Goal: Task Accomplishment & Management: Manage account settings

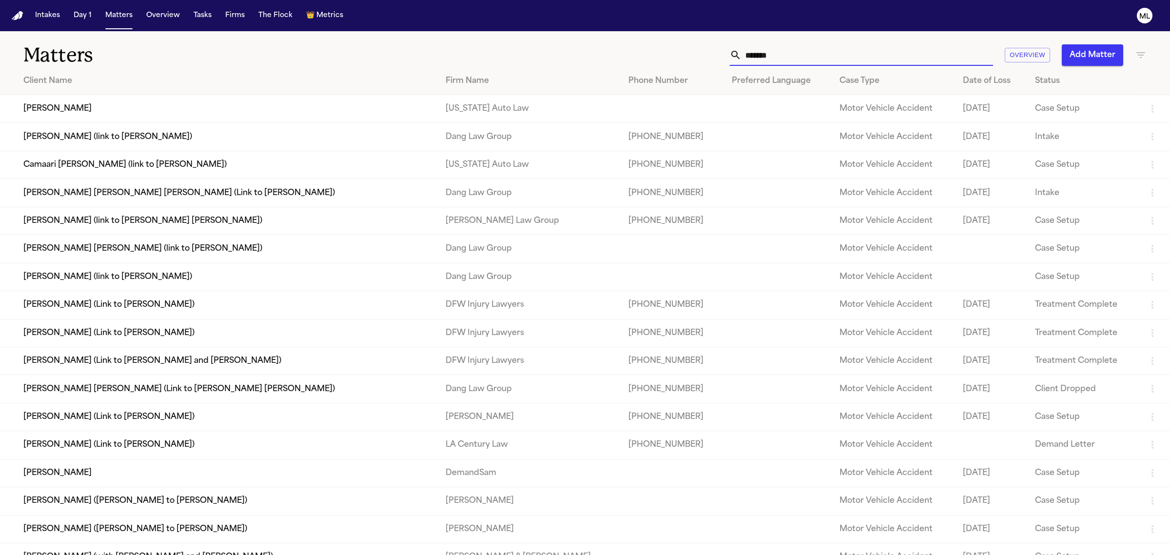
drag, startPoint x: 805, startPoint y: 62, endPoint x: 738, endPoint y: 45, distance: 69.8
click at [722, 57] on div "******* Overview Add Matter" at bounding box center [753, 54] width 786 height 21
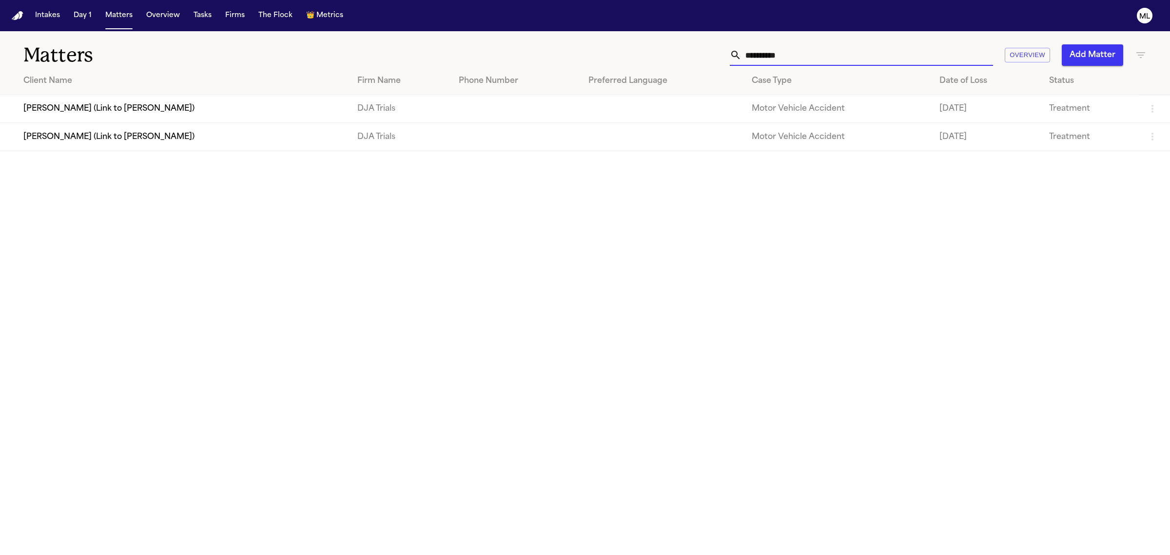
type input "**********"
click at [111, 135] on td "[PERSON_NAME] (Link to [PERSON_NAME])" at bounding box center [175, 137] width 350 height 28
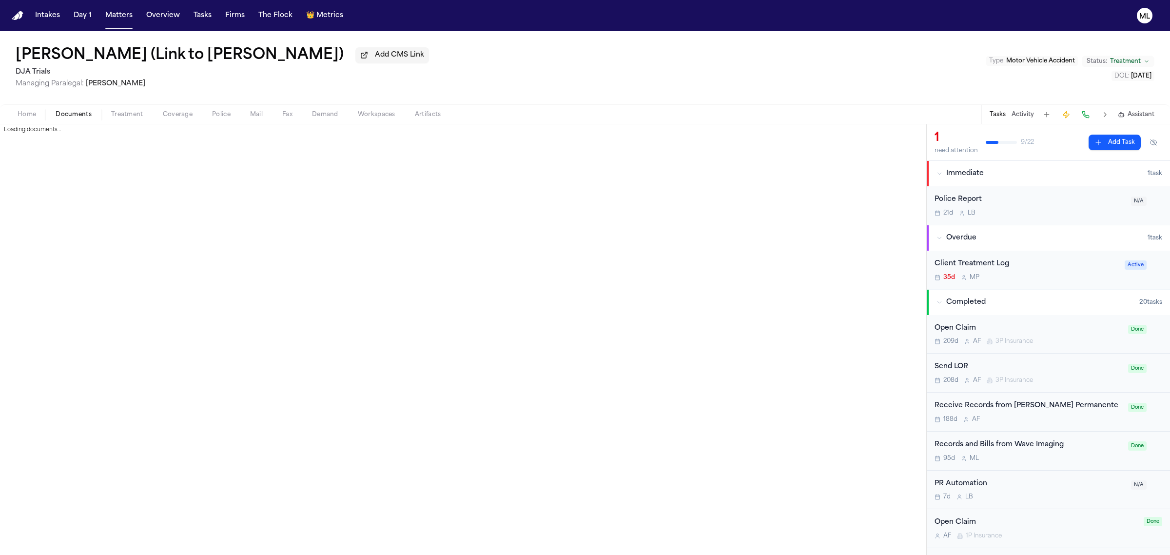
click at [71, 116] on span "Documents" at bounding box center [74, 115] width 36 height 8
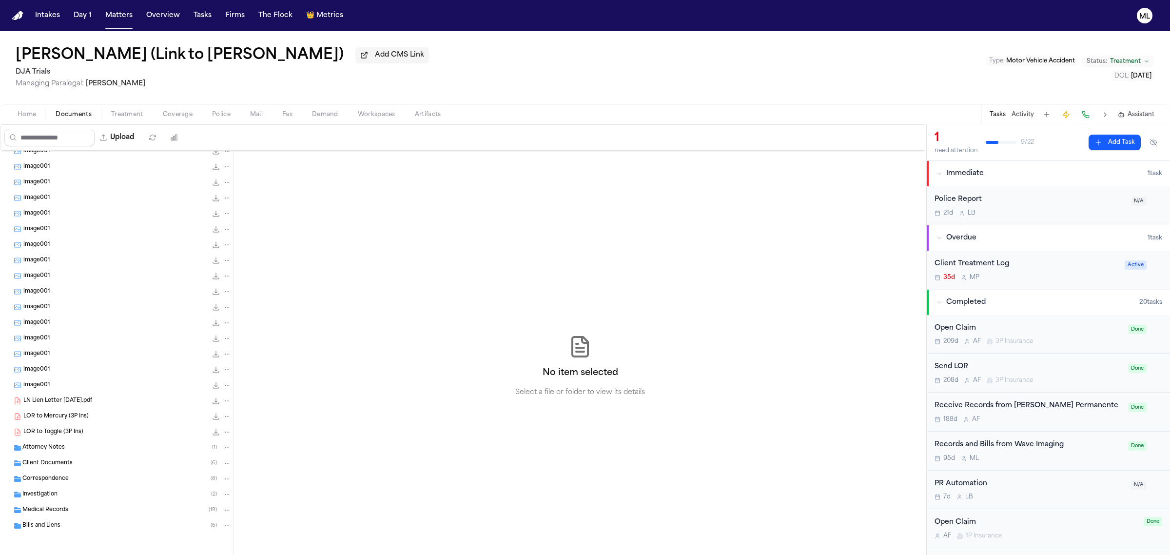
scroll to position [164, 0]
click at [61, 508] on span "Medical Records" at bounding box center [45, 510] width 46 height 8
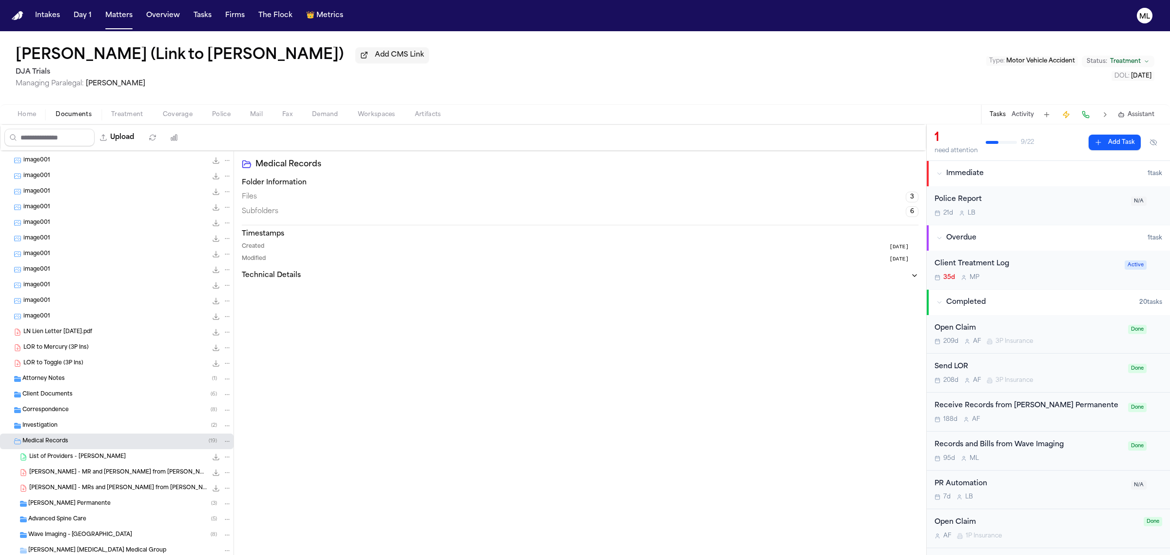
scroll to position [304, 0]
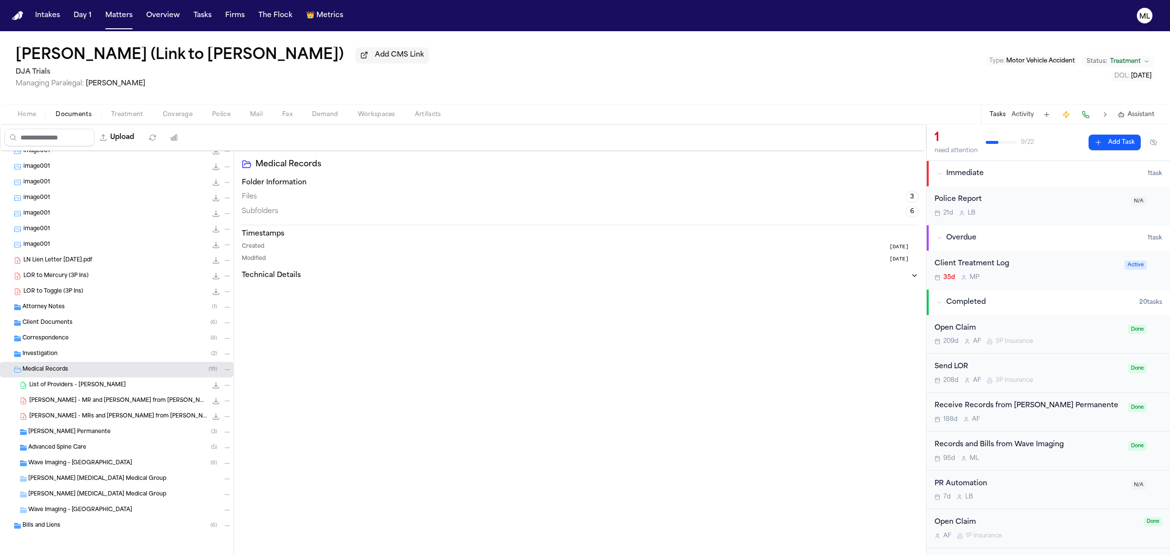
drag, startPoint x: 120, startPoint y: 16, endPoint x: 396, endPoint y: 20, distance: 276.4
click at [120, 16] on button "Matters" at bounding box center [118, 16] width 35 height 18
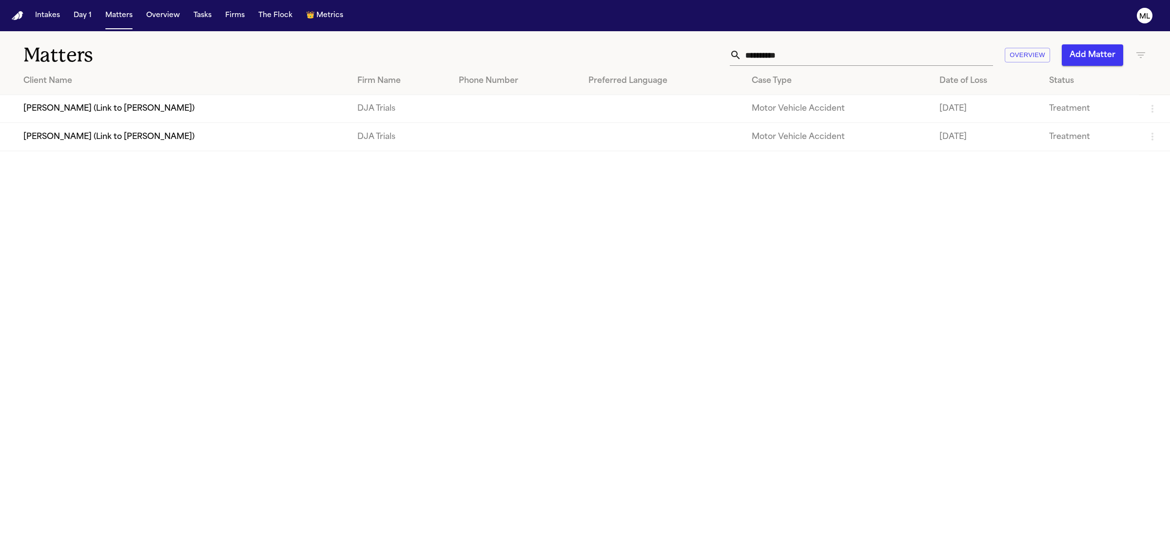
drag, startPoint x: 798, startPoint y: 55, endPoint x: 666, endPoint y: 62, distance: 132.3
click at [669, 62] on div "**********" at bounding box center [753, 54] width 786 height 21
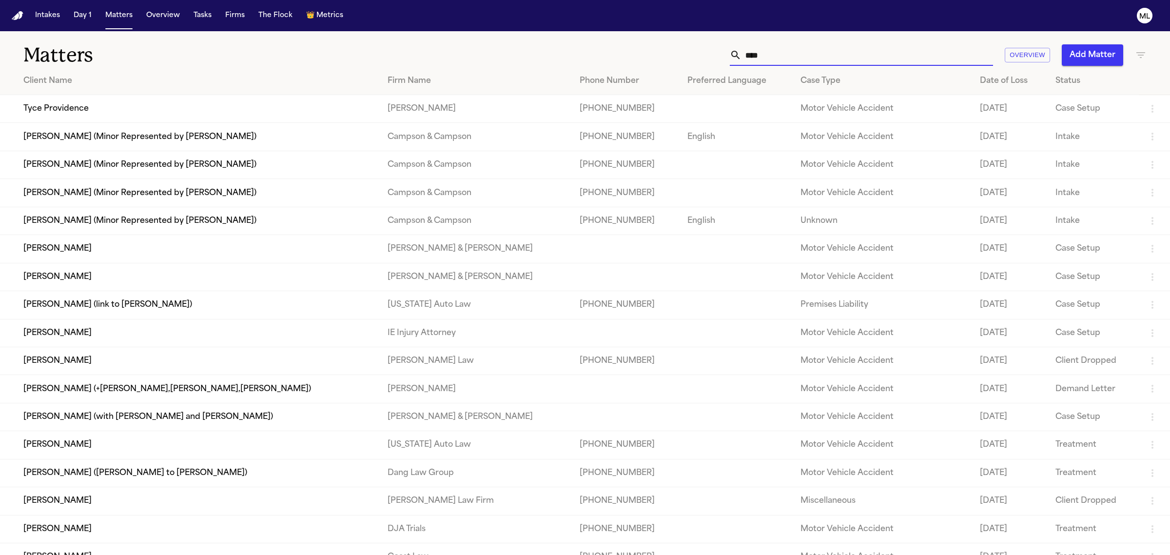
type input "****"
click at [150, 113] on td "Tyce Providence" at bounding box center [190, 109] width 380 height 28
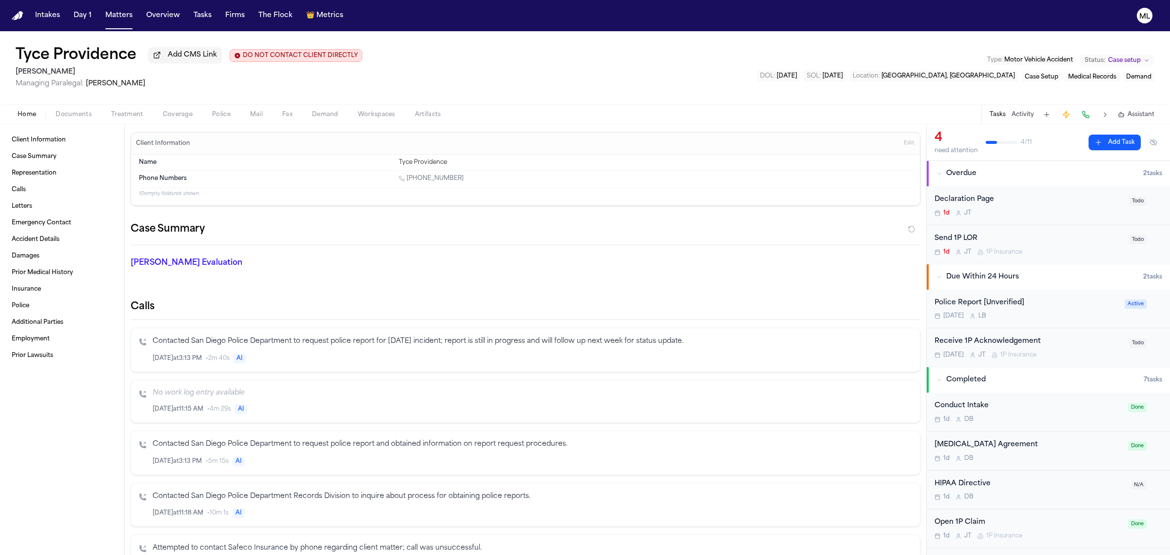
click at [1091, 306] on div "Police Report [Unverified]" at bounding box center [1027, 302] width 184 height 11
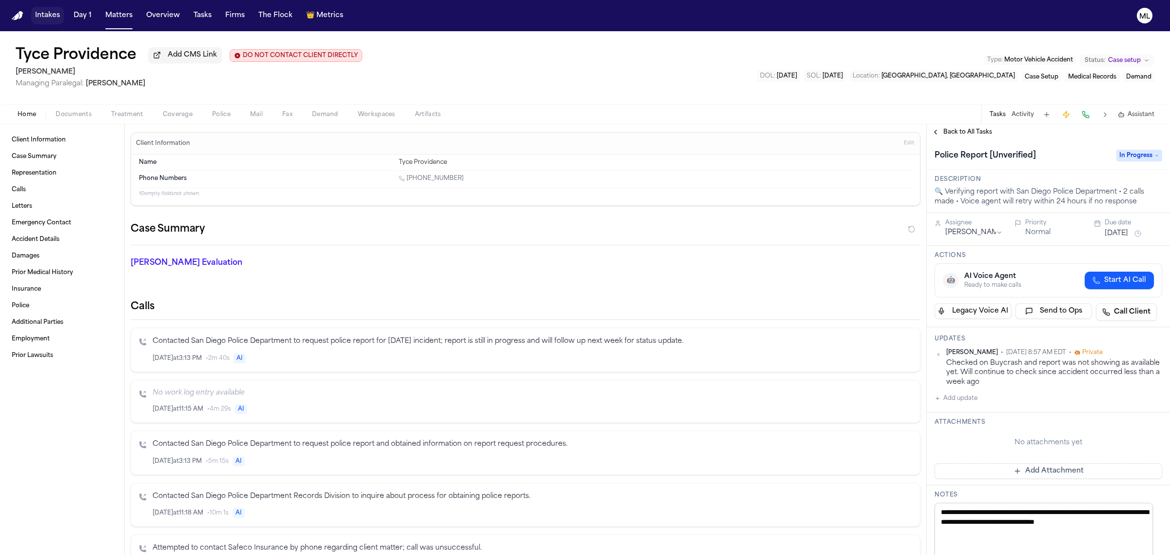
click at [51, 15] on button "Intakes" at bounding box center [47, 16] width 33 height 18
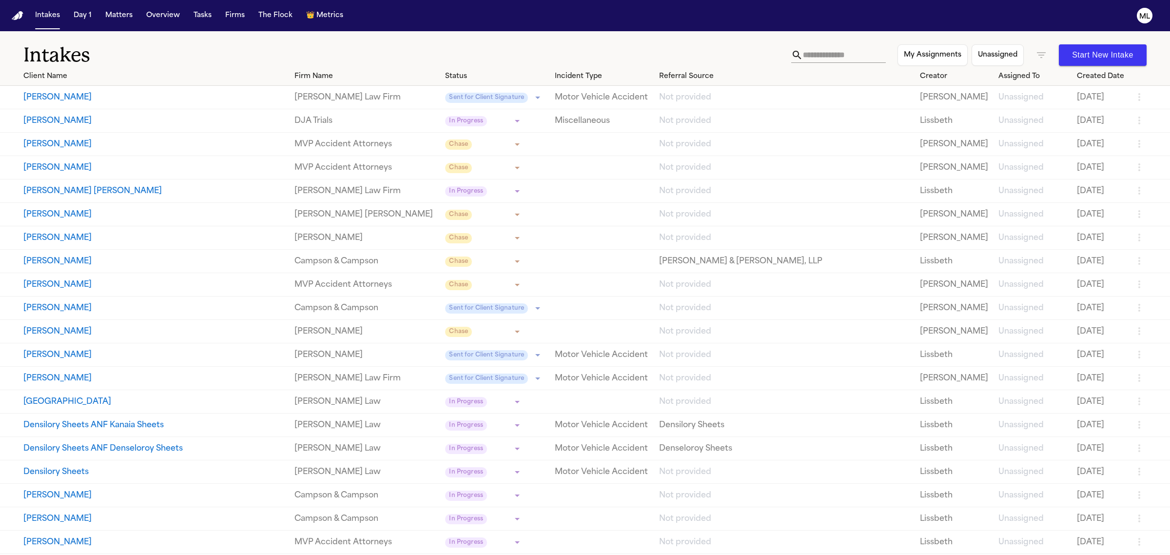
click at [1035, 52] on icon "button" at bounding box center [1041, 55] width 12 height 12
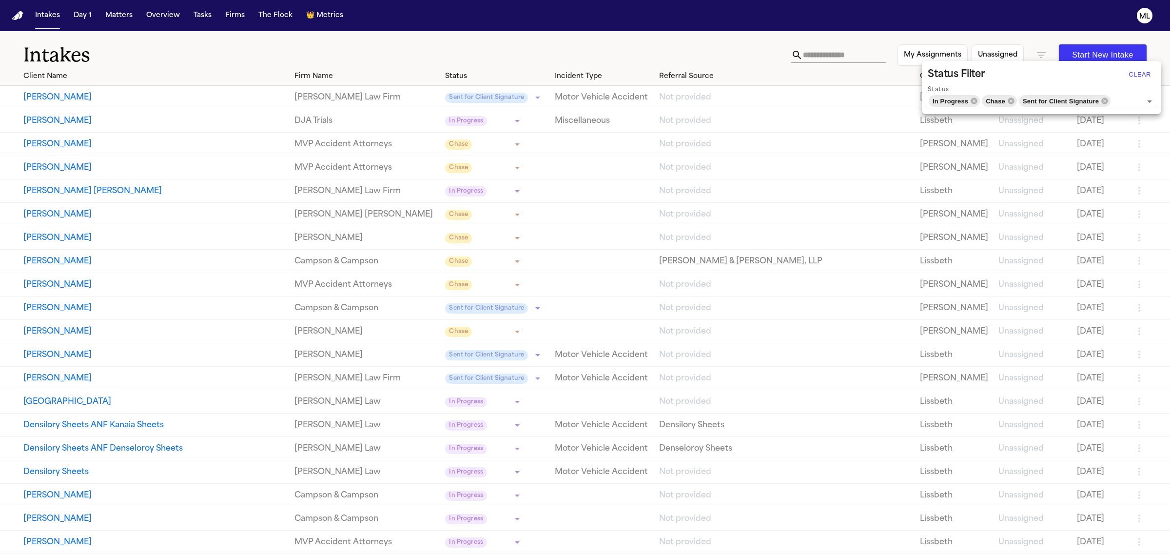
click at [1146, 76] on button "Clear" at bounding box center [1139, 75] width 31 height 16
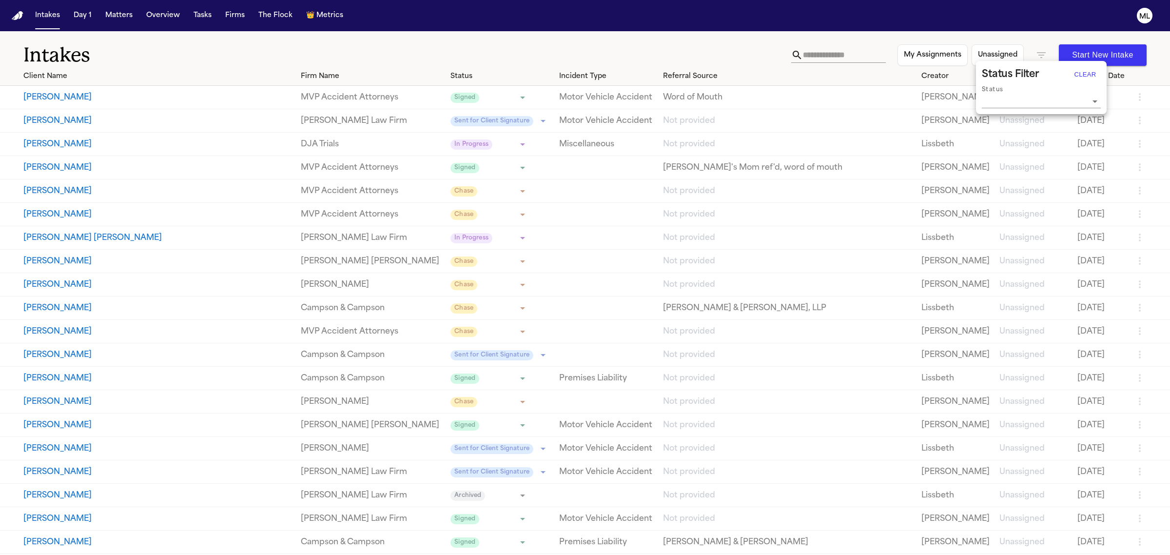
click at [812, 52] on div at bounding box center [585, 277] width 1170 height 555
click at [811, 54] on input "text" at bounding box center [844, 55] width 83 height 16
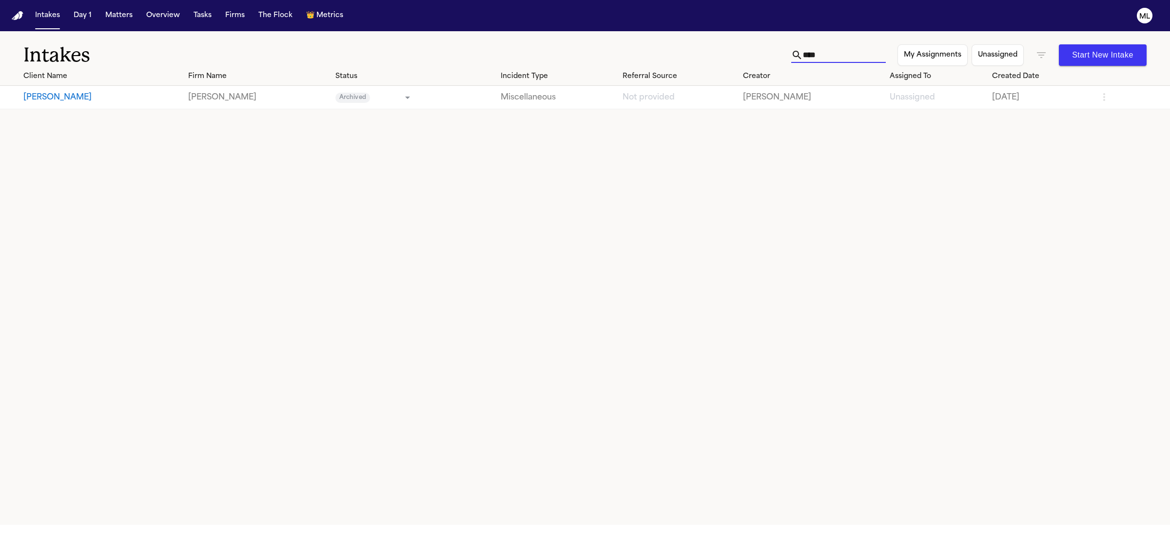
type input "****"
click at [54, 96] on button "Juko Chun" at bounding box center [101, 98] width 157 height 12
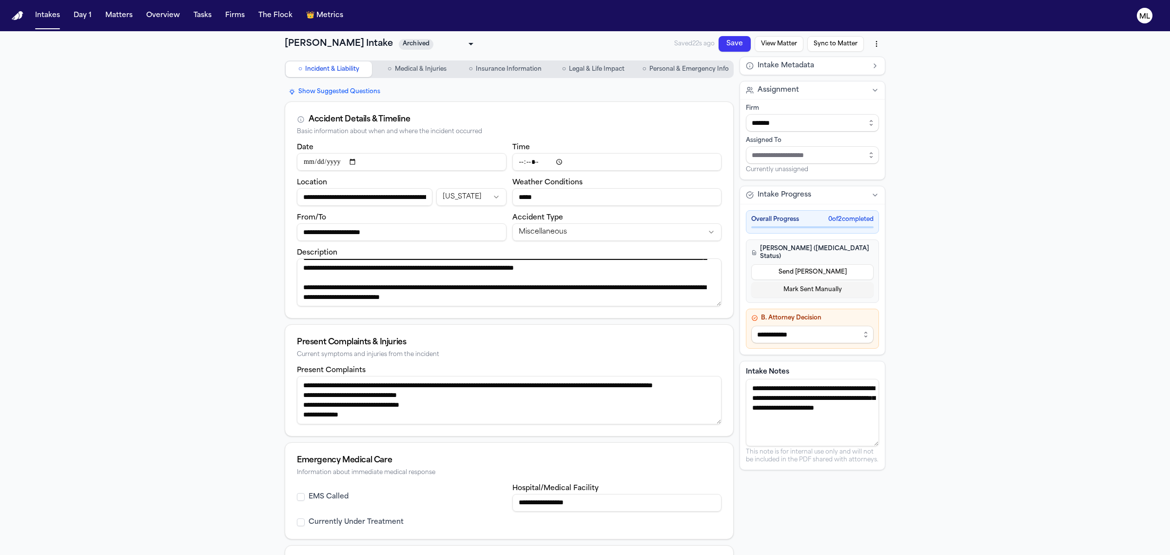
scroll to position [205, 0]
click at [779, 40] on button "View Matter" at bounding box center [779, 44] width 49 height 16
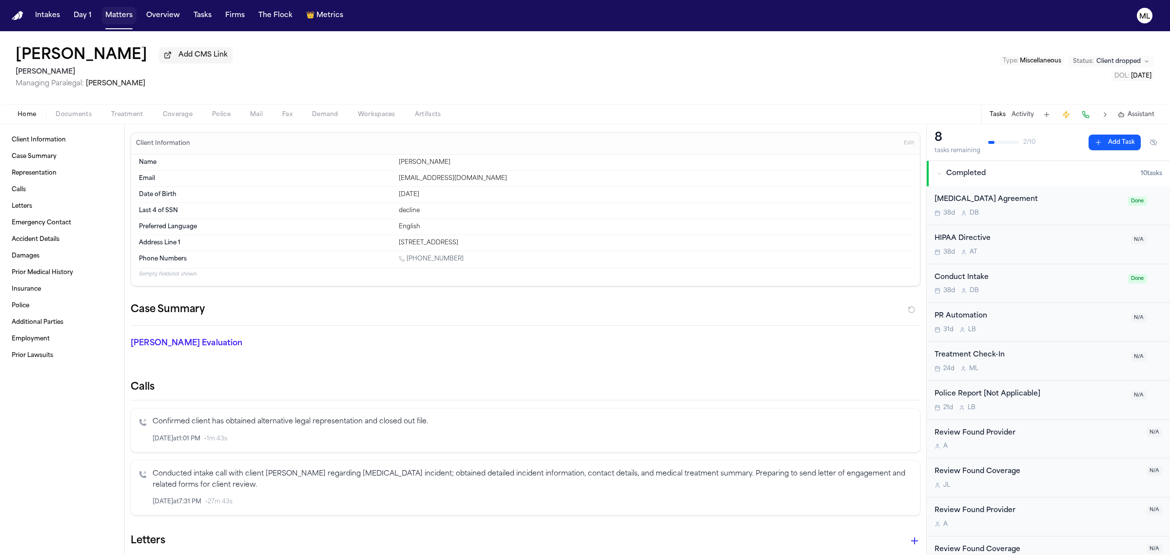
drag, startPoint x: 117, startPoint y: 22, endPoint x: 164, endPoint y: 19, distance: 46.9
click at [117, 22] on button "Matters" at bounding box center [118, 16] width 35 height 18
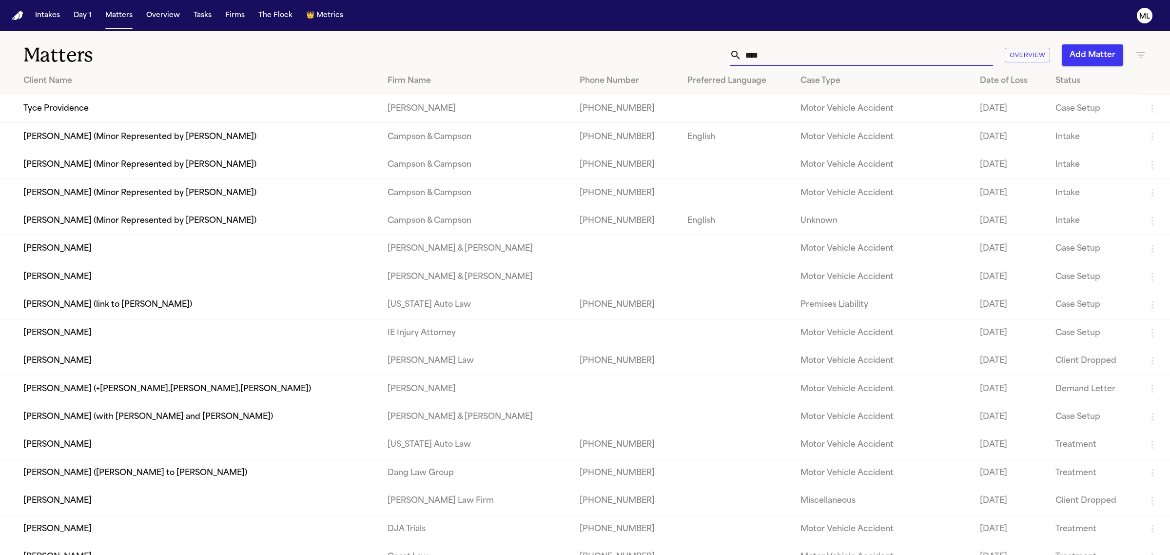
drag, startPoint x: 788, startPoint y: 54, endPoint x: 693, endPoint y: 45, distance: 95.0
click at [693, 46] on div "**** Overview Add Matter" at bounding box center [753, 54] width 786 height 21
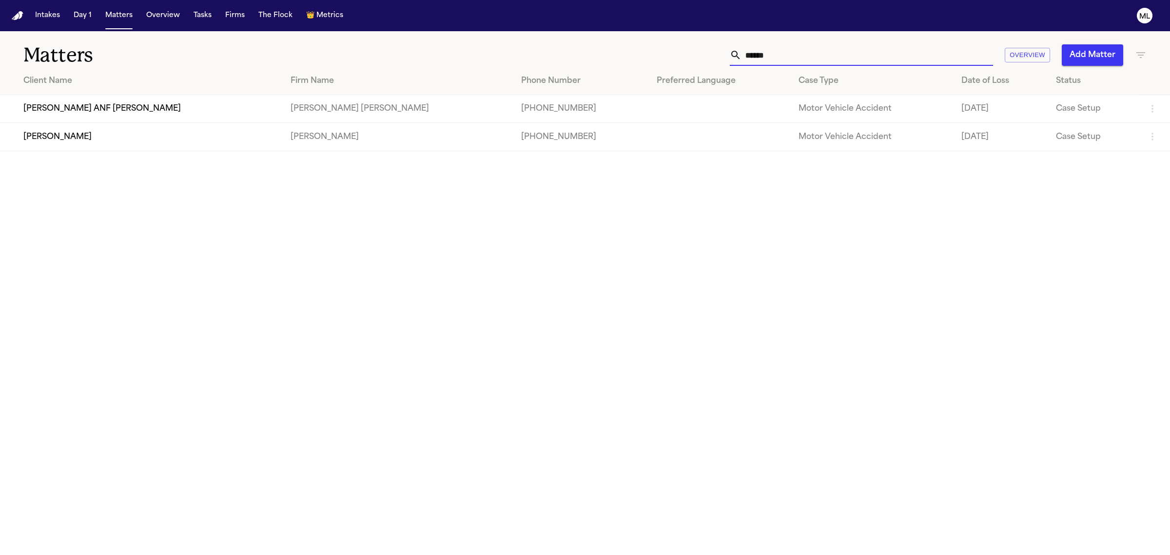
type input "******"
click at [213, 140] on td "LUCERO HUERTA" at bounding box center [141, 137] width 283 height 28
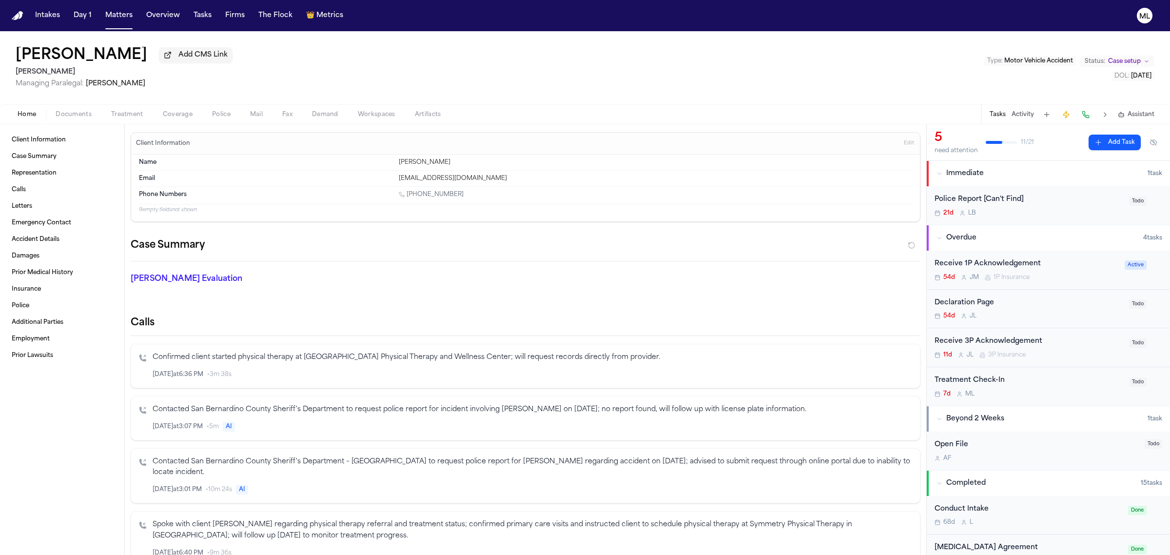
click at [1037, 396] on div "7d M L" at bounding box center [1029, 394] width 189 height 8
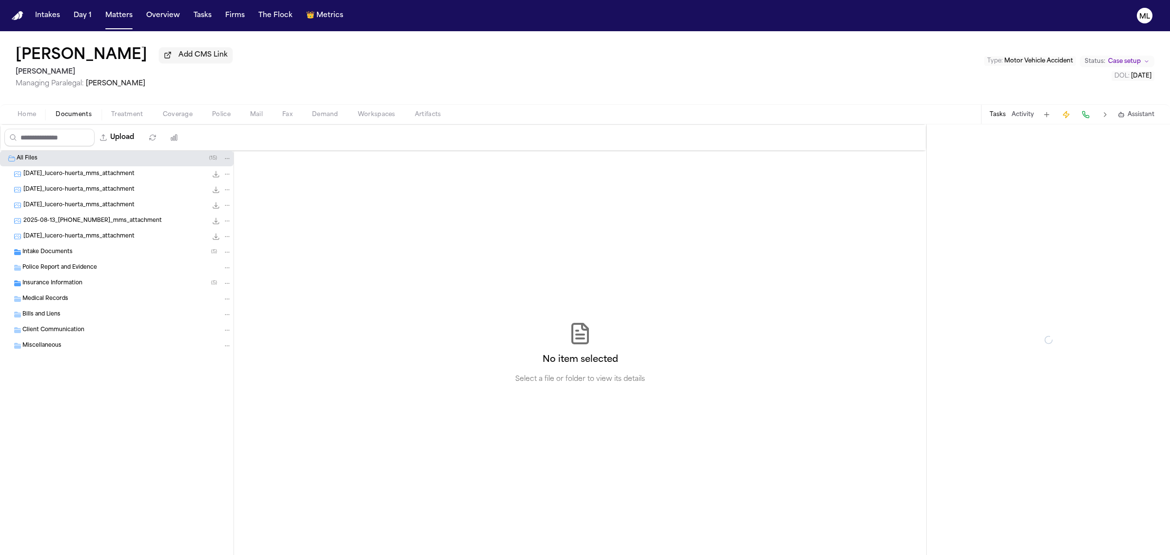
click at [88, 116] on span "Documents" at bounding box center [74, 115] width 36 height 8
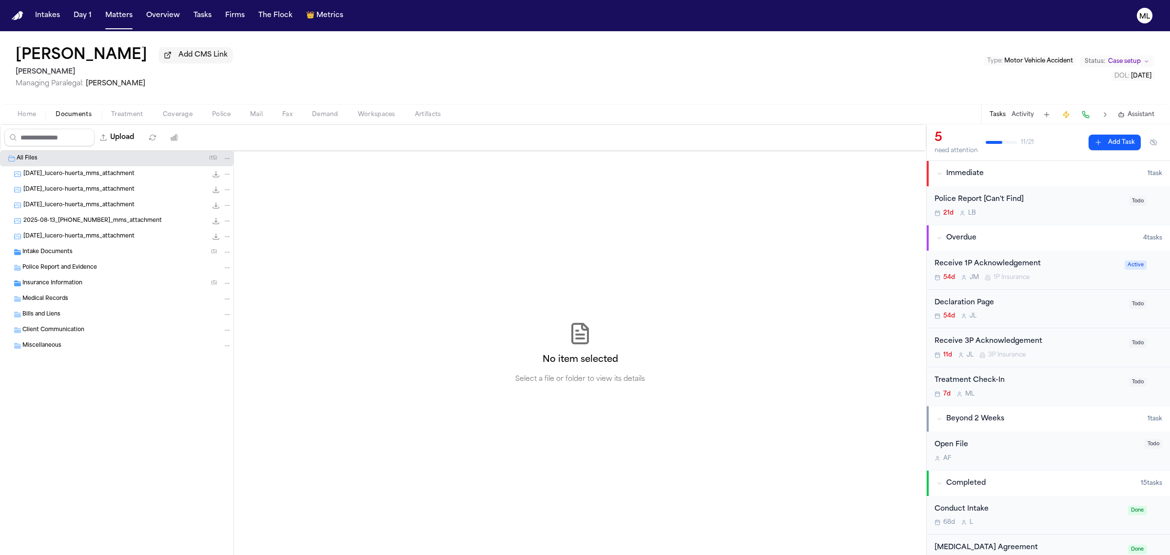
click at [73, 285] on span "Insurance Information" at bounding box center [52, 283] width 60 height 8
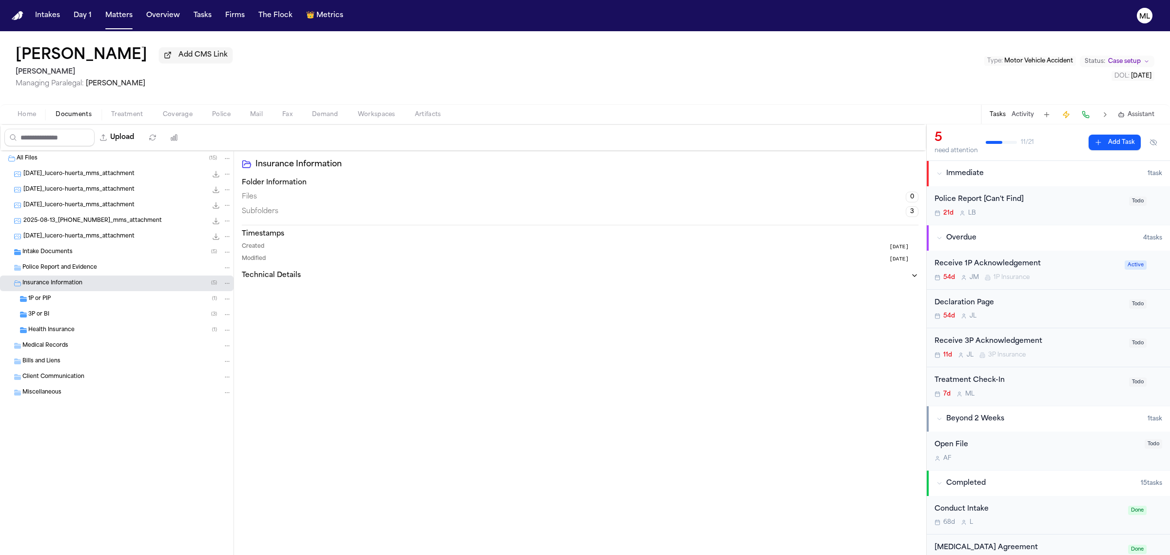
click at [105, 312] on div "3P or BI ( 3 )" at bounding box center [129, 314] width 203 height 9
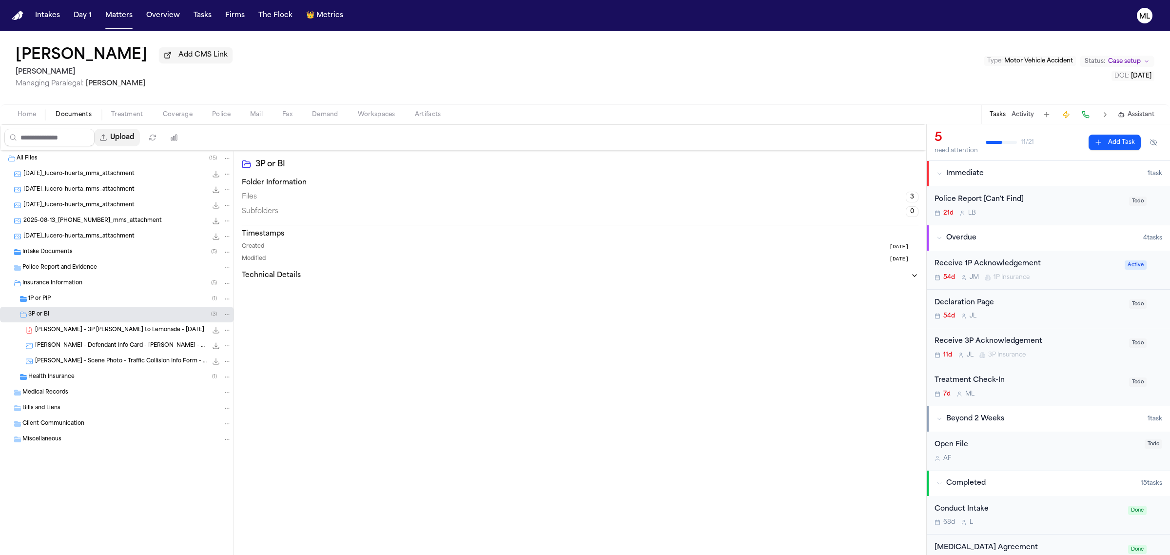
click at [136, 132] on button "Upload" at bounding box center [117, 138] width 45 height 18
select select "**********"
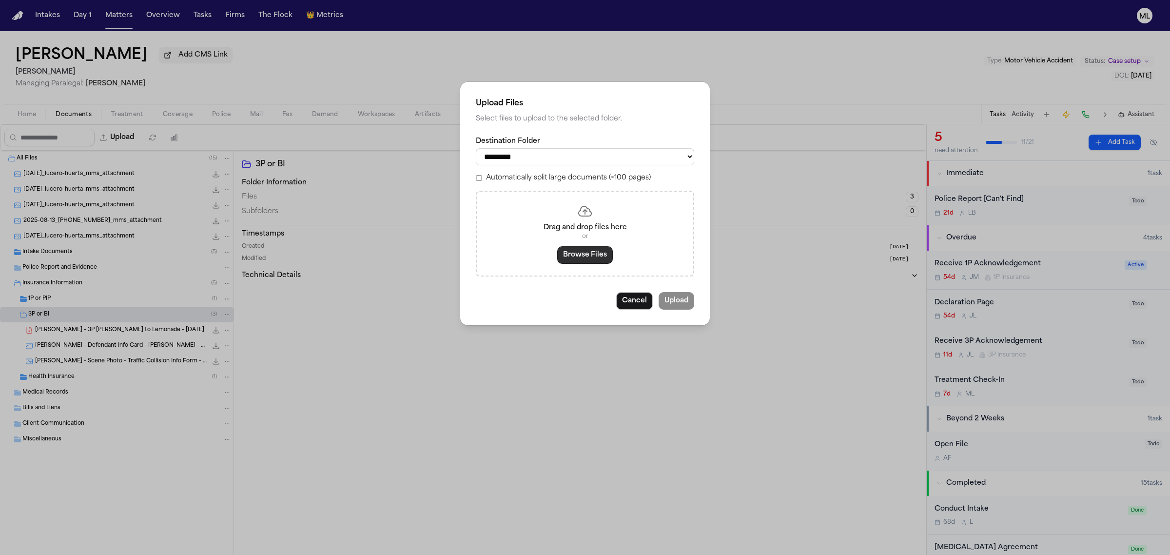
click at [599, 256] on button "Browse Files" at bounding box center [585, 255] width 56 height 18
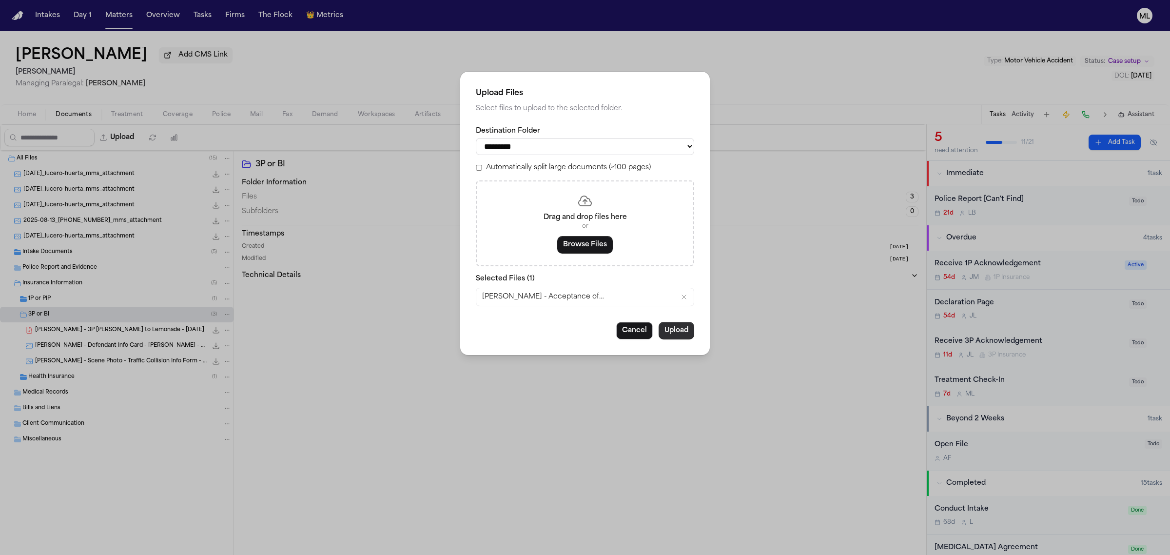
click at [680, 329] on button "Upload" at bounding box center [677, 331] width 36 height 18
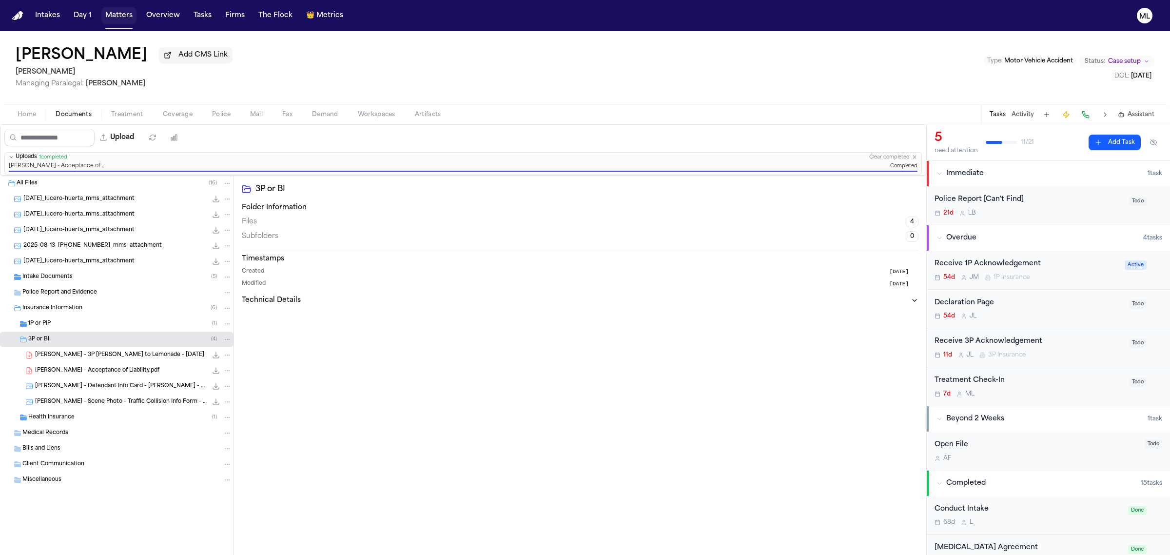
click at [127, 14] on button "Matters" at bounding box center [118, 16] width 35 height 18
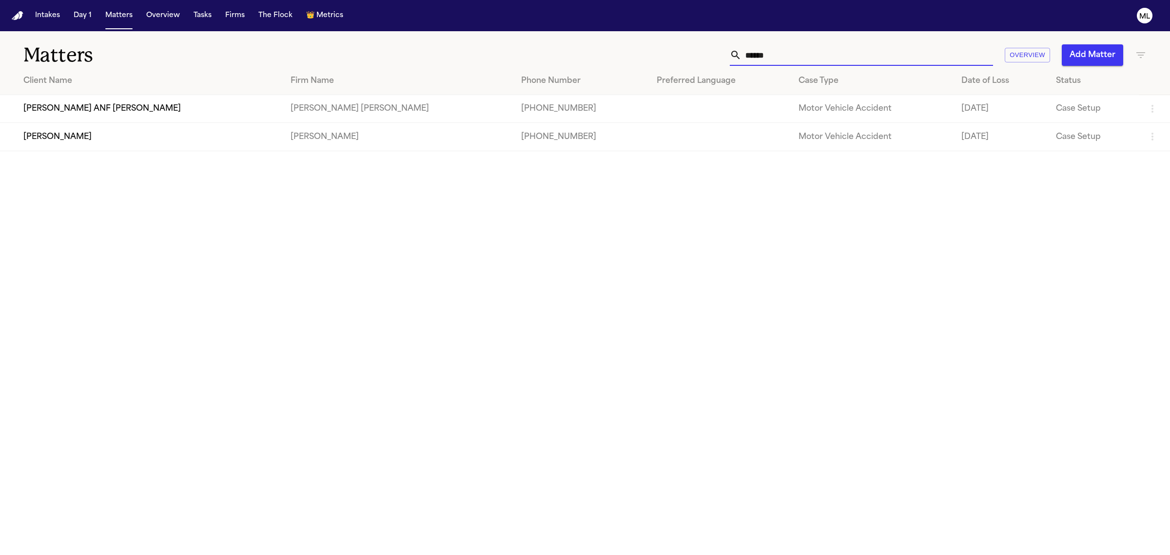
drag, startPoint x: 783, startPoint y: 55, endPoint x: 712, endPoint y: 51, distance: 71.3
click at [712, 51] on div "****** Overview Add Matter" at bounding box center [753, 54] width 786 height 21
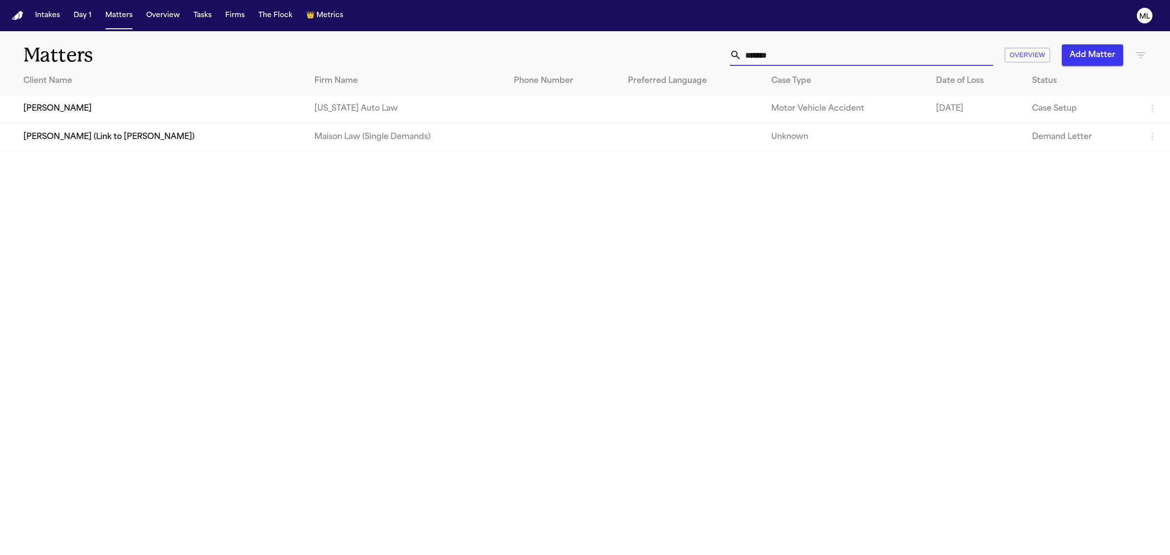
type input "*******"
click at [125, 108] on td "Rosalyn Cushingberry" at bounding box center [153, 109] width 307 height 28
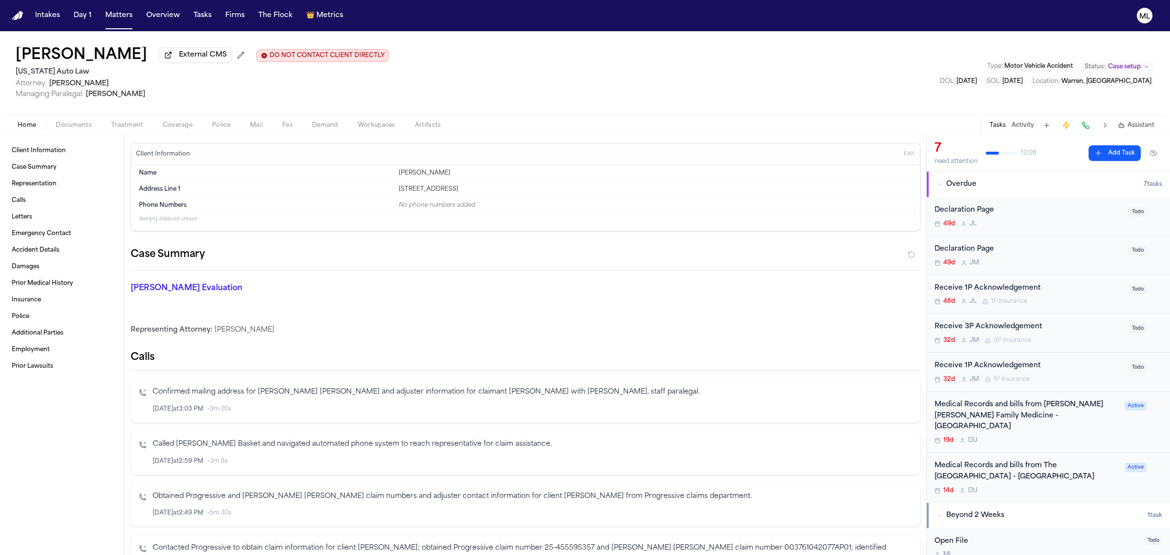
click at [58, 123] on span "Documents" at bounding box center [74, 125] width 36 height 8
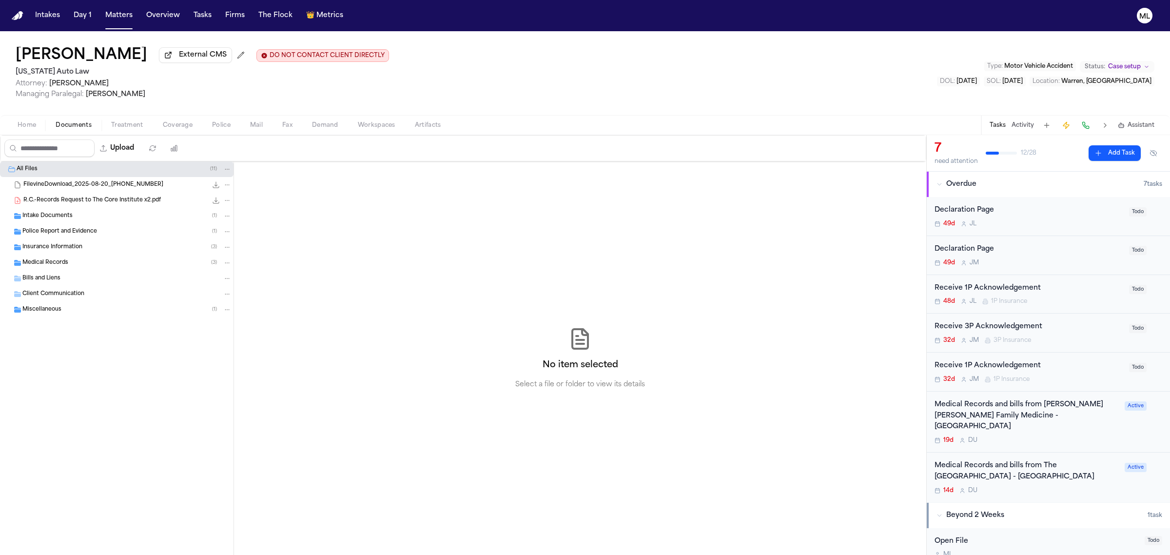
click at [83, 245] on div "Insurance Information ( 3 )" at bounding box center [126, 247] width 209 height 9
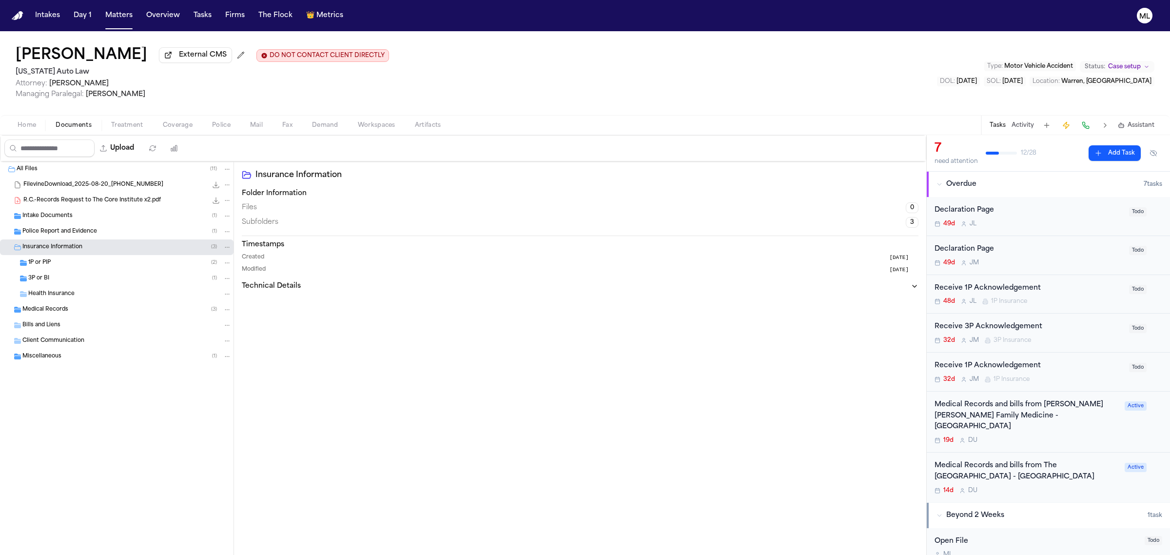
click at [86, 271] on div "3P or BI ( 1 )" at bounding box center [117, 279] width 234 height 16
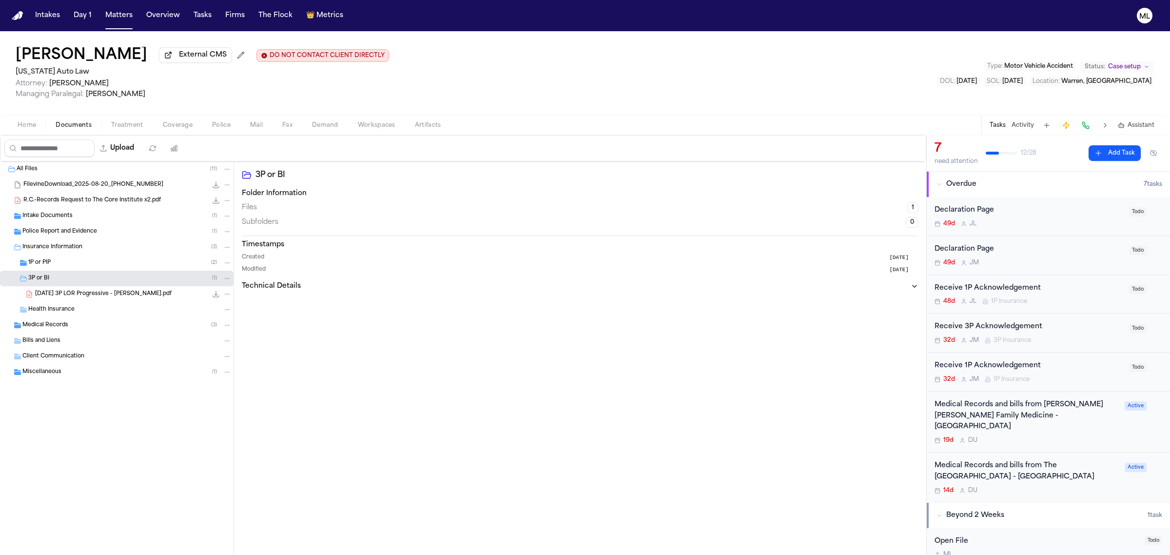
click at [128, 257] on div "1P or PIP ( 2 )" at bounding box center [117, 263] width 234 height 16
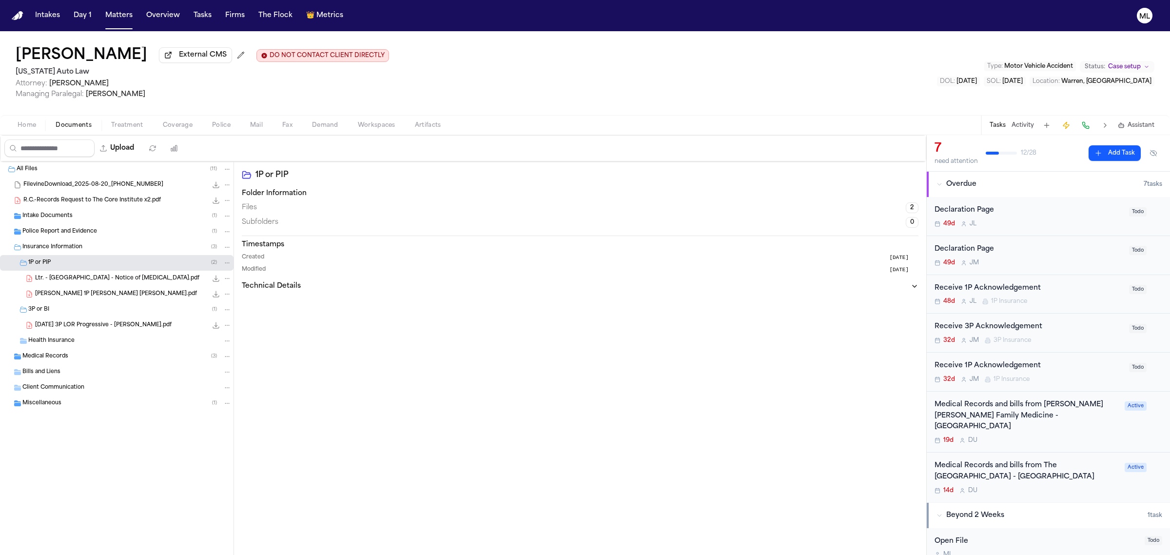
click at [121, 273] on div "Ltr. - Zurich - Notice of Retainer.pdf 288.9 KB • PDF" at bounding box center [133, 278] width 196 height 10
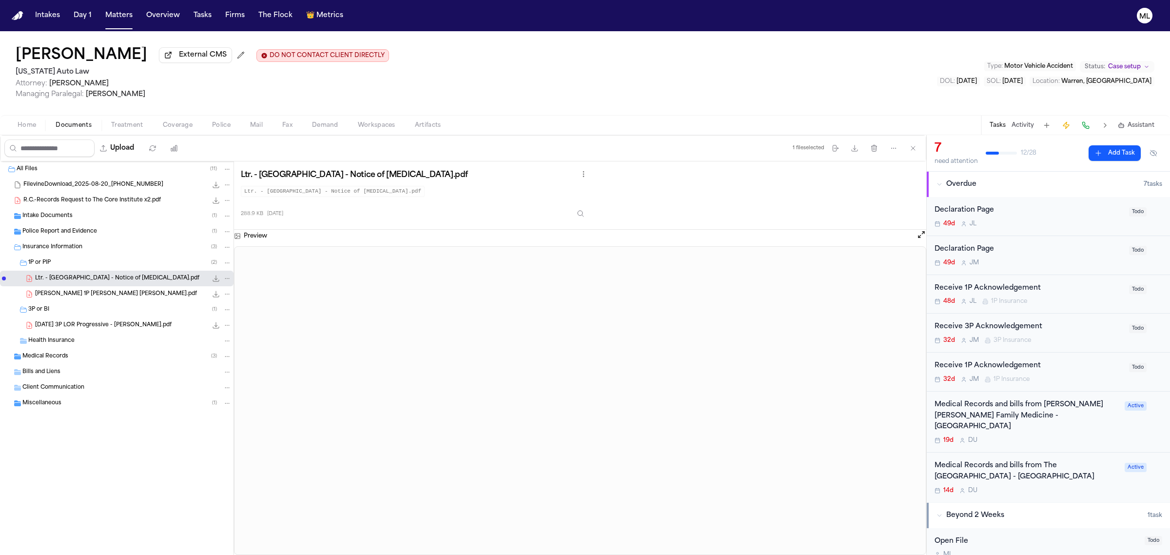
click at [102, 289] on div "R. Cushingberry 1P LOR Ghallagher Bassett.pdf 197.9 KB • PDF" at bounding box center [133, 294] width 196 height 10
click at [57, 274] on span "Ltr. - Zurich - Notice of Retainer.pdf" at bounding box center [117, 278] width 164 height 8
click at [106, 10] on button "Matters" at bounding box center [118, 16] width 35 height 18
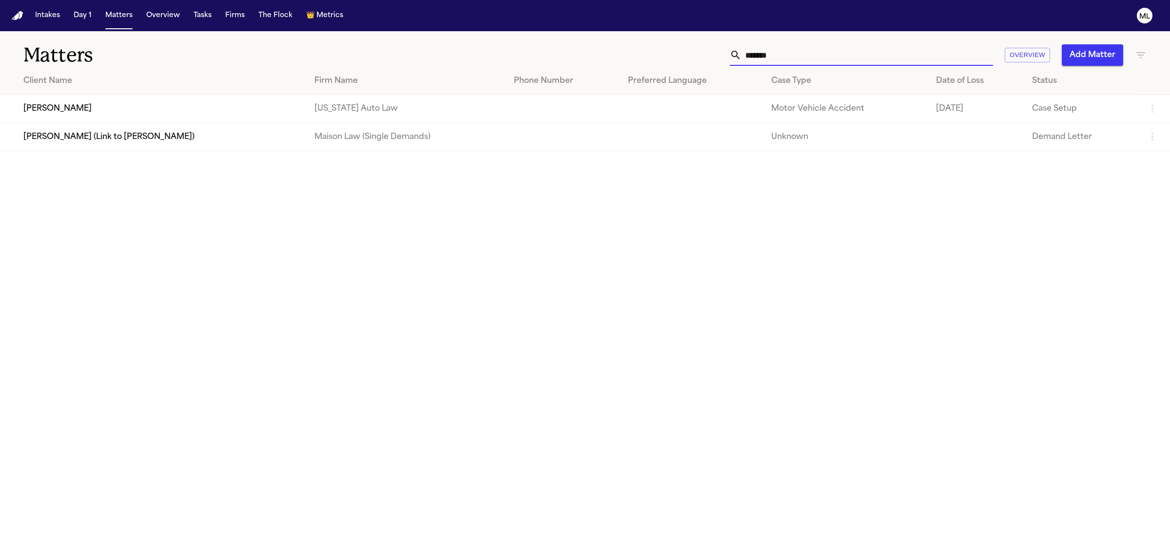
drag, startPoint x: 788, startPoint y: 52, endPoint x: 761, endPoint y: 40, distance: 28.8
click at [731, 53] on div "*******" at bounding box center [861, 54] width 263 height 21
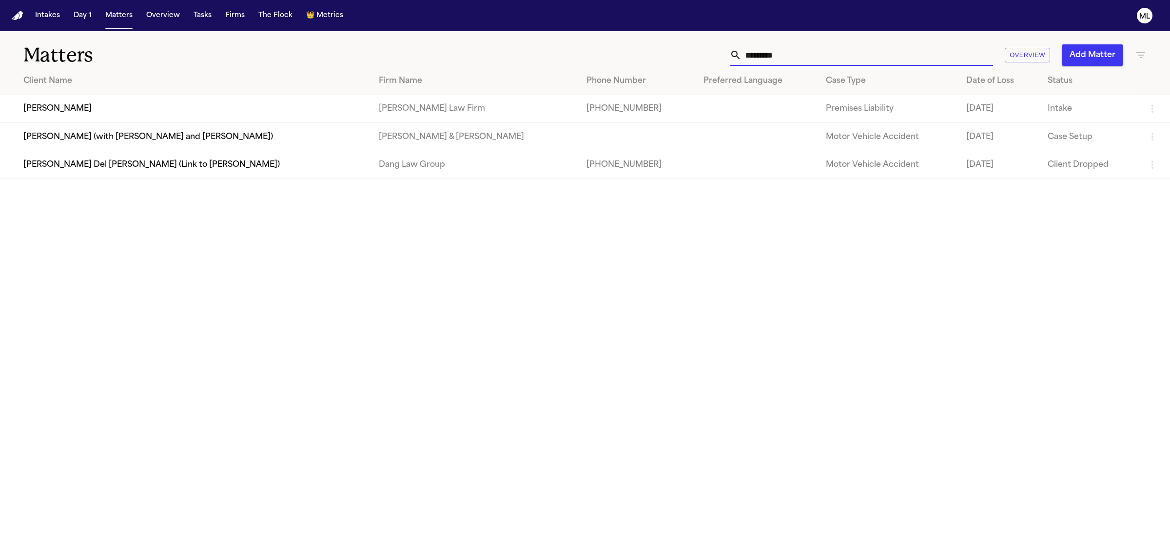
type input "*********"
click at [169, 107] on td "Ariel Ray" at bounding box center [185, 109] width 371 height 28
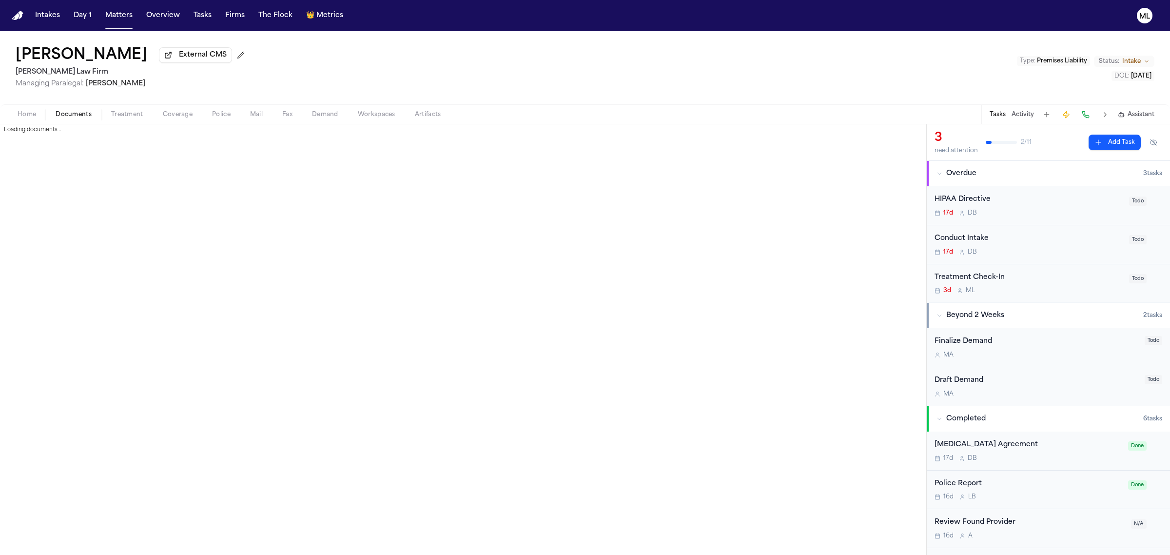
click at [77, 116] on span "Documents" at bounding box center [74, 115] width 36 height 8
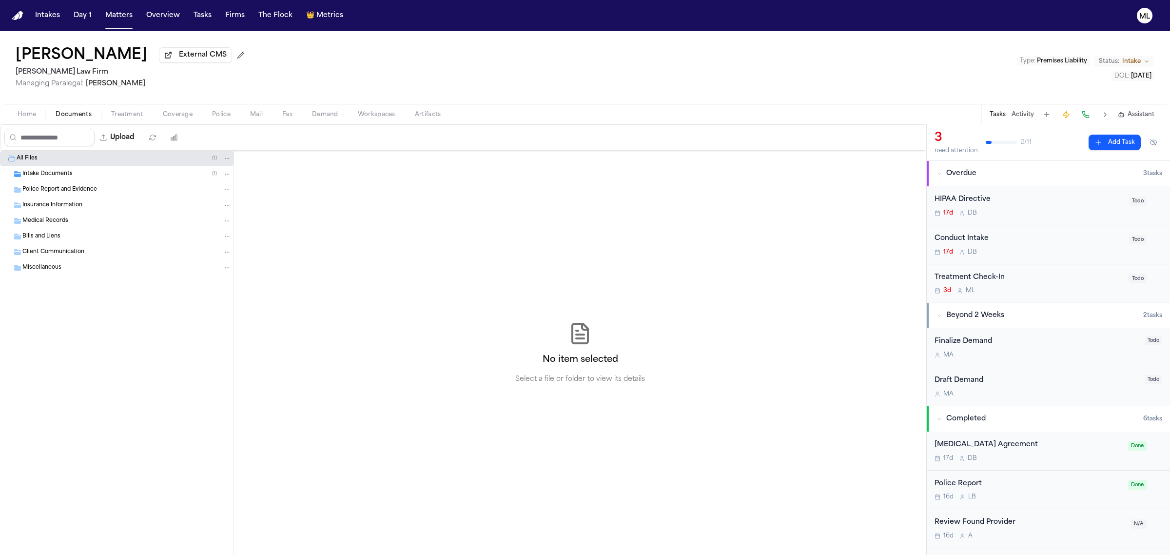
click at [101, 174] on div "Intake Documents ( 1 )" at bounding box center [126, 174] width 209 height 9
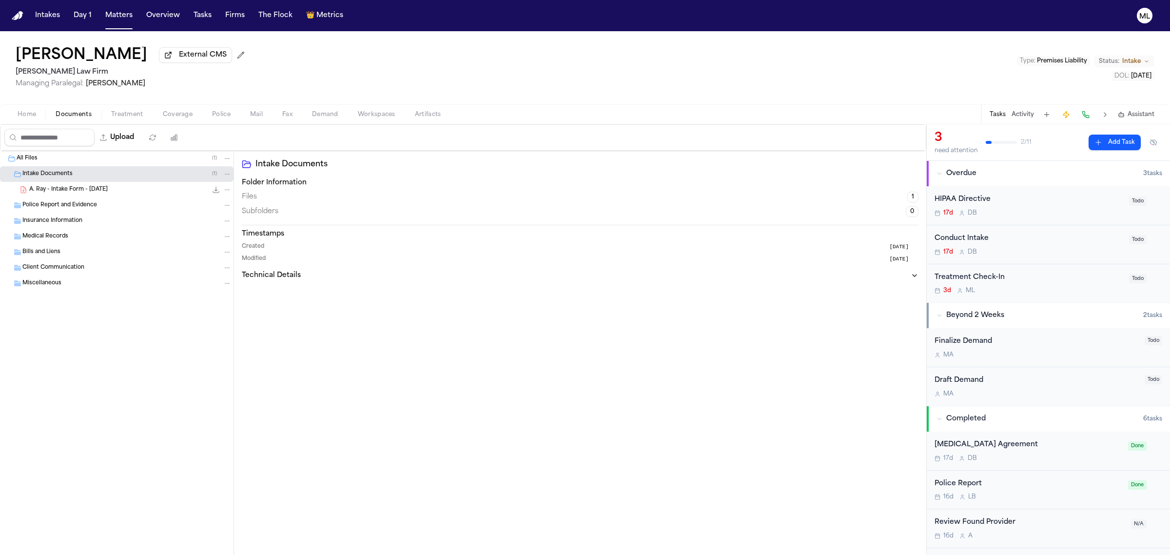
click at [110, 193] on div "A. Ray - Intake Form - 9.6.25 24.3 KB • PDF" at bounding box center [130, 190] width 202 height 10
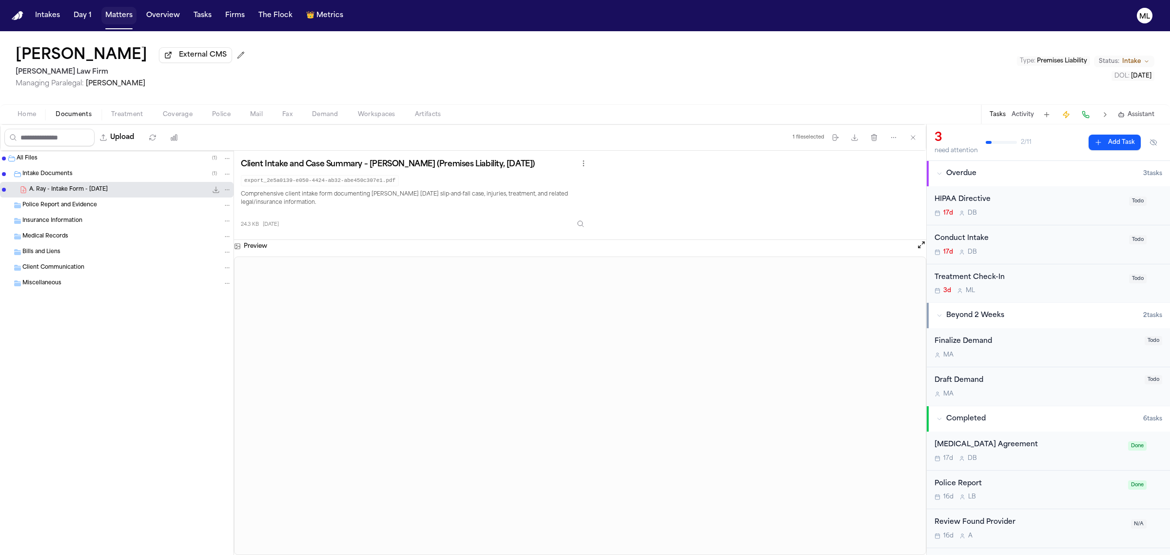
drag, startPoint x: 116, startPoint y: 16, endPoint x: 164, endPoint y: 16, distance: 47.8
click at [116, 16] on button "Matters" at bounding box center [118, 16] width 35 height 18
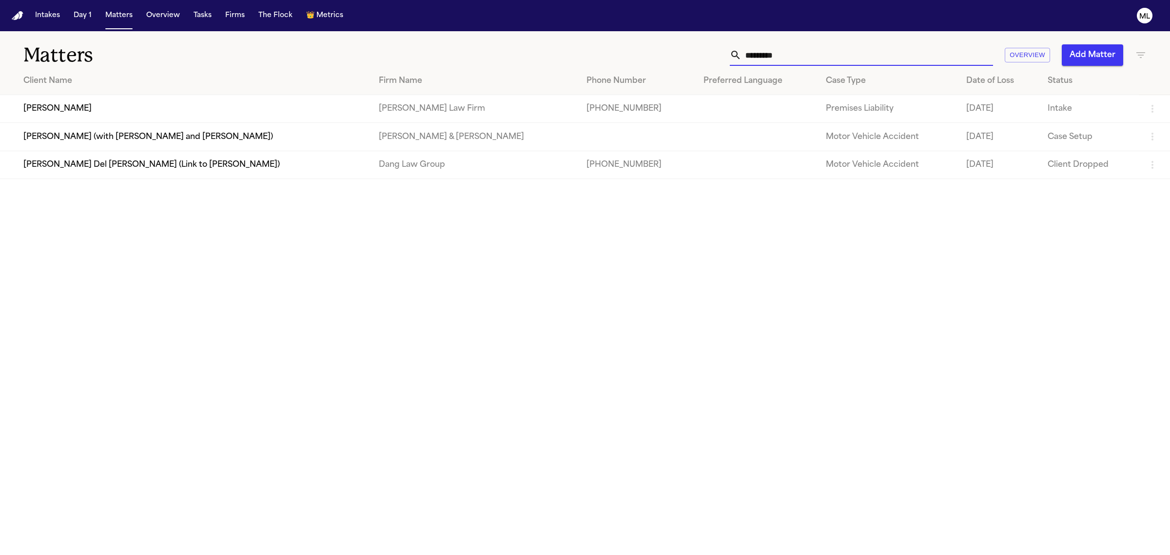
drag, startPoint x: 793, startPoint y: 48, endPoint x: 715, endPoint y: 40, distance: 78.4
click at [712, 50] on div "********* Overview Add Matter" at bounding box center [753, 54] width 786 height 21
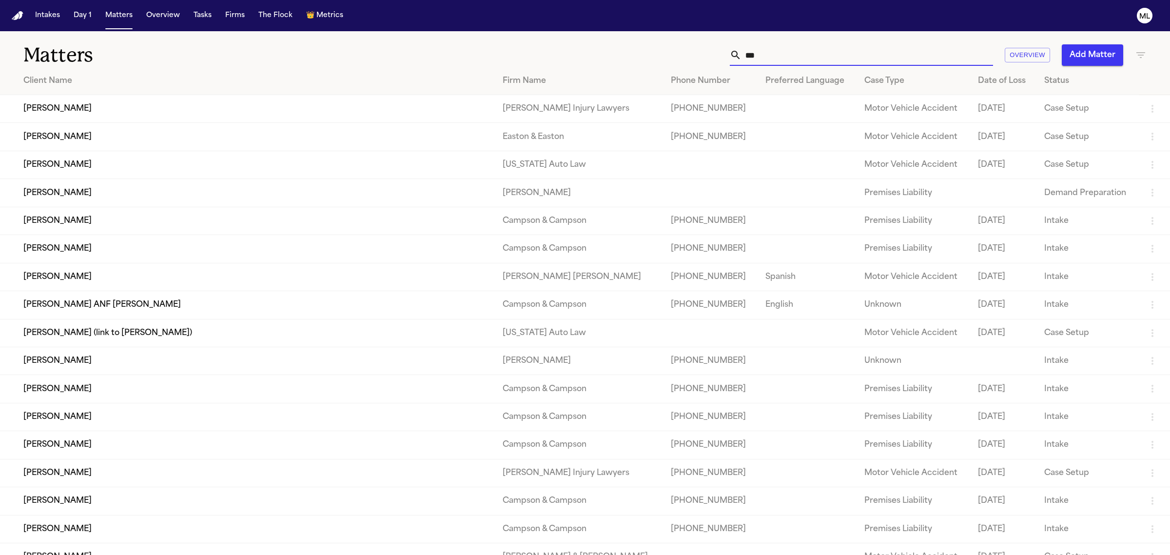
type input "****"
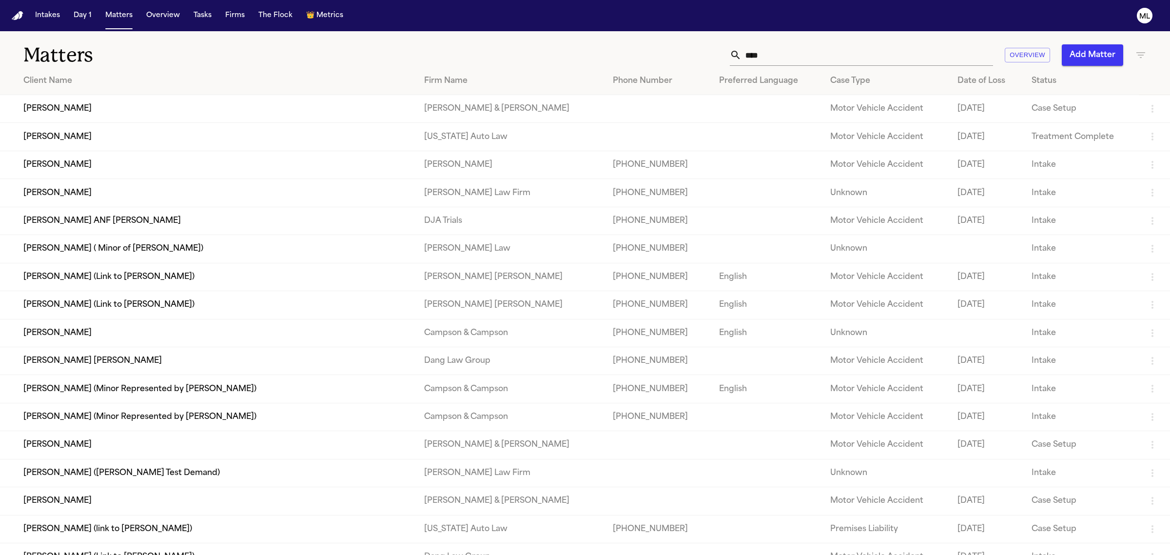
click at [85, 189] on td "Esad Mackic" at bounding box center [208, 193] width 416 height 28
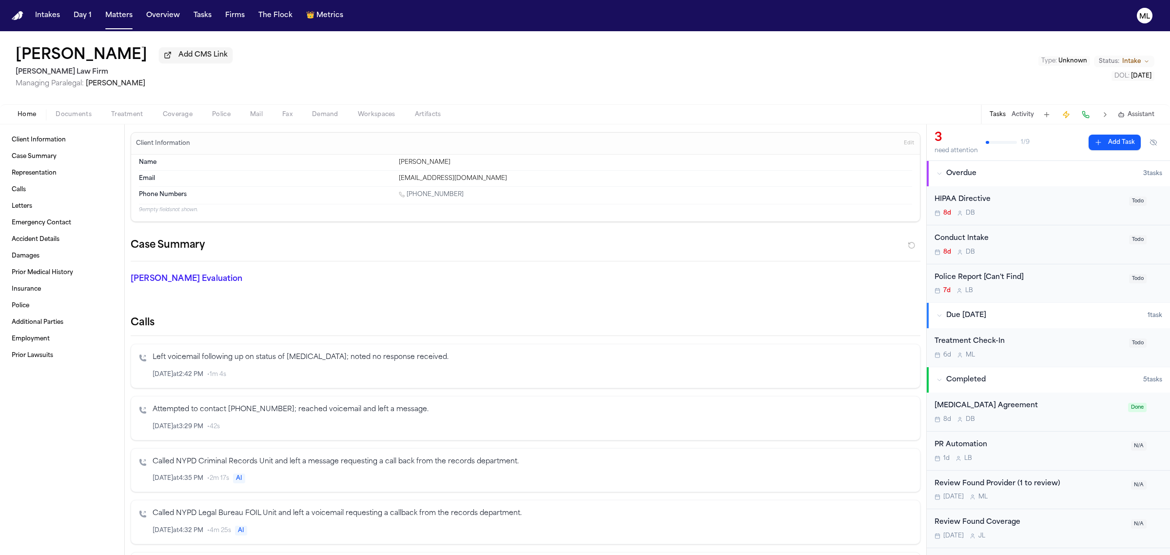
click at [1037, 237] on div "Conduct Intake" at bounding box center [1029, 238] width 189 height 11
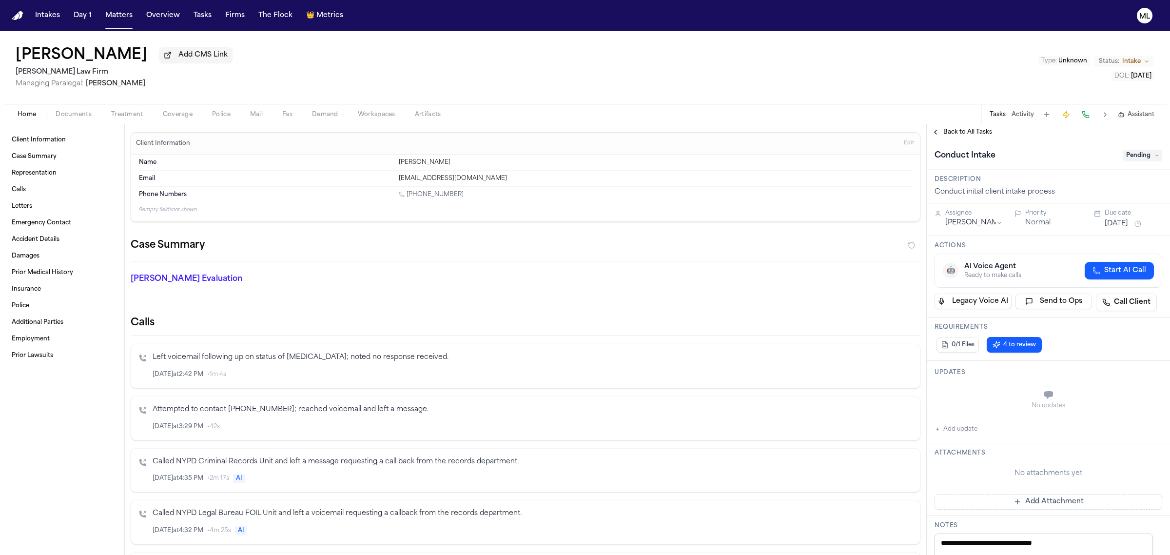
click at [1123, 150] on span "Pending" at bounding box center [1142, 156] width 39 height 12
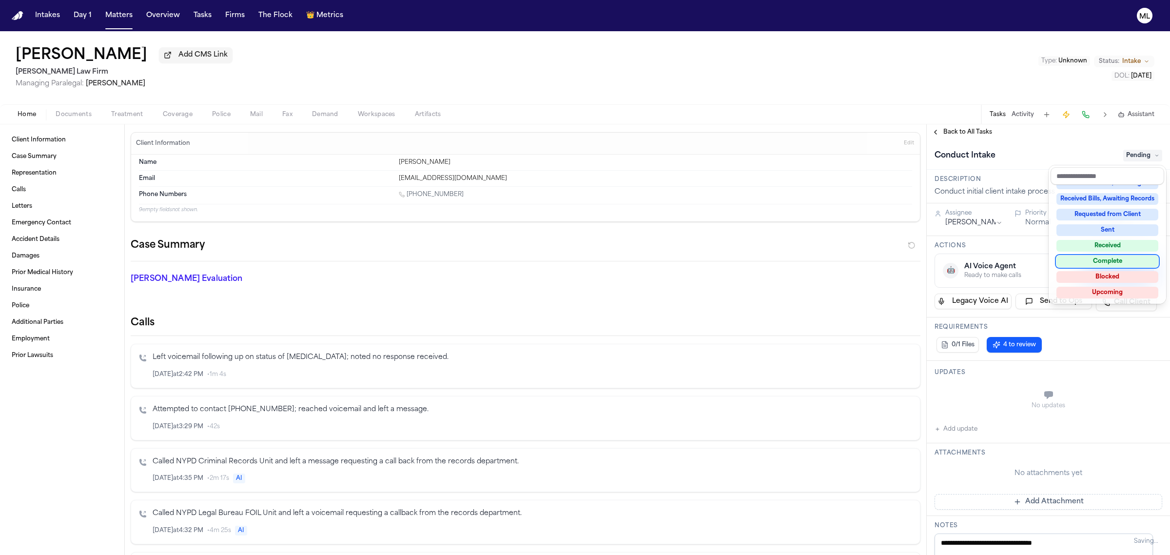
click at [1097, 257] on div "Complete" at bounding box center [1107, 261] width 102 height 12
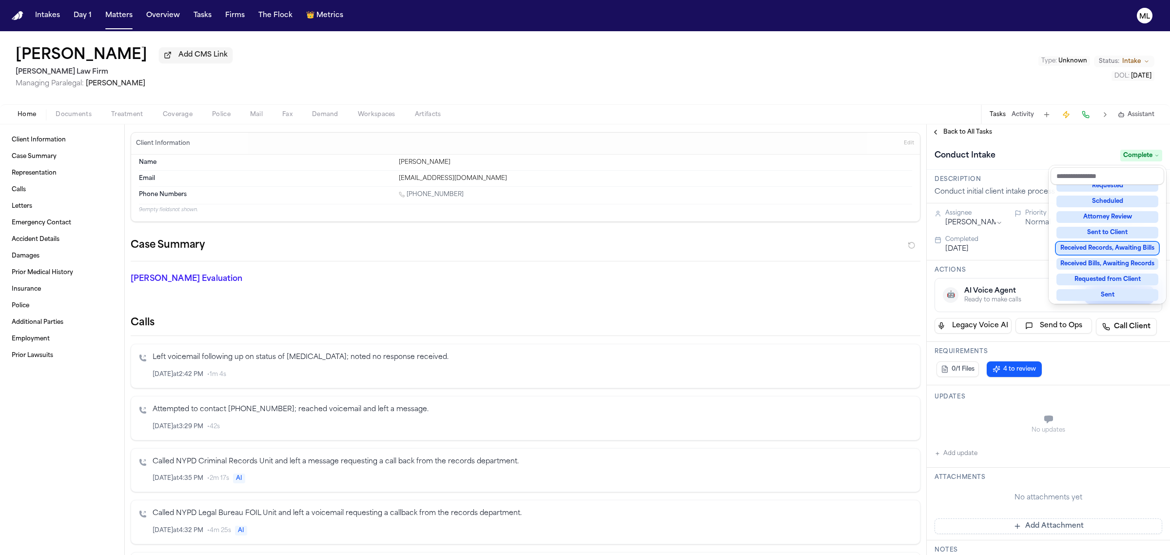
click at [977, 135] on div "**********" at bounding box center [1048, 339] width 243 height 430
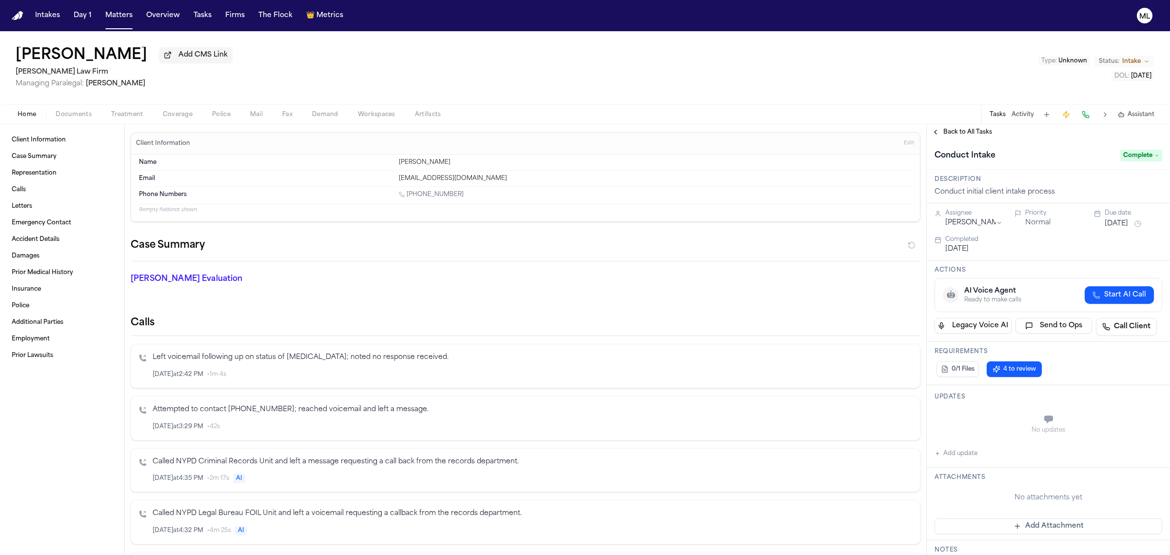
click at [977, 130] on span "Back to All Tasks" at bounding box center [967, 132] width 49 height 8
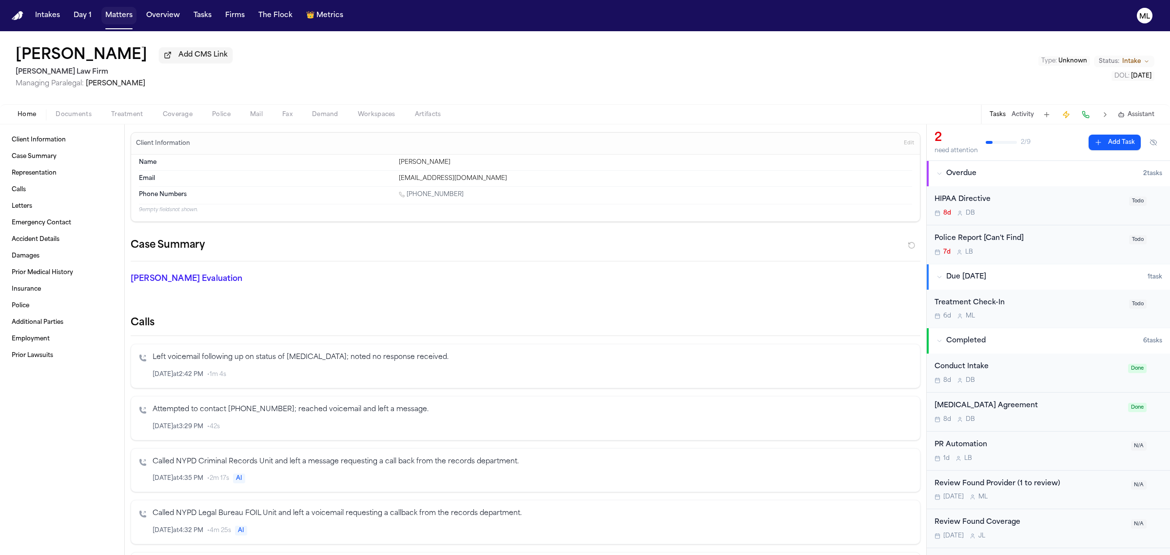
click at [126, 11] on button "Matters" at bounding box center [118, 16] width 35 height 18
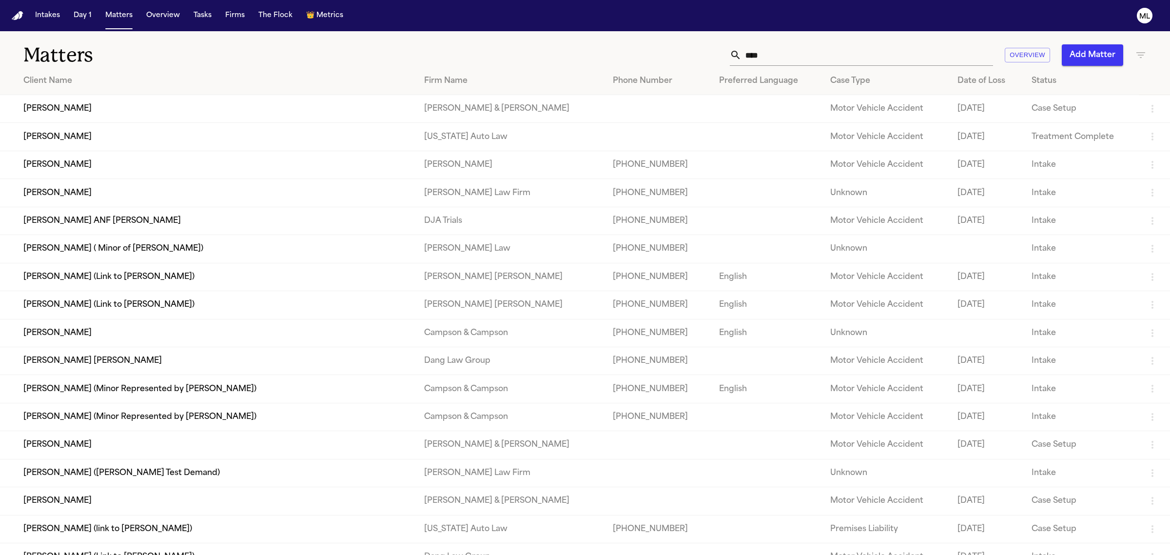
drag, startPoint x: 780, startPoint y: 59, endPoint x: 722, endPoint y: 57, distance: 58.6
click at [722, 57] on div "**** Overview Add Matter" at bounding box center [753, 54] width 786 height 21
click at [52, 188] on td "Esad Mackic" at bounding box center [208, 193] width 416 height 28
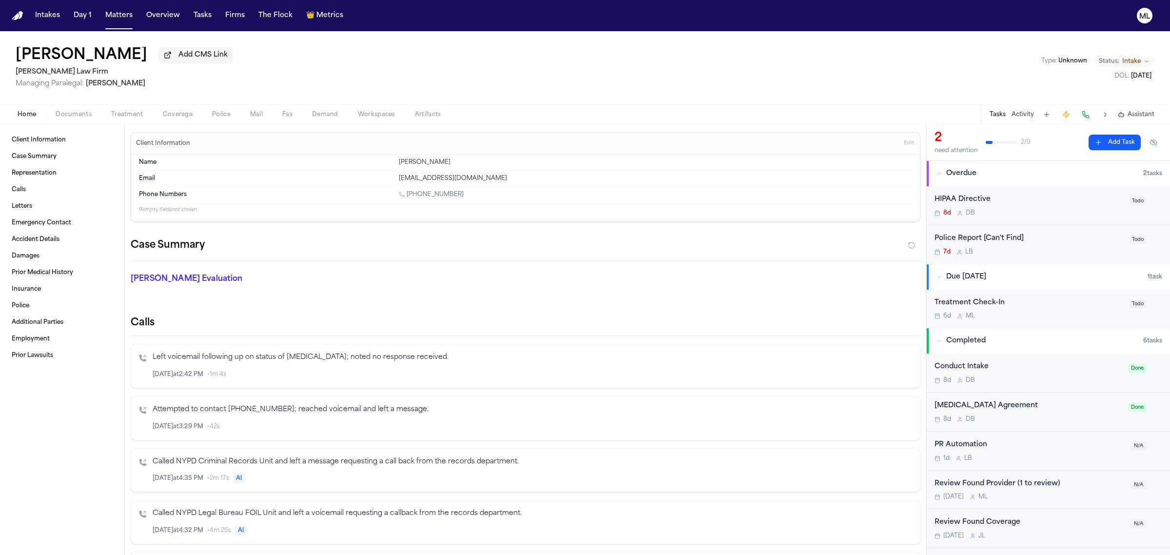
click at [75, 112] on span "Documents" at bounding box center [74, 115] width 36 height 8
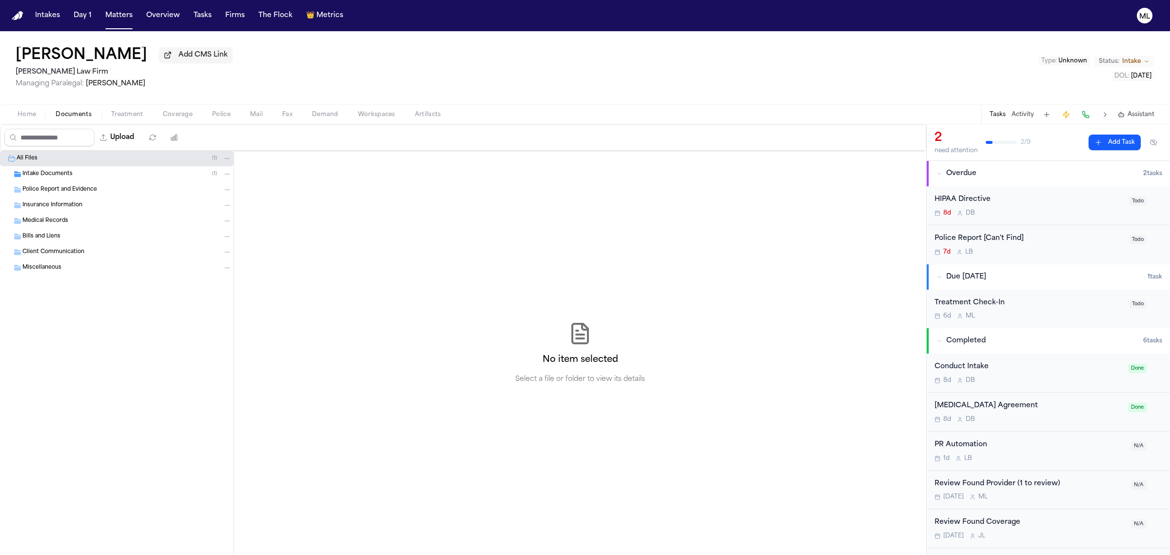
click at [55, 177] on span "Intake Documents" at bounding box center [47, 174] width 50 height 8
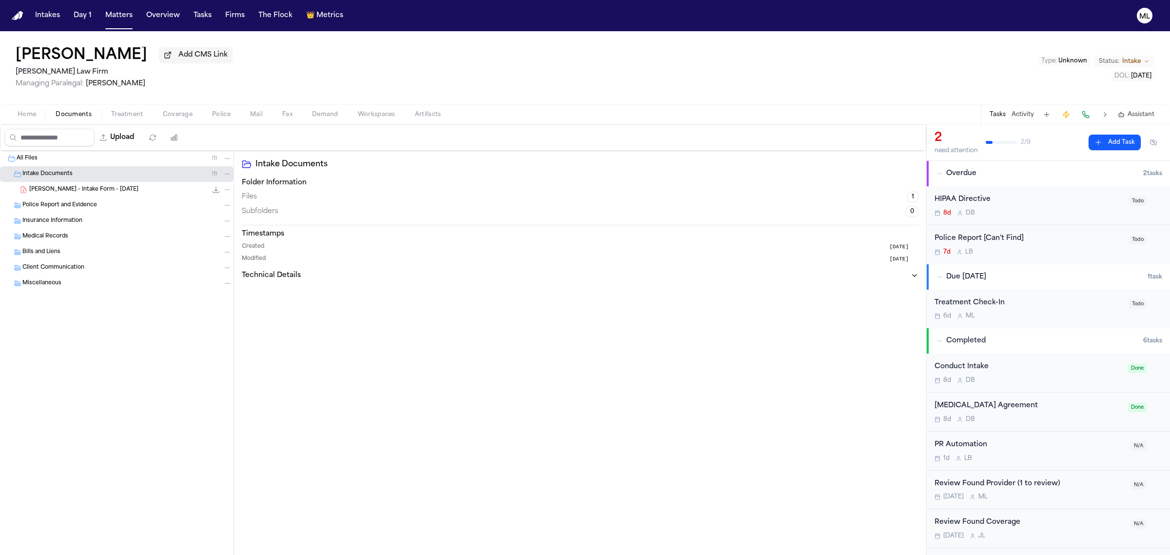
click at [113, 191] on span "E. Mackic - Intake Form - 9.13.25" at bounding box center [83, 190] width 109 height 8
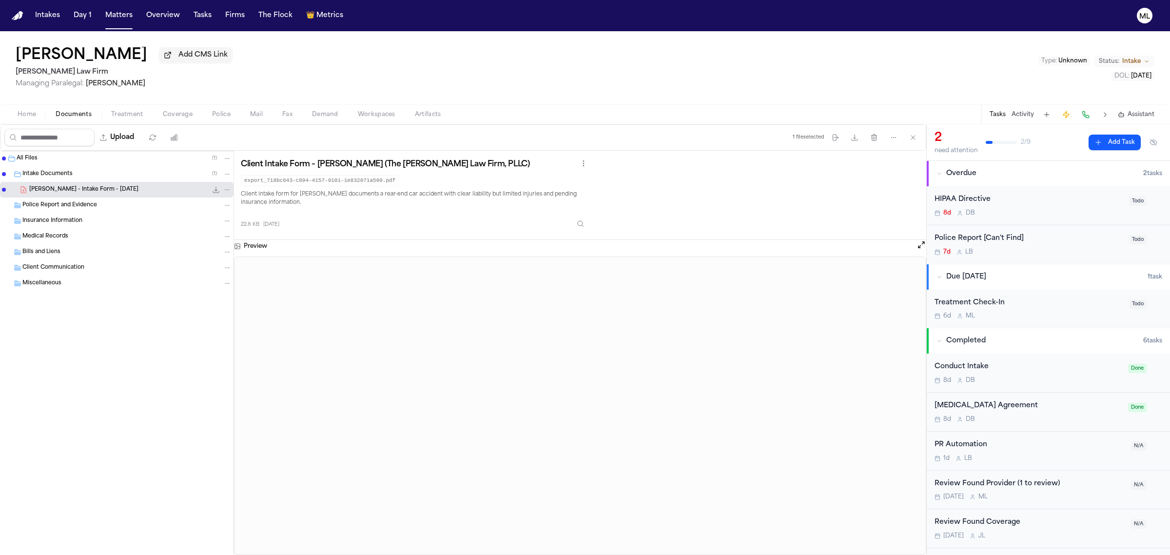
click at [215, 191] on icon "File: E. Mackic - Intake Form - 9.13.25" at bounding box center [216, 190] width 6 height 6
click at [118, 11] on button "Matters" at bounding box center [118, 16] width 35 height 18
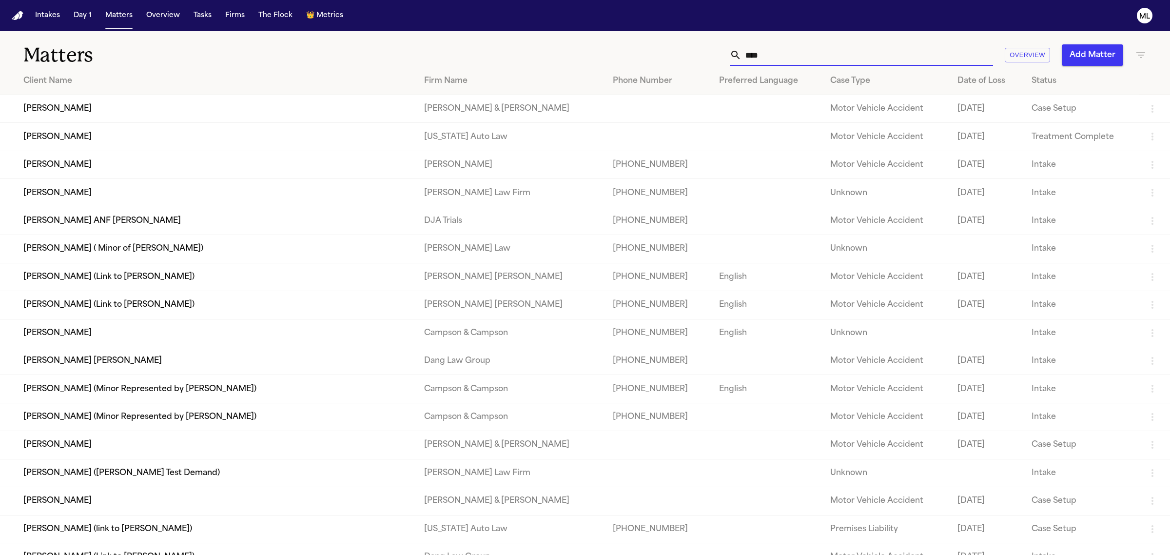
drag, startPoint x: 795, startPoint y: 49, endPoint x: 720, endPoint y: 46, distance: 75.1
click at [720, 46] on div "**** Overview Add Matter" at bounding box center [753, 54] width 786 height 21
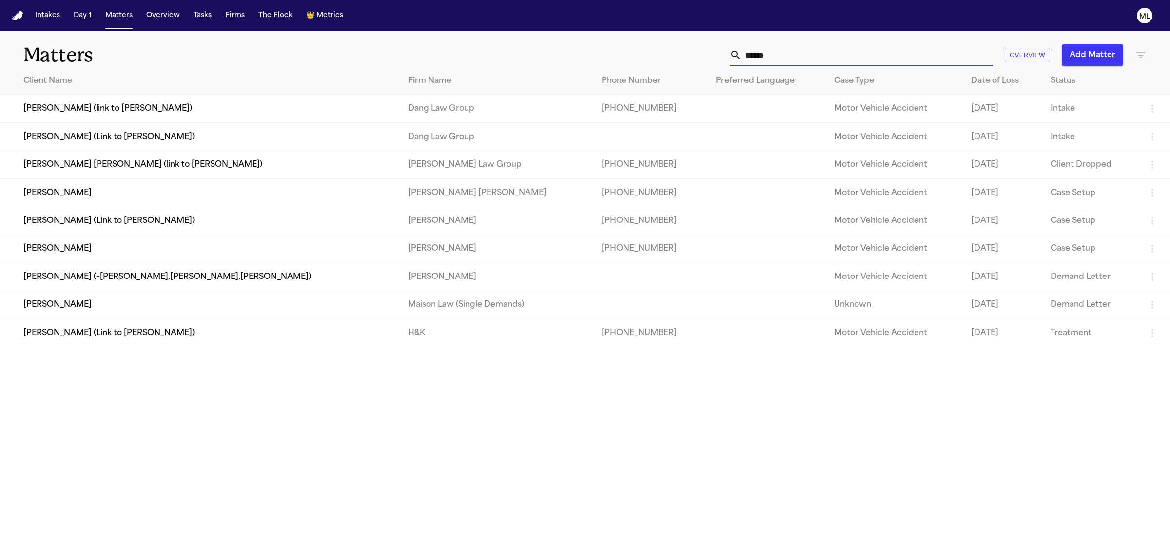
type input "******"
click at [204, 254] on td "LUCERO HUERTA" at bounding box center [200, 249] width 400 height 28
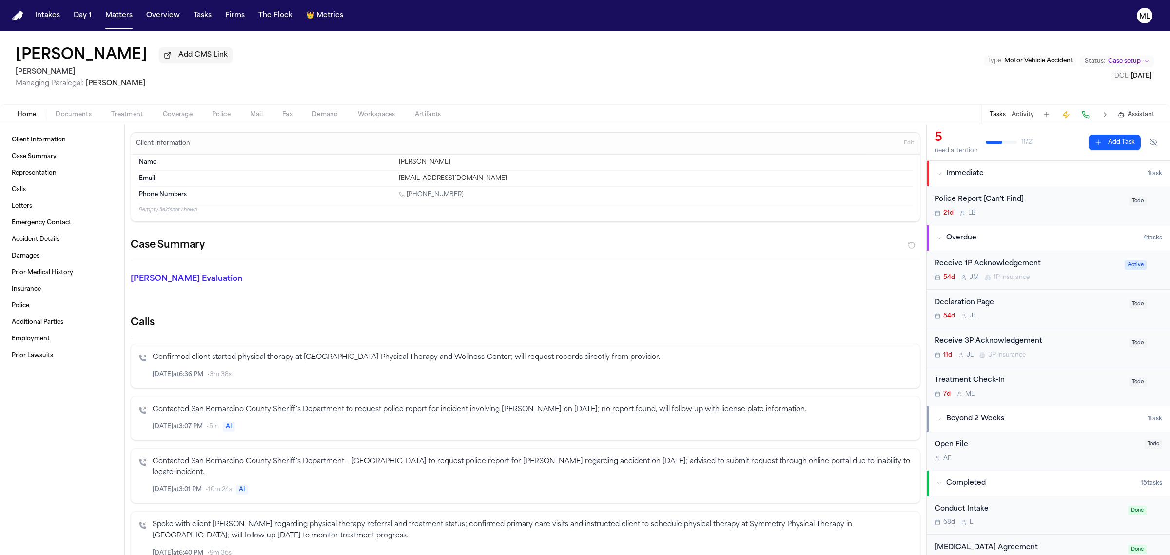
click at [69, 120] on div "Home Documents Treatment Coverage Police Mail Fax Demand Workspaces Artifacts T…" at bounding box center [585, 114] width 1170 height 20
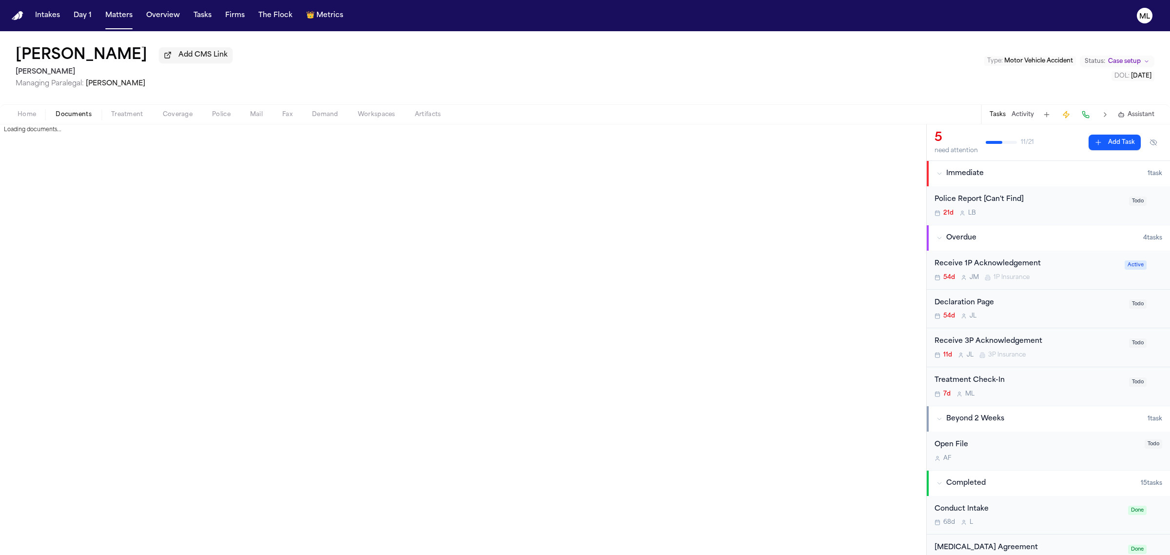
click at [74, 115] on span "Documents" at bounding box center [74, 115] width 36 height 8
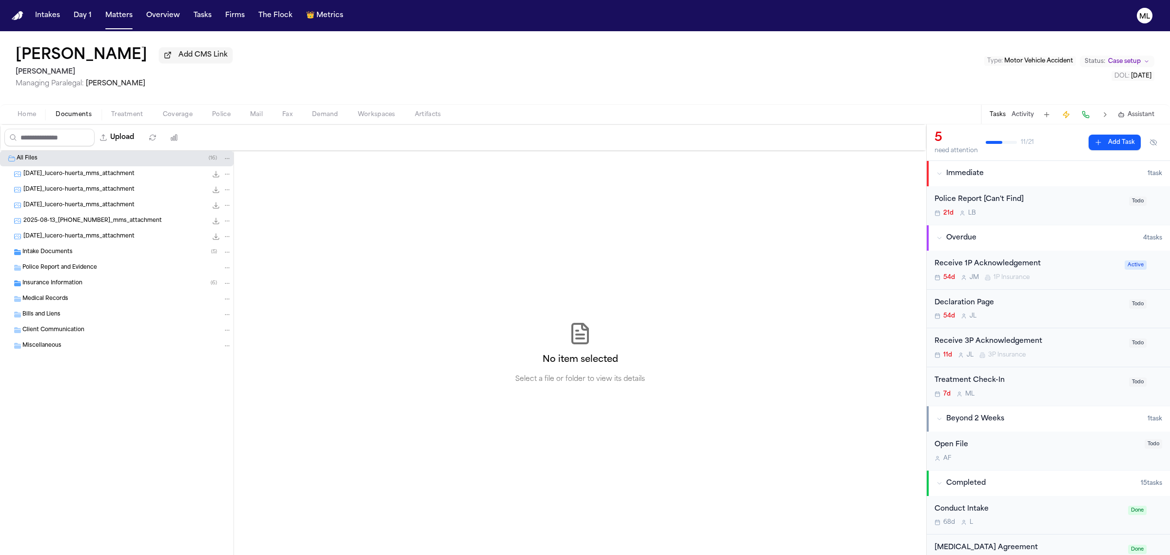
click at [74, 288] on div "Insurance Information ( 6 )" at bounding box center [117, 283] width 234 height 16
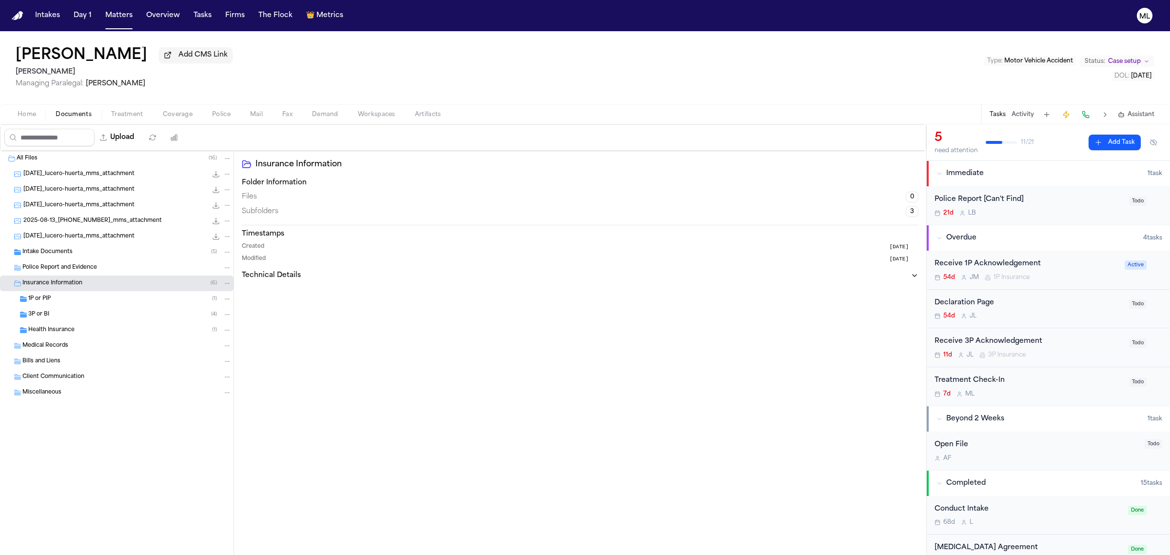
click at [82, 312] on div "3P or BI ( 4 )" at bounding box center [129, 314] width 203 height 9
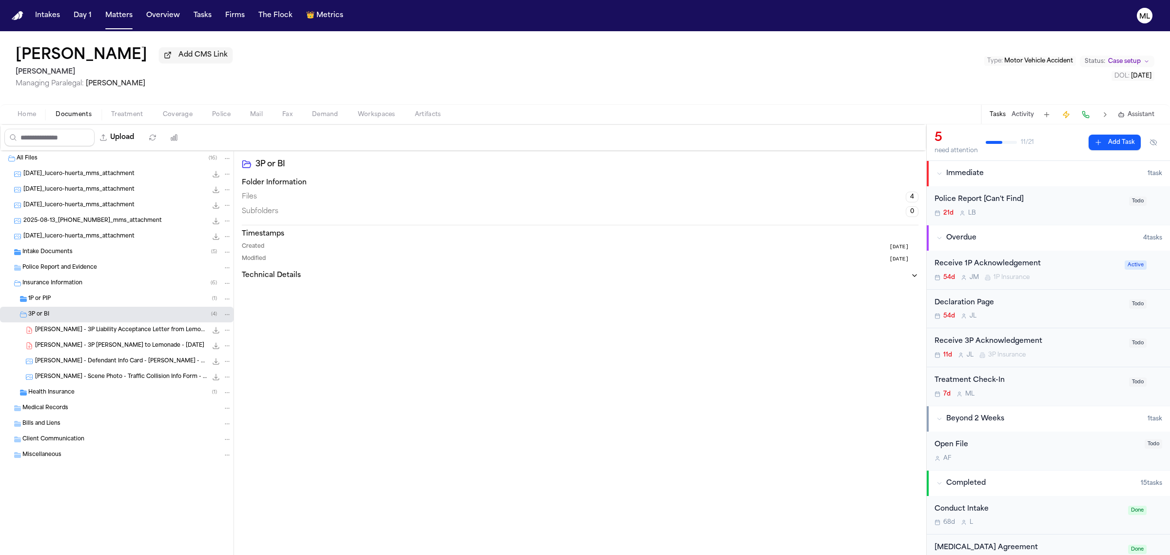
click at [1081, 351] on div "11d J L 3P Insurance" at bounding box center [1029, 355] width 189 height 8
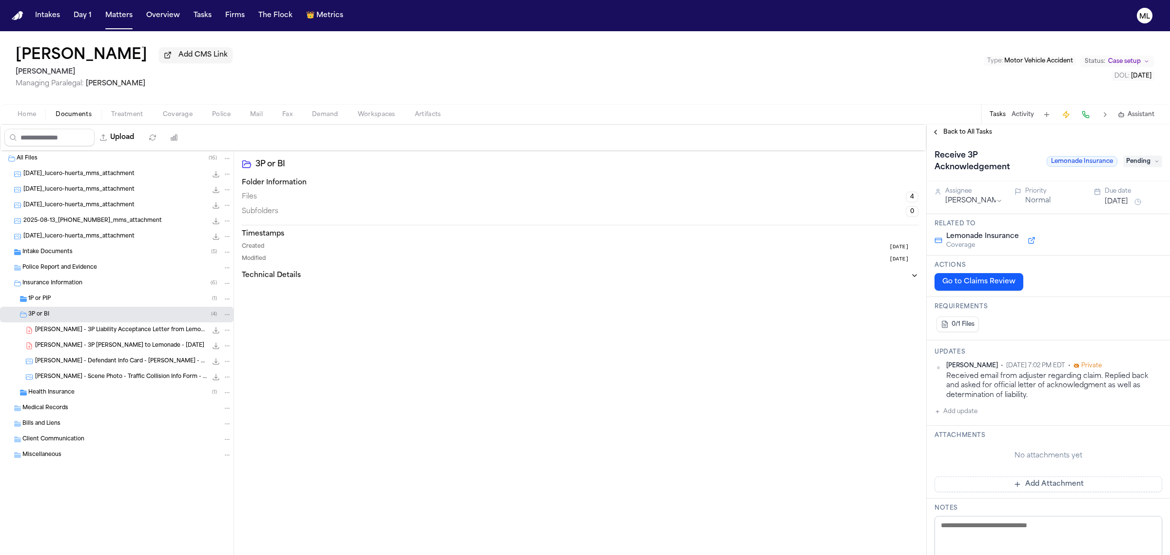
click at [1130, 157] on span "Pending" at bounding box center [1142, 162] width 39 height 12
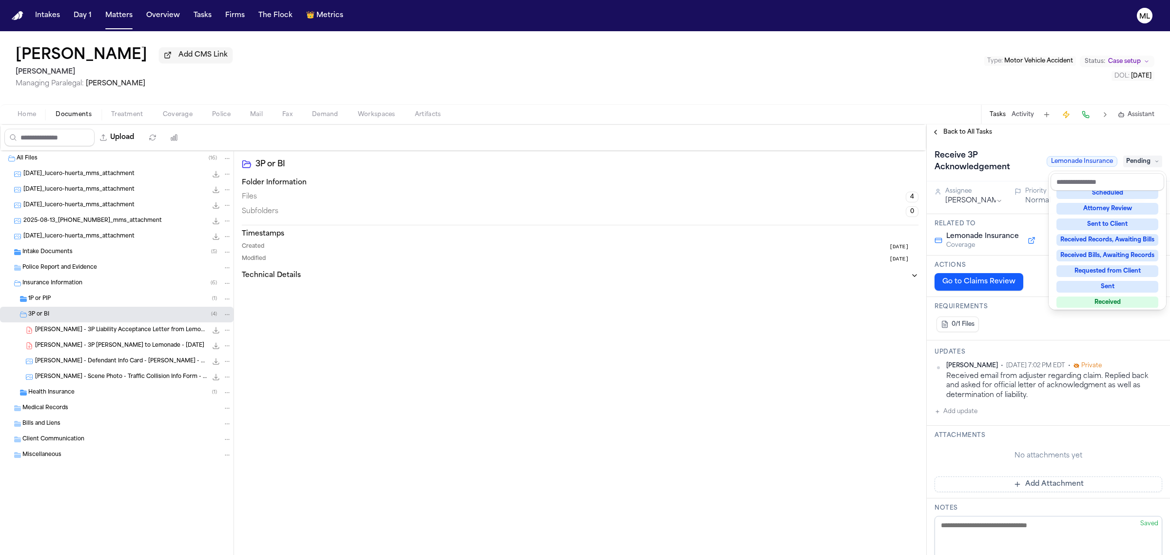
scroll to position [152, 0]
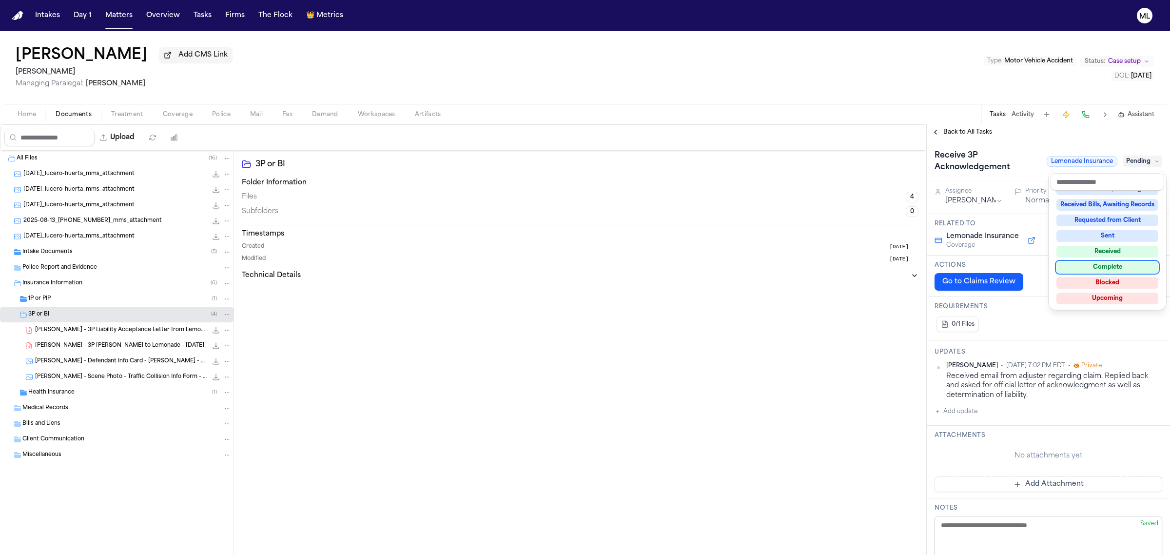
click at [1099, 267] on div "Complete" at bounding box center [1107, 267] width 102 height 12
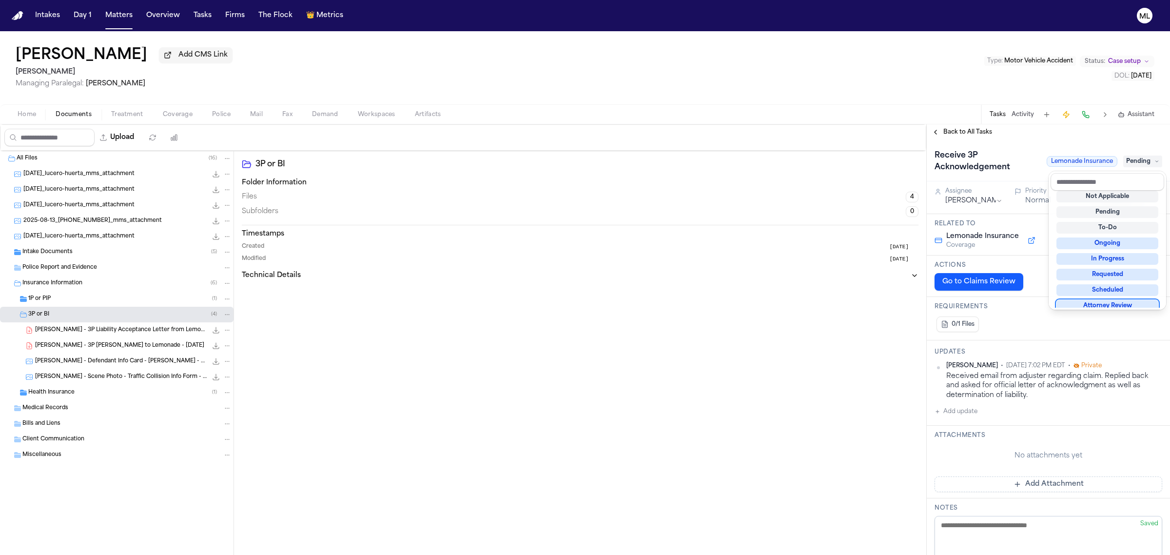
scroll to position [7, 0]
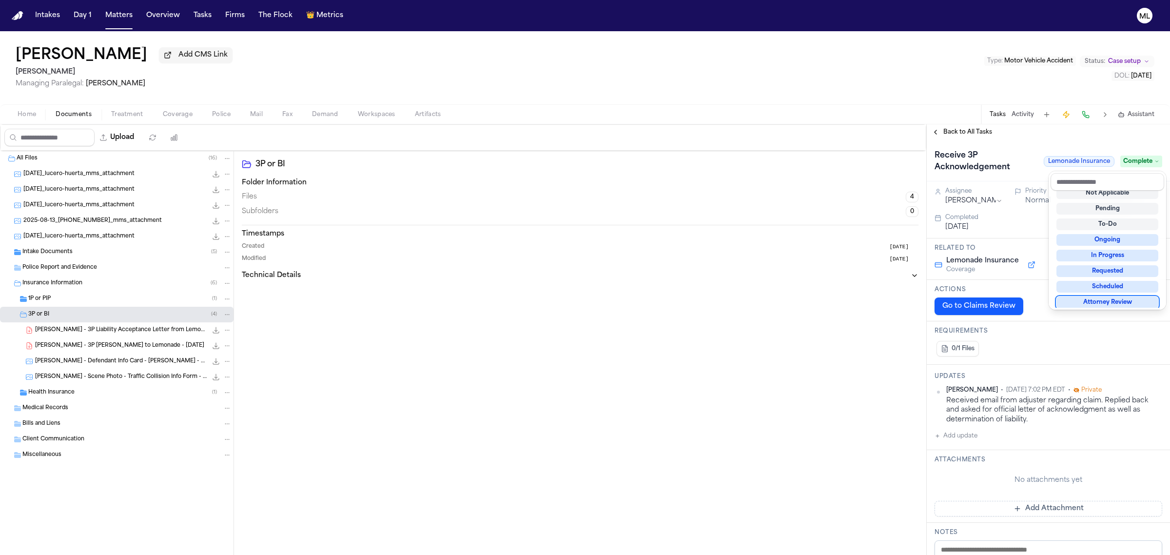
click at [956, 133] on div "Back to All Tasks Receive 3P Acknowledgement Lemonade Insurance Complete Assign…" at bounding box center [1048, 339] width 243 height 430
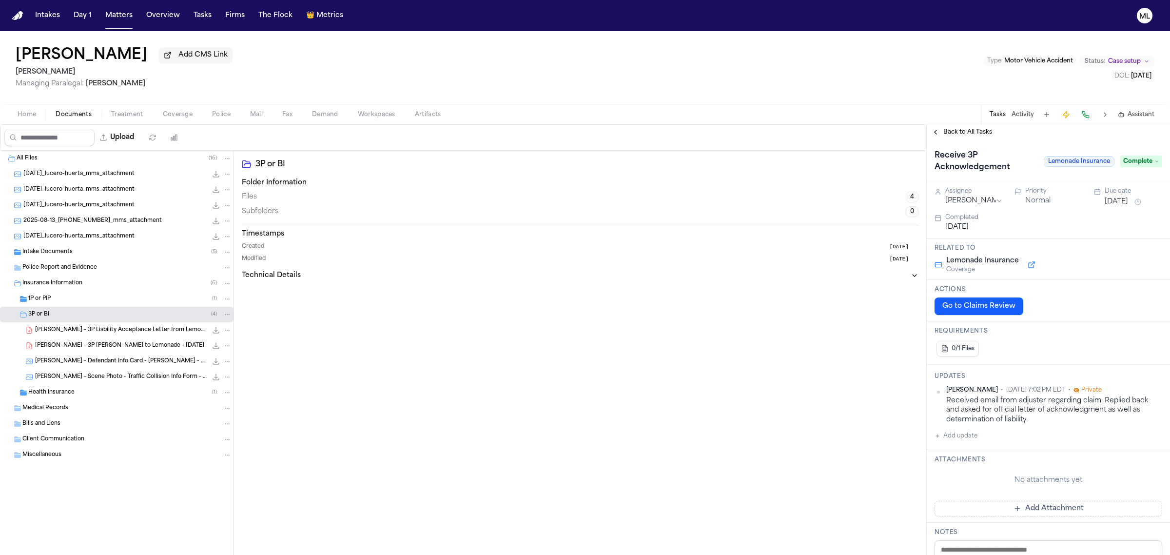
click at [960, 132] on span "Back to All Tasks" at bounding box center [967, 132] width 49 height 8
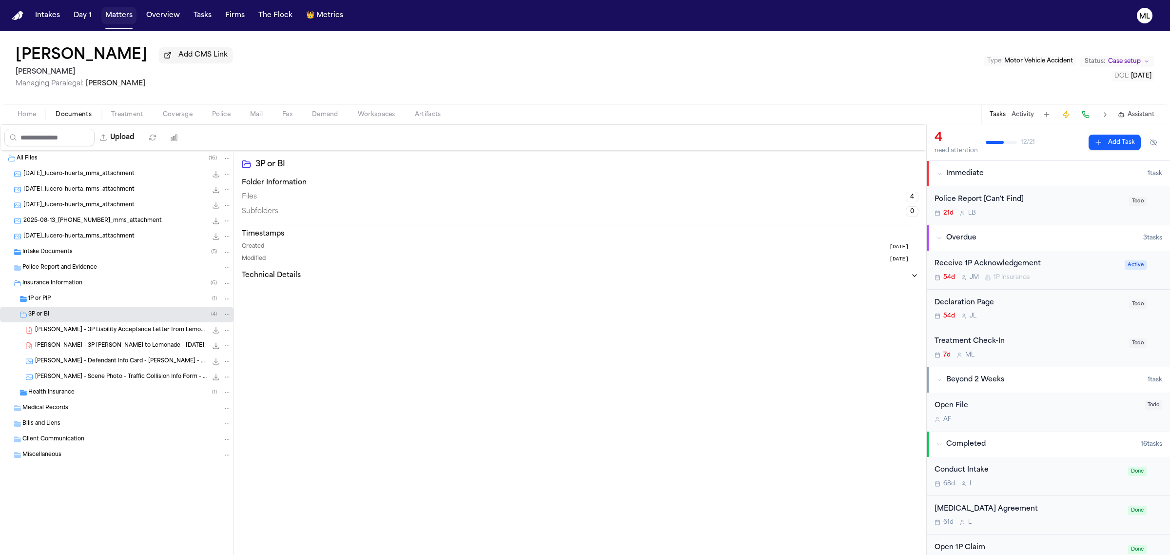
click at [122, 19] on button "Matters" at bounding box center [118, 16] width 35 height 18
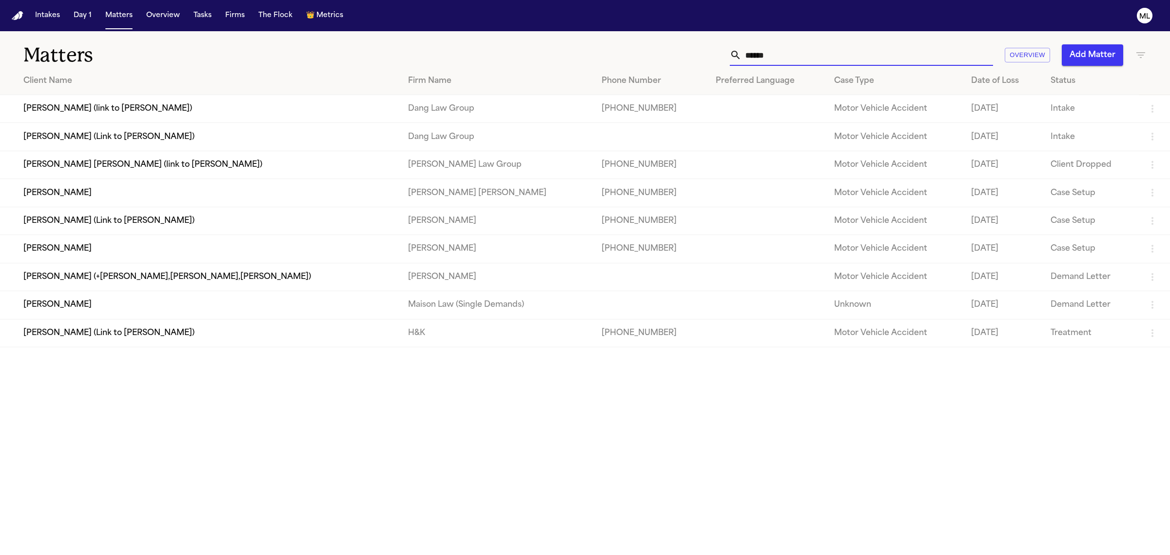
drag, startPoint x: 810, startPoint y: 59, endPoint x: 692, endPoint y: 27, distance: 122.0
click at [647, 57] on div "****** Overview Add Matter" at bounding box center [753, 54] width 786 height 21
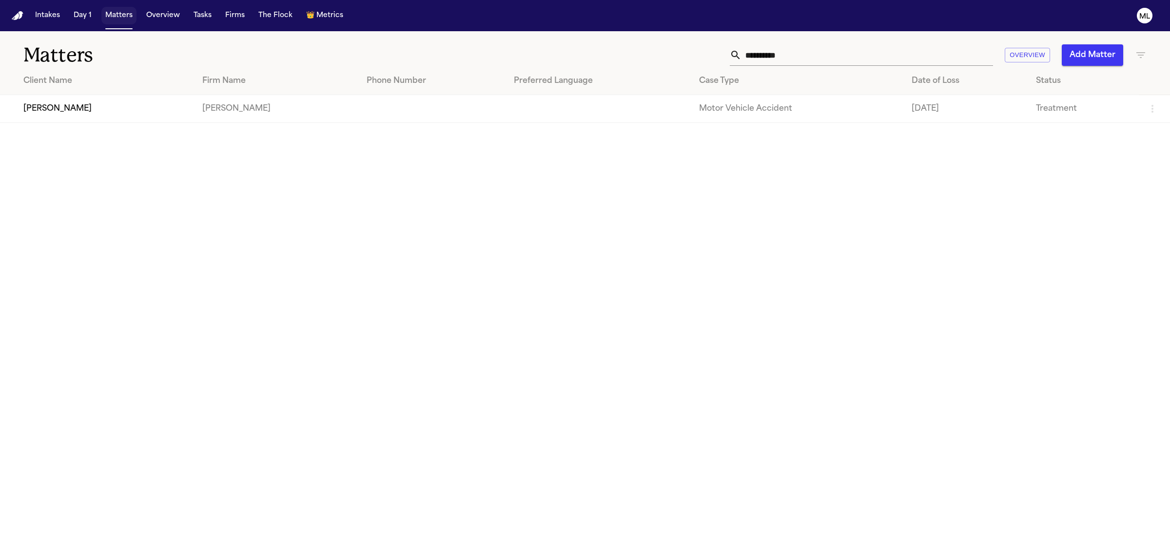
click at [116, 16] on button "Matters" at bounding box center [118, 16] width 35 height 18
drag, startPoint x: 830, startPoint y: 55, endPoint x: 652, endPoint y: 52, distance: 178.0
click at [653, 52] on div "**********" at bounding box center [753, 54] width 786 height 21
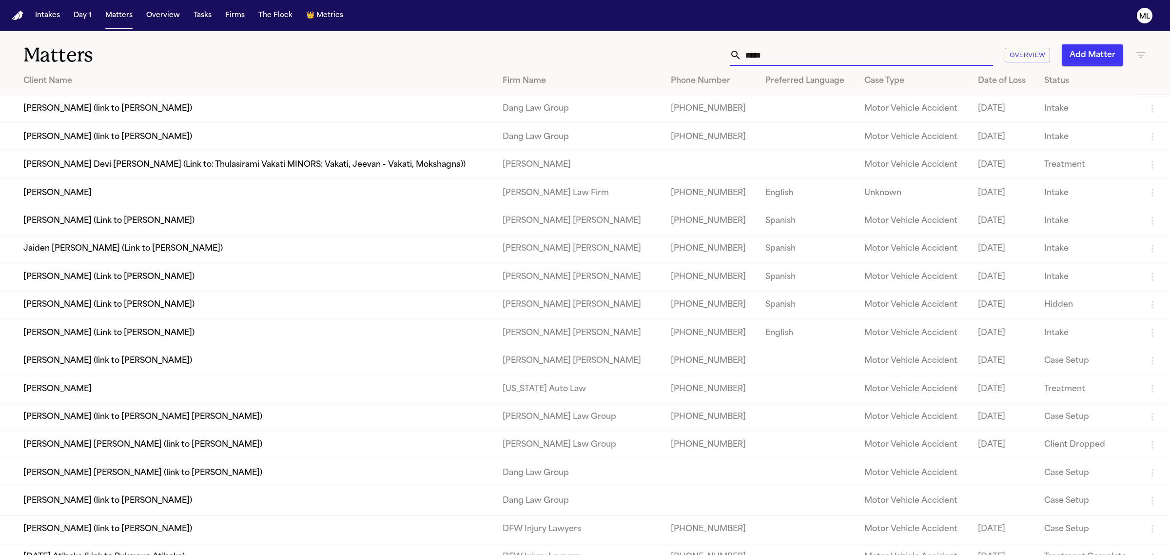
type input "*****"
click at [164, 195] on td "Akira Suzuka" at bounding box center [247, 193] width 495 height 28
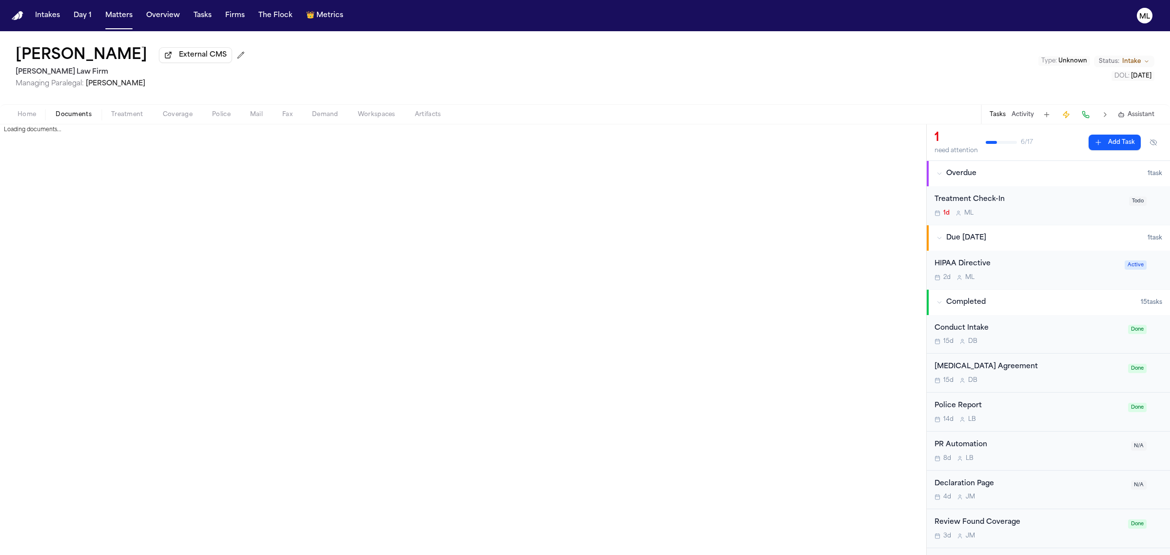
drag, startPoint x: 70, startPoint y: 108, endPoint x: 114, endPoint y: 111, distance: 44.0
click at [71, 109] on button "Documents" at bounding box center [74, 115] width 56 height 12
click at [178, 113] on span "Coverage" at bounding box center [178, 115] width 30 height 8
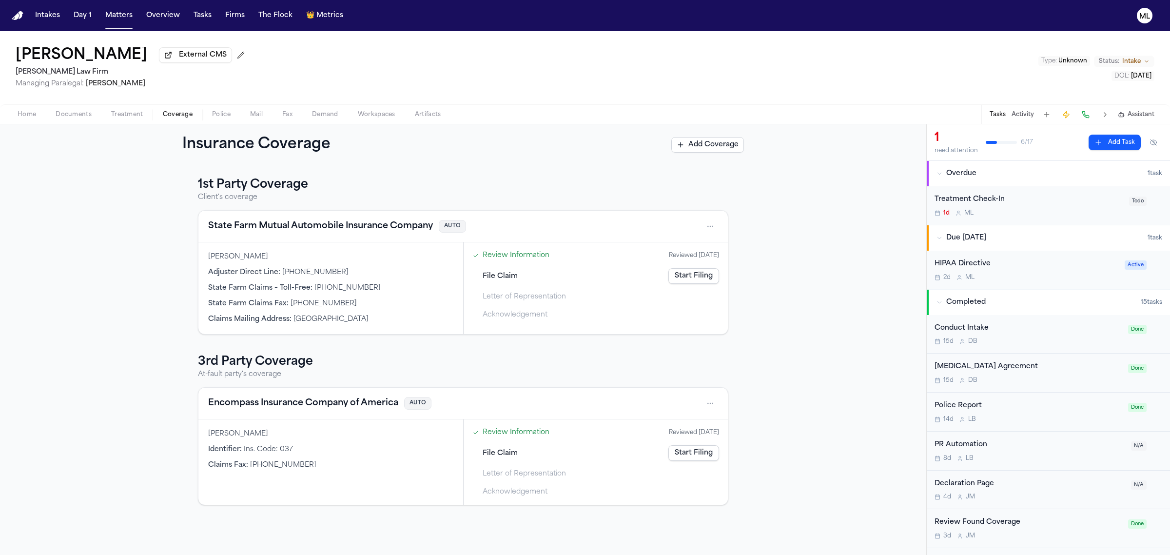
click at [340, 222] on button "State Farm Mutual Automobile Insurance Company" at bounding box center [320, 226] width 225 height 14
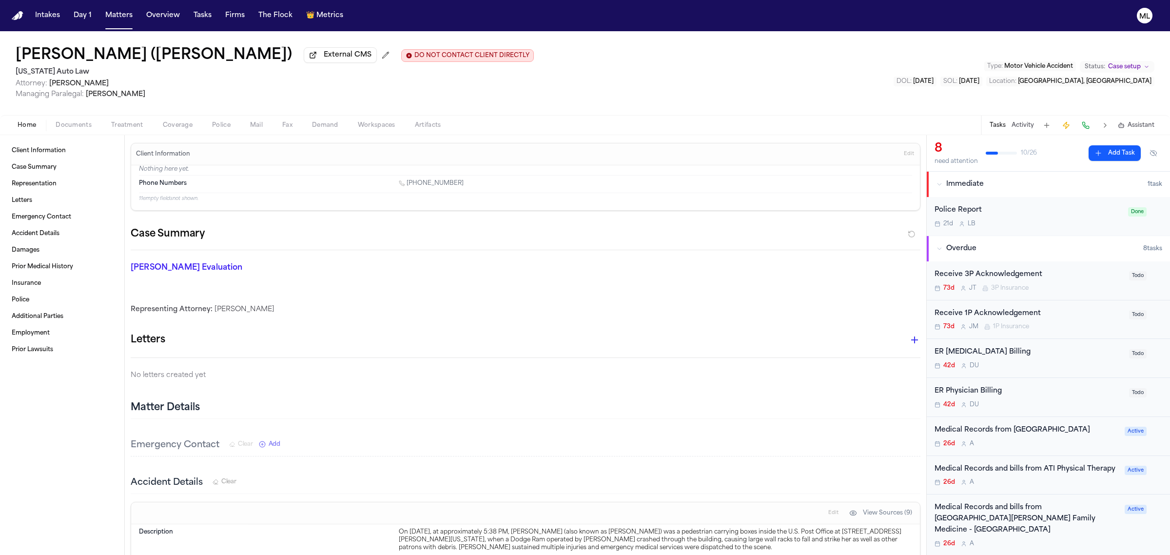
click at [80, 121] on span "Documents" at bounding box center [74, 125] width 36 height 8
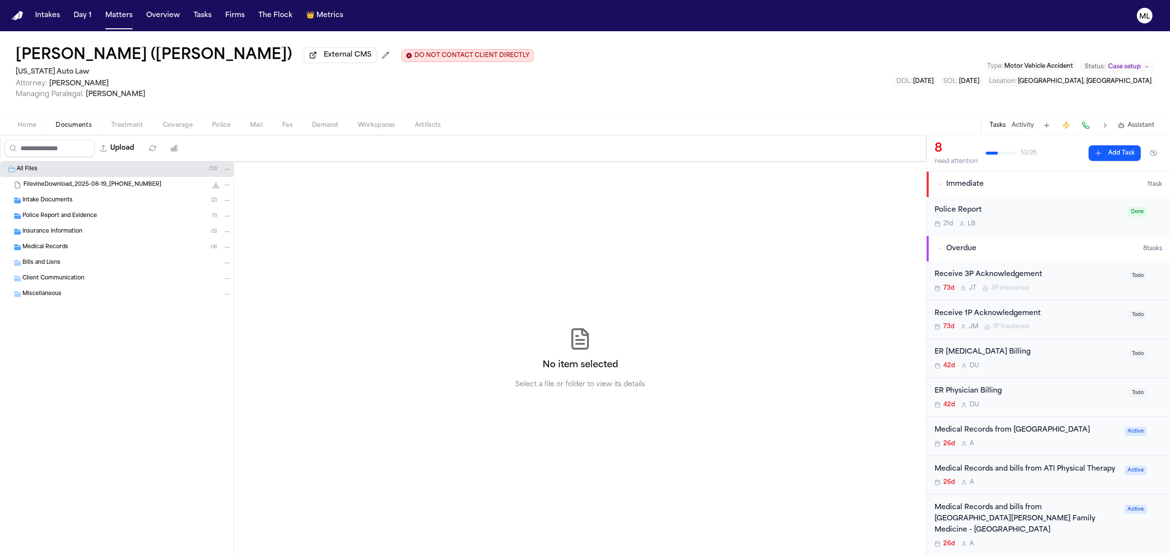
click at [88, 228] on div "Insurance Information ( 5 )" at bounding box center [126, 231] width 209 height 9
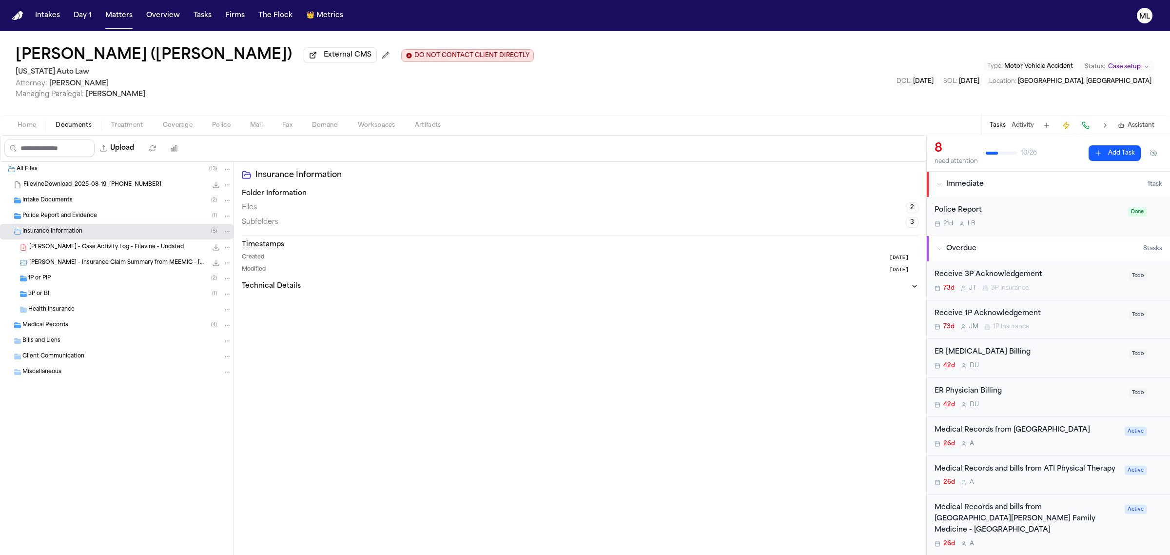
click at [97, 274] on div "1P or PIP ( 2 )" at bounding box center [129, 278] width 203 height 9
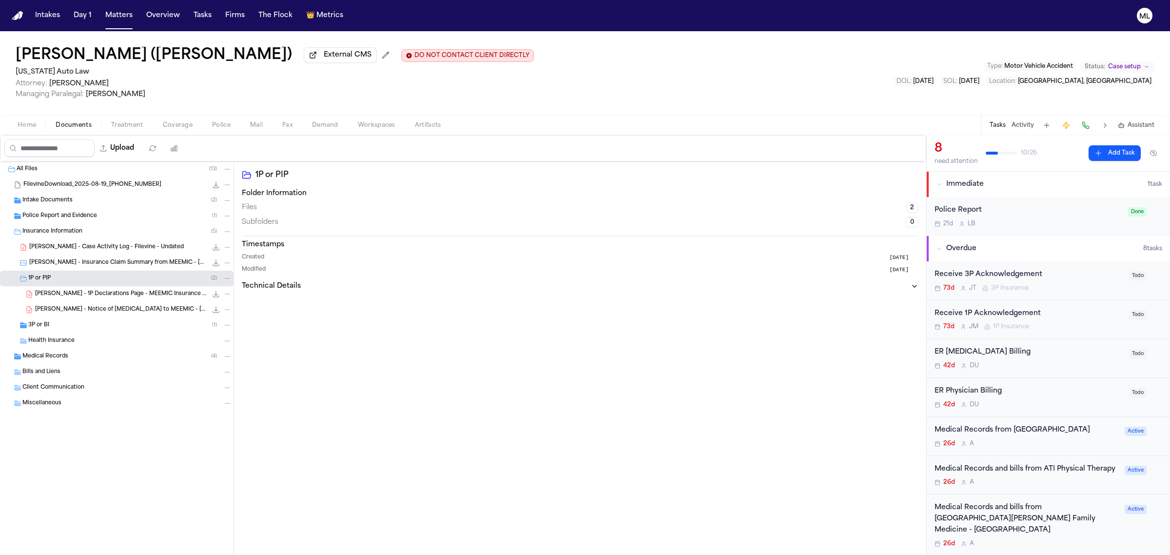
click at [60, 317] on div "[PERSON_NAME] - Notice of [MEDICAL_DATA] to MEEMIC - [DATE] 283.1 KB • PDF" at bounding box center [117, 310] width 234 height 16
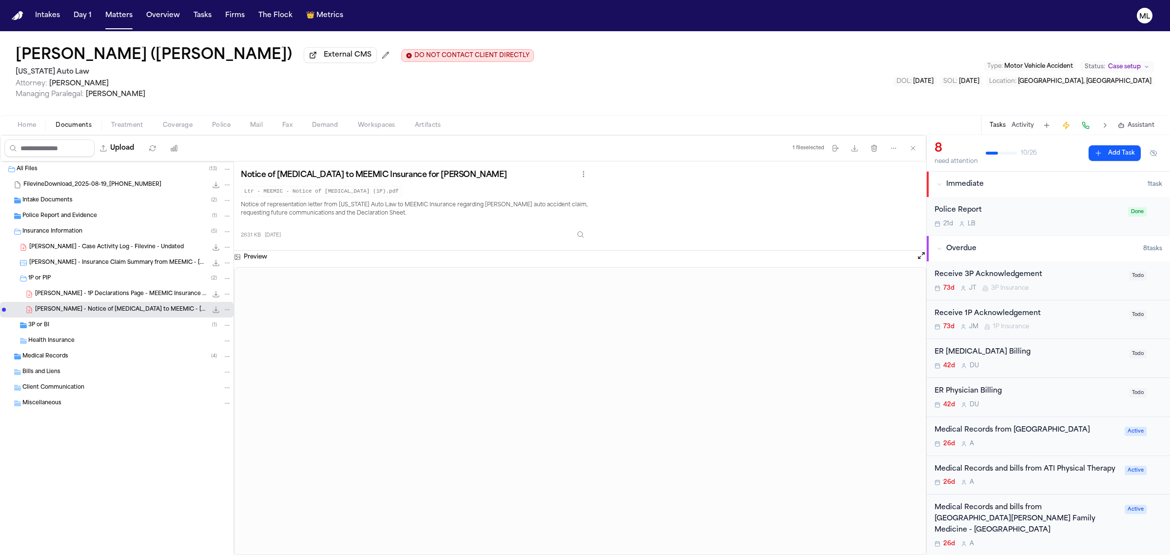
click at [56, 323] on div "3P or BI ( 1 )" at bounding box center [129, 325] width 203 height 9
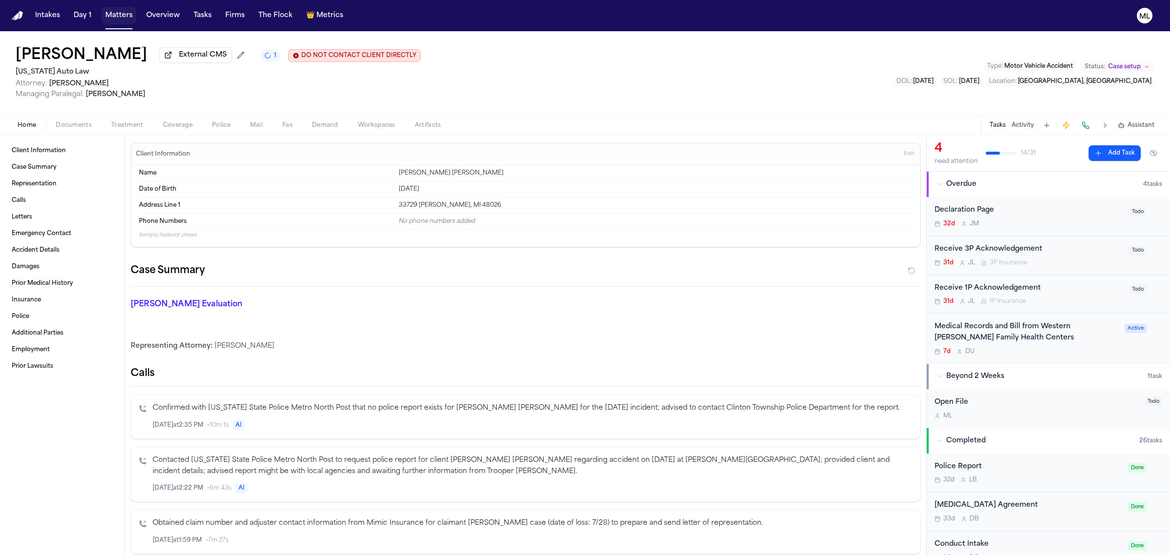
click at [111, 15] on button "Matters" at bounding box center [118, 16] width 35 height 18
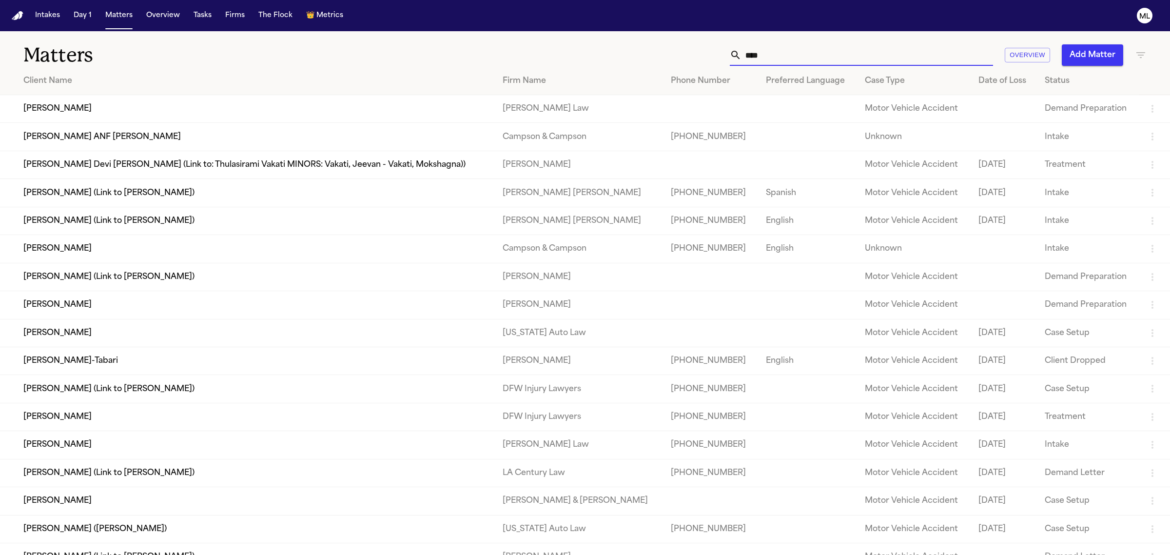
drag, startPoint x: 773, startPoint y: 56, endPoint x: 732, endPoint y: 56, distance: 41.0
click at [732, 56] on div "****" at bounding box center [861, 54] width 263 height 21
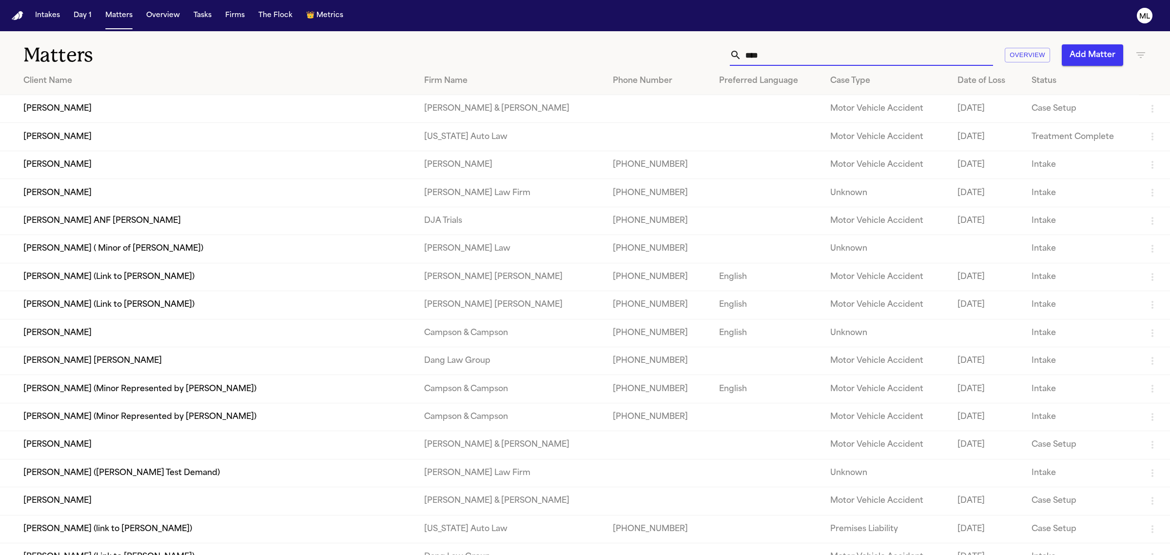
type input "****"
click at [130, 194] on td "[PERSON_NAME]" at bounding box center [208, 193] width 416 height 28
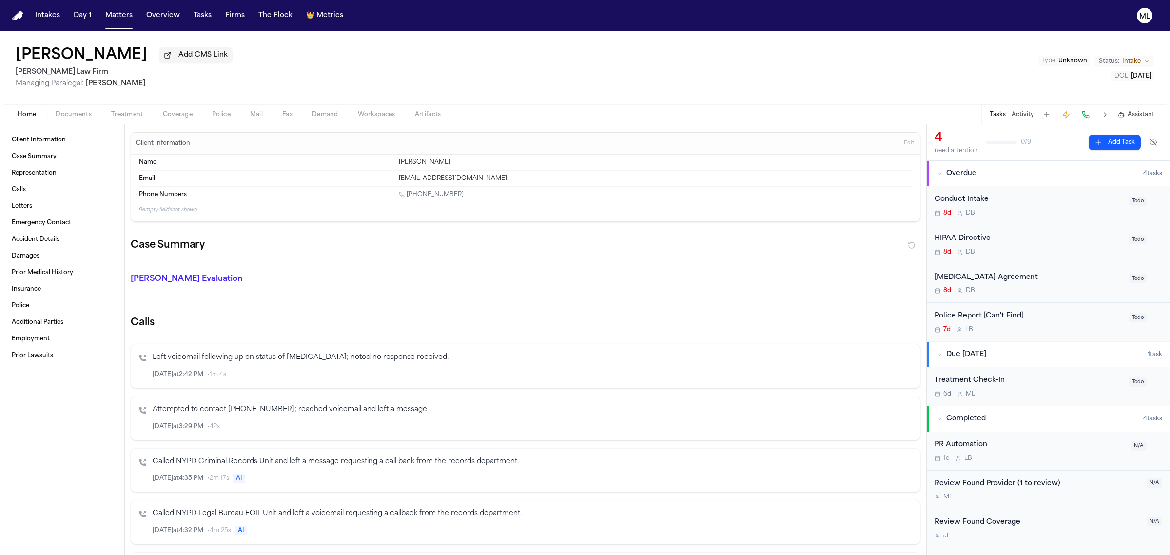
click at [75, 116] on span "Documents" at bounding box center [74, 115] width 36 height 8
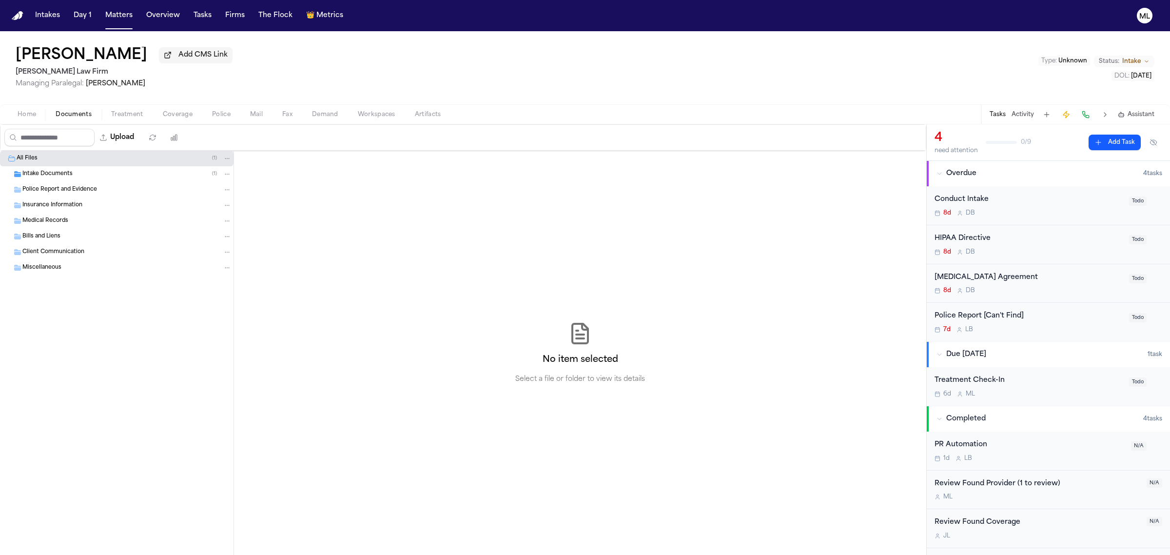
click at [71, 169] on div "Intake Documents ( 1 )" at bounding box center [117, 174] width 234 height 16
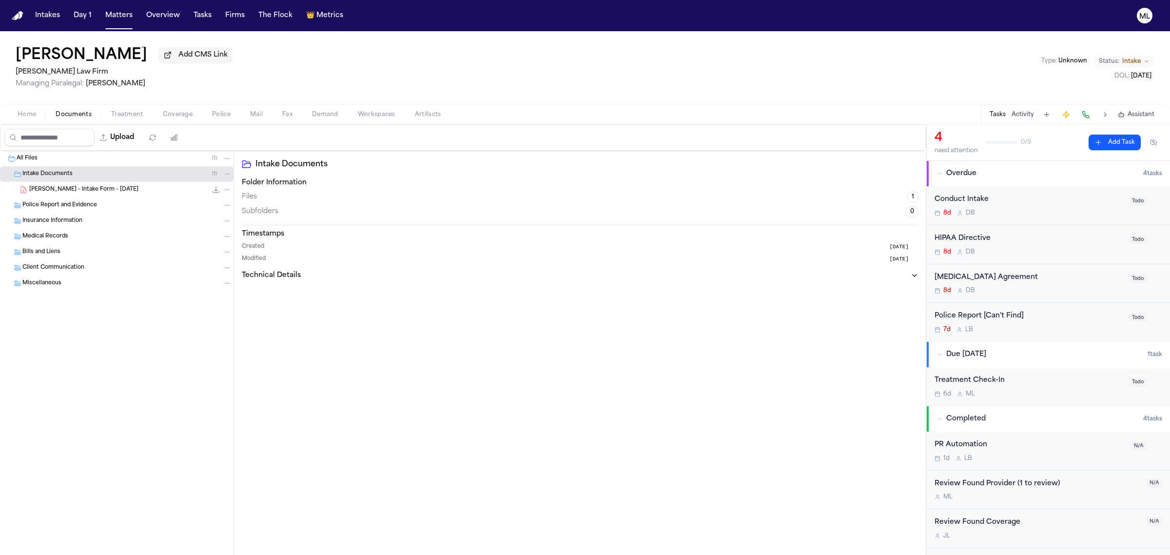
click at [120, 189] on div "[PERSON_NAME] - Intake Form - [DATE] 22.8 KB • PDF" at bounding box center [130, 190] width 202 height 10
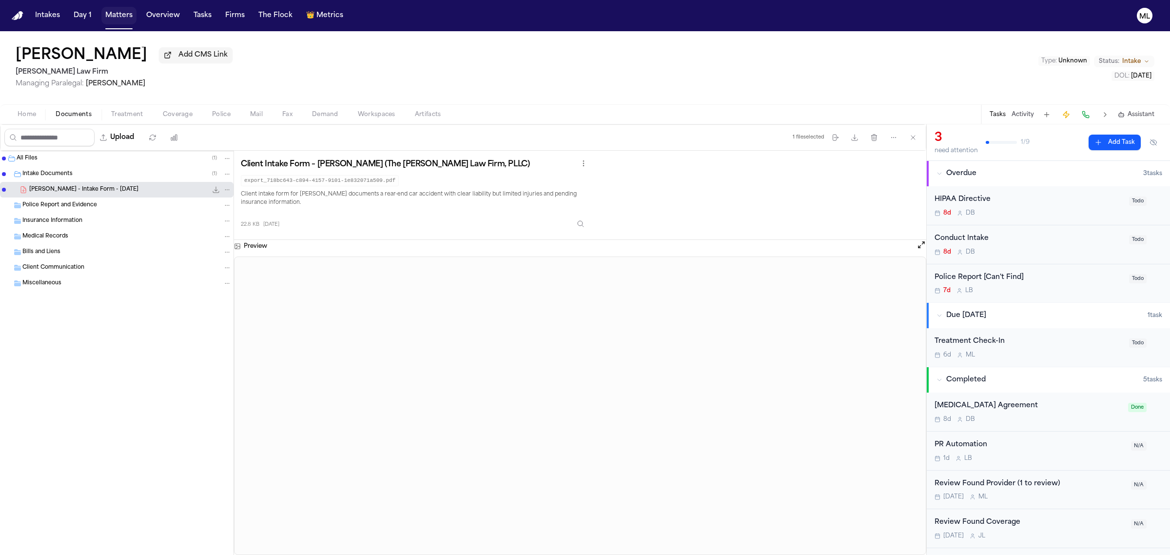
drag, startPoint x: 122, startPoint y: 14, endPoint x: 246, endPoint y: 23, distance: 124.7
click at [122, 14] on button "Matters" at bounding box center [118, 16] width 35 height 18
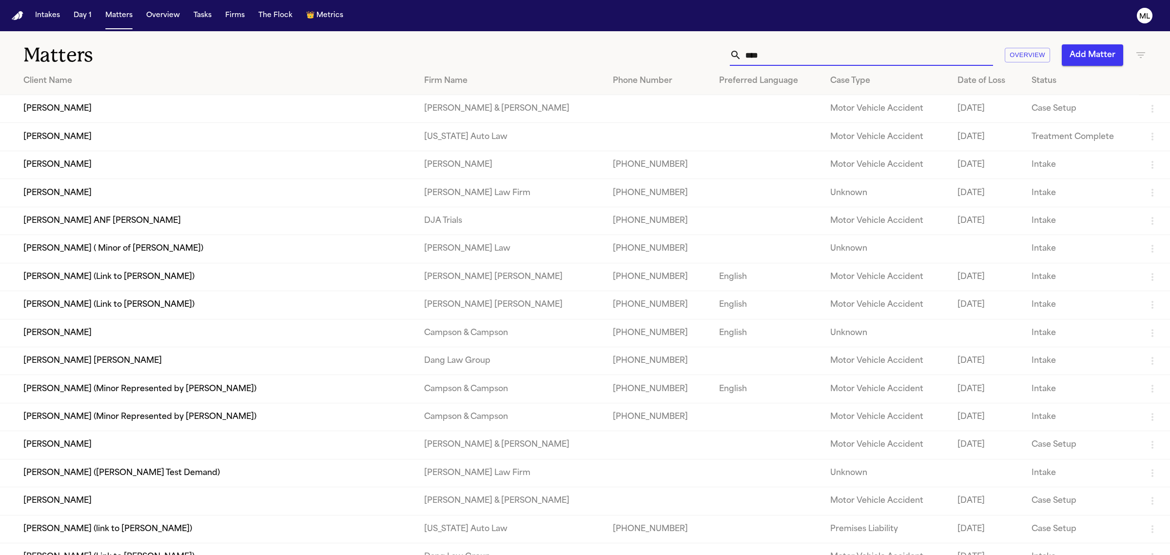
drag, startPoint x: 766, startPoint y: 56, endPoint x: 685, endPoint y: 42, distance: 82.1
click at [667, 55] on div "**** Overview Add Matter" at bounding box center [753, 54] width 786 height 21
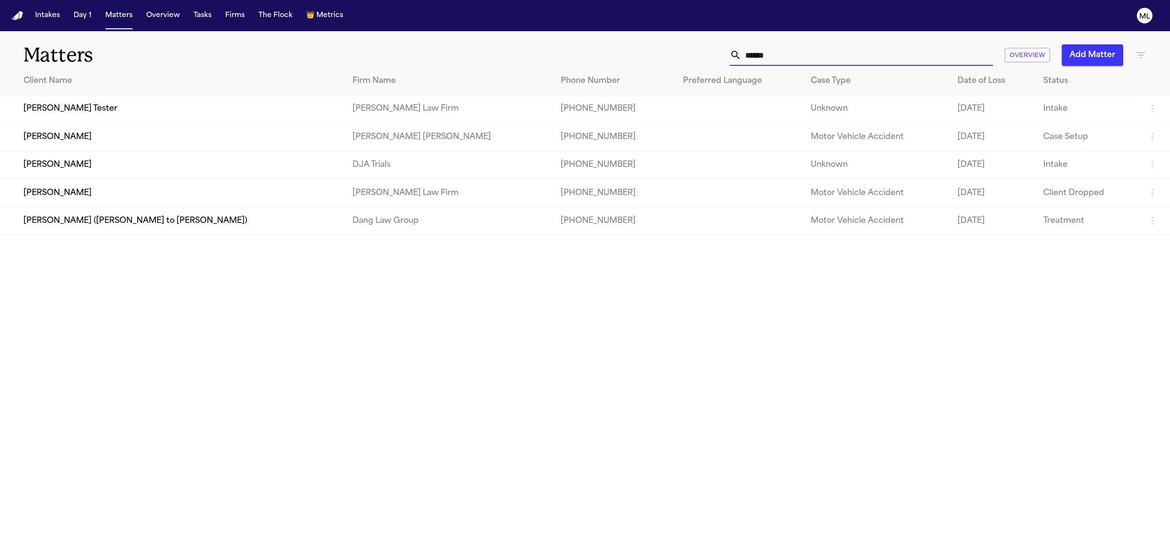
type input "*****"
click at [59, 166] on td "[PERSON_NAME]" at bounding box center [172, 165] width 345 height 28
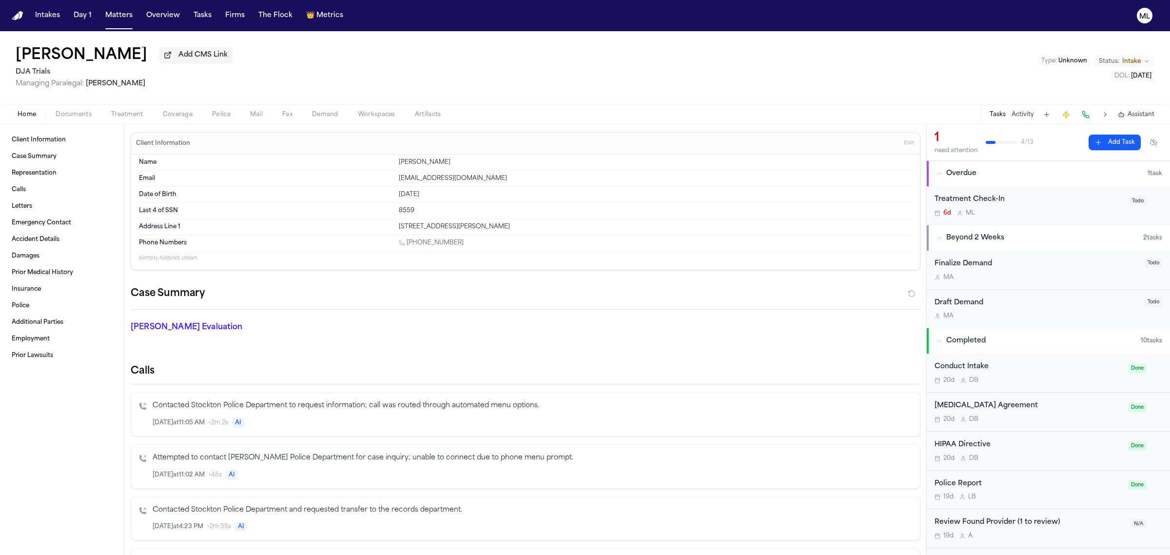
click at [86, 113] on span "Documents" at bounding box center [74, 115] width 36 height 8
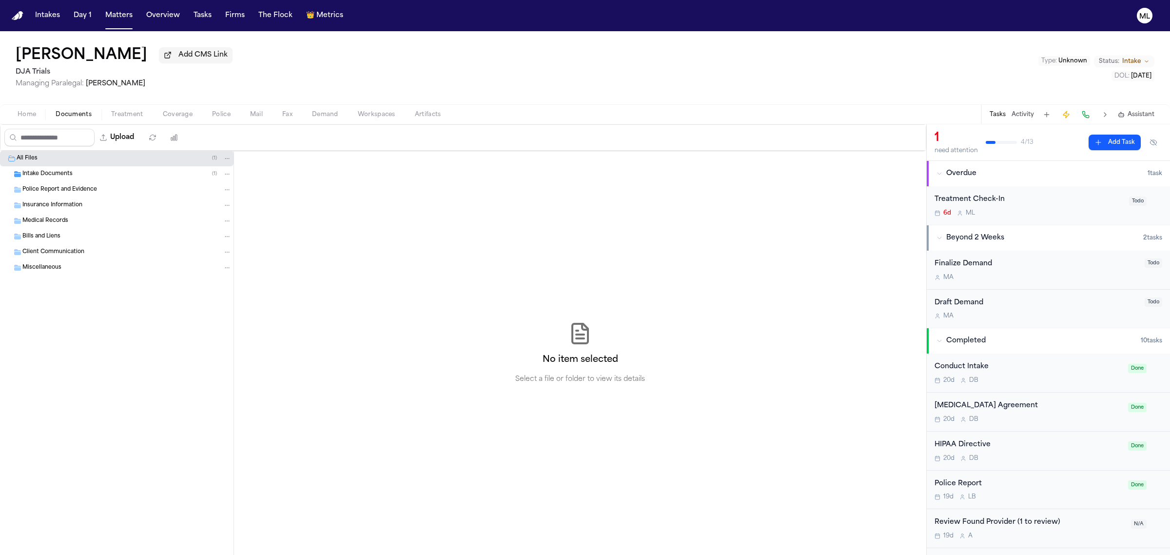
click at [93, 179] on div "Intake Documents ( 1 )" at bounding box center [117, 174] width 234 height 16
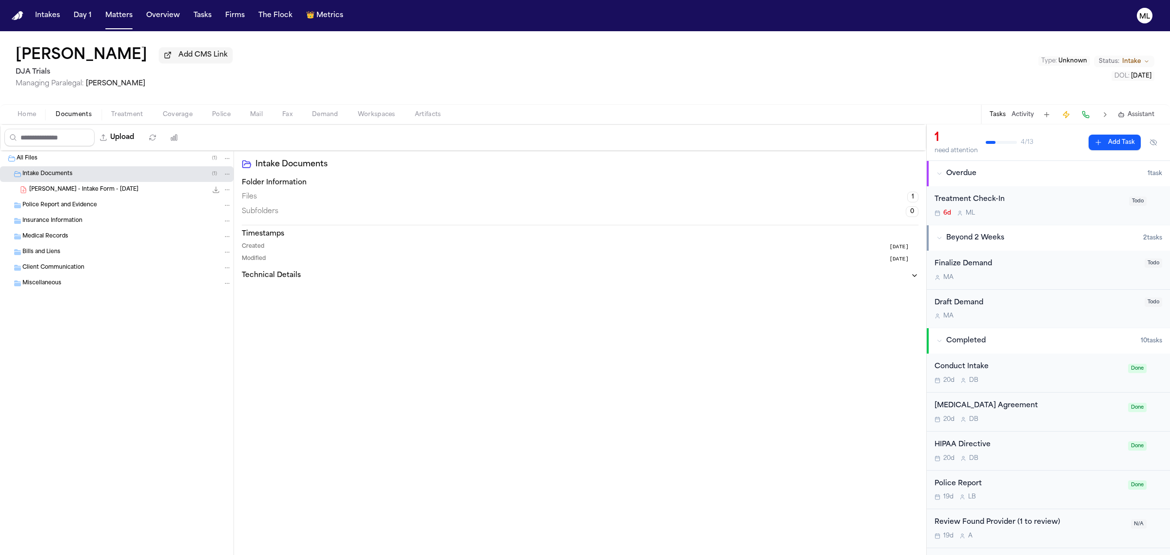
click at [113, 190] on div "S. Davis - Intake Form - 9.3.25 23.6 KB • PDF" at bounding box center [130, 190] width 202 height 10
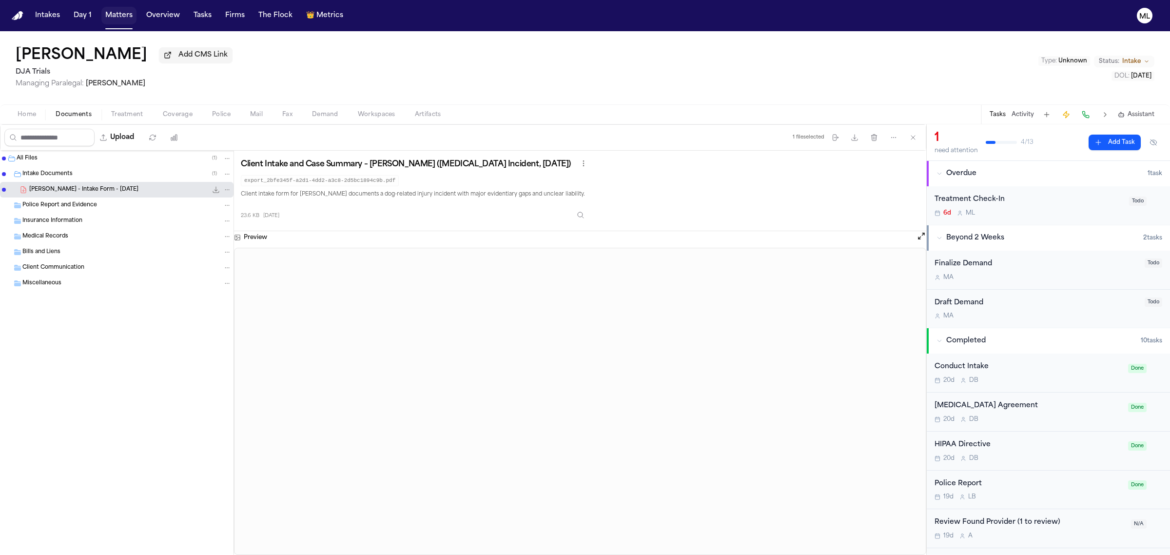
drag, startPoint x: 120, startPoint y: 10, endPoint x: 144, endPoint y: 11, distance: 23.9
click at [120, 10] on button "Matters" at bounding box center [118, 16] width 35 height 18
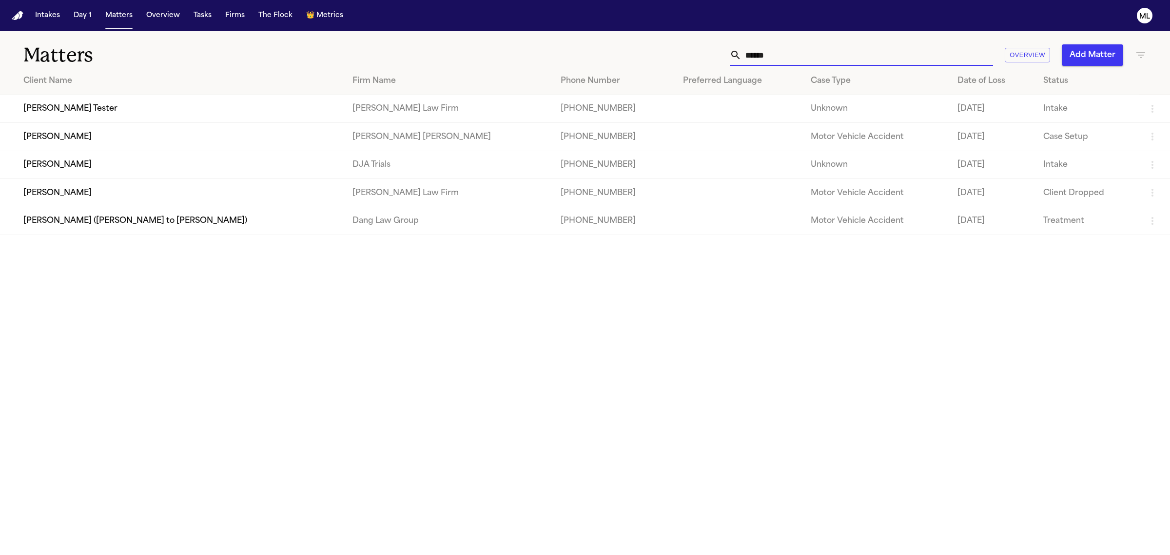
drag, startPoint x: 770, startPoint y: 52, endPoint x: 746, endPoint y: 53, distance: 23.9
click at [746, 53] on input "*****" at bounding box center [867, 54] width 252 height 21
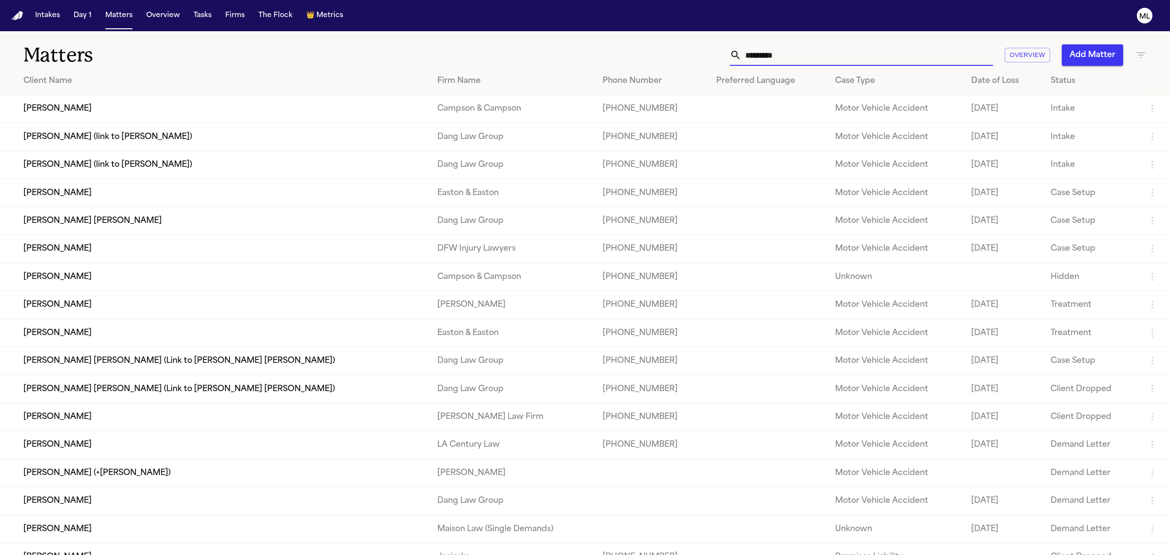
type input "*********"
click at [73, 305] on td "Adriana Hernandez" at bounding box center [214, 305] width 429 height 28
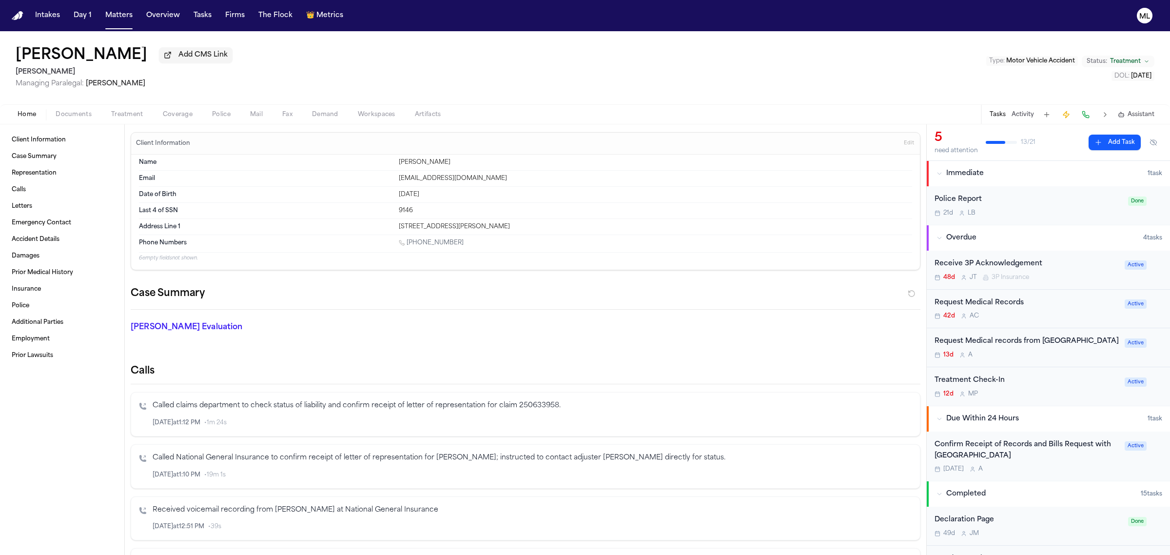
click at [78, 119] on span "button" at bounding box center [74, 119] width 48 height 1
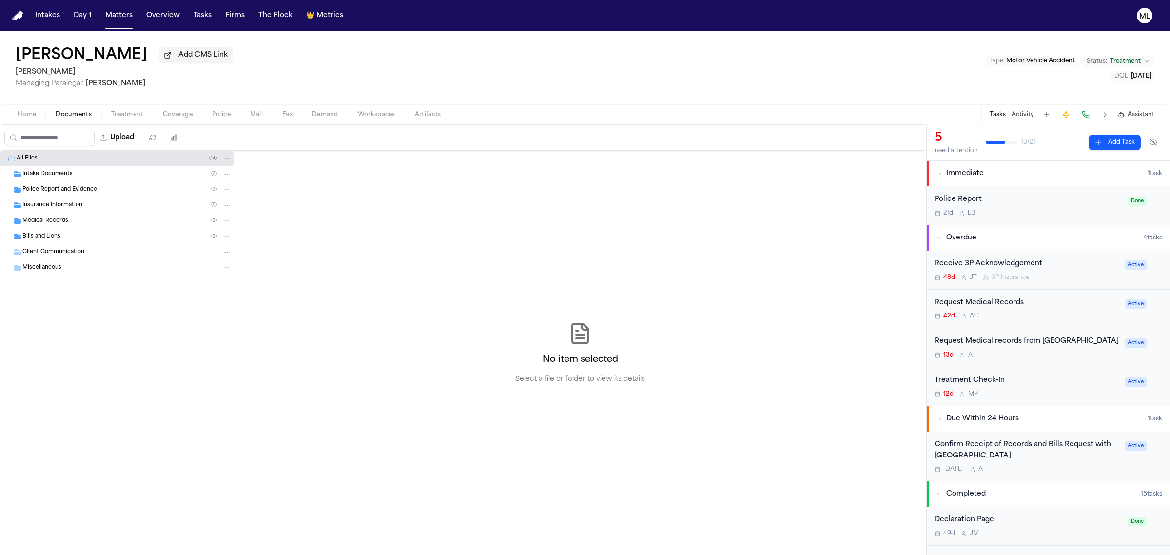
click at [66, 215] on div "Medical Records ( 2 )" at bounding box center [117, 221] width 234 height 16
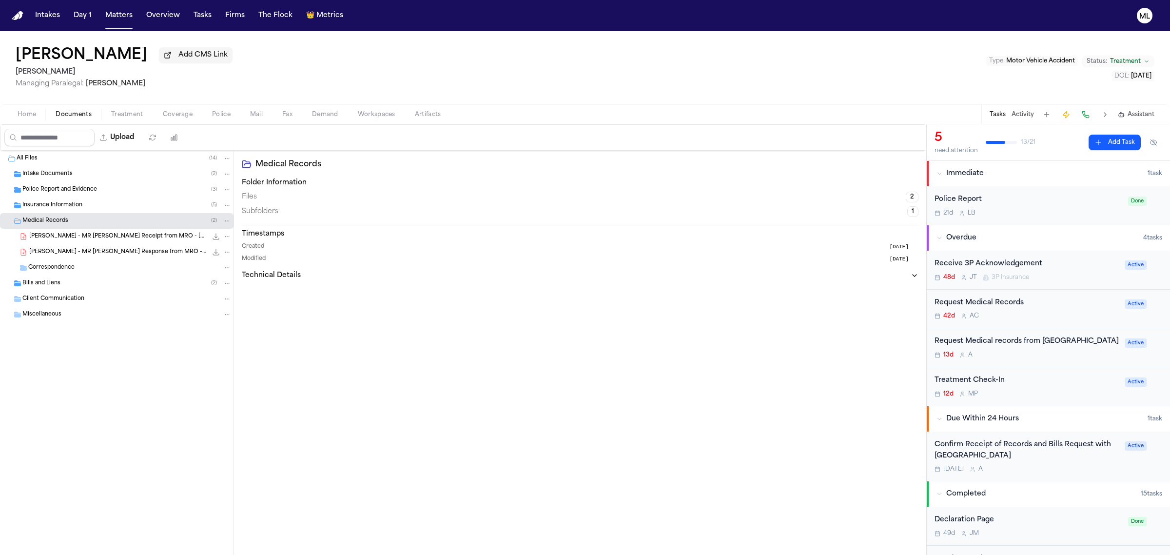
click at [81, 207] on span "Insurance Information" at bounding box center [52, 205] width 60 height 8
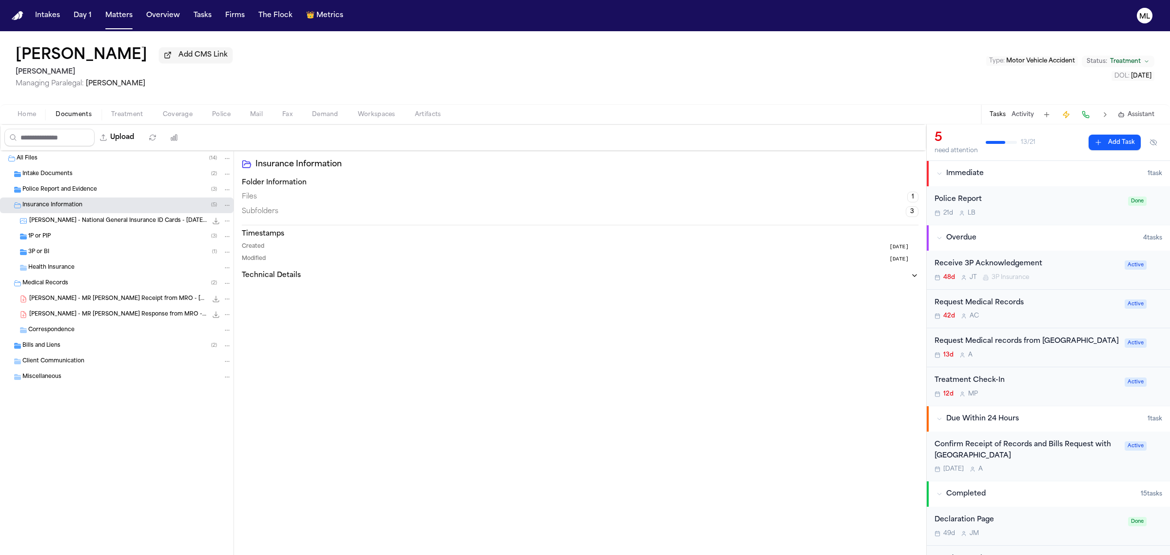
click at [90, 234] on div "1P or PIP ( 3 )" at bounding box center [129, 236] width 203 height 9
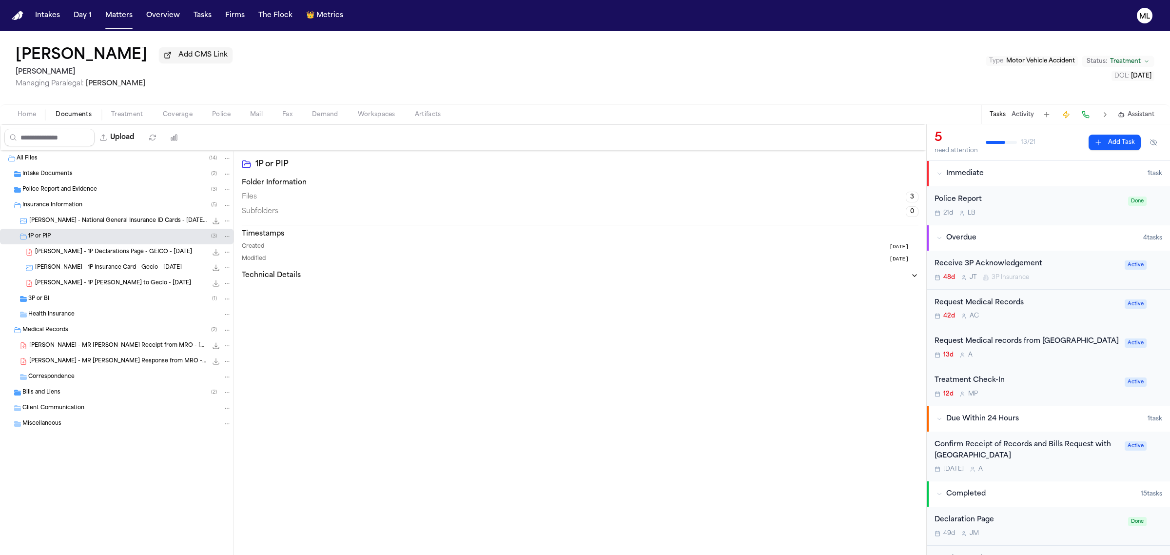
click at [58, 297] on div "3P or BI ( 1 )" at bounding box center [129, 298] width 203 height 9
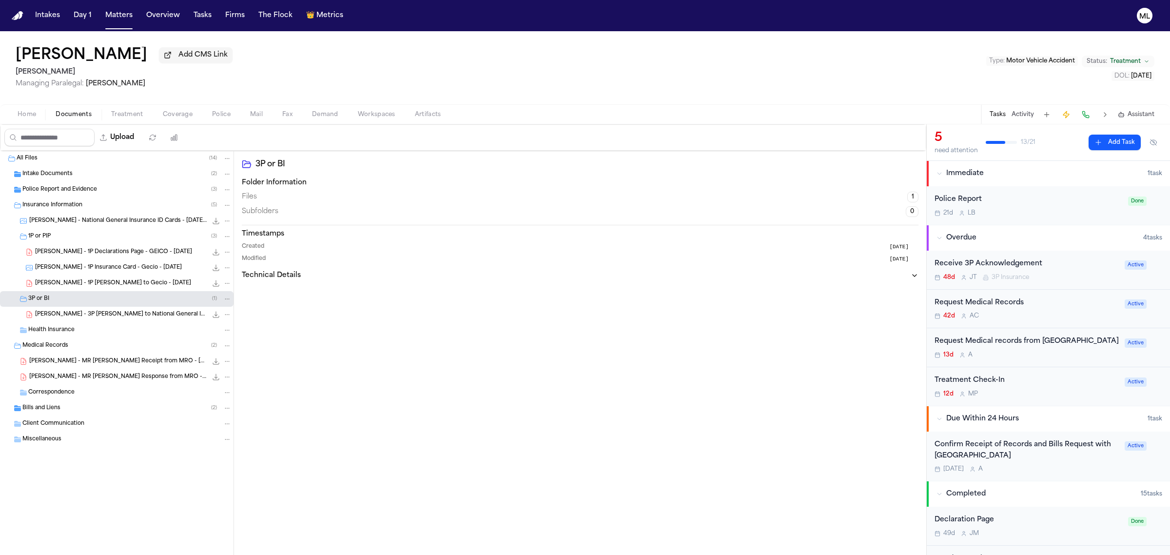
click at [116, 281] on span "A. Hernandez - 1P LOR to Gecio - 8.5.25" at bounding box center [113, 283] width 156 height 8
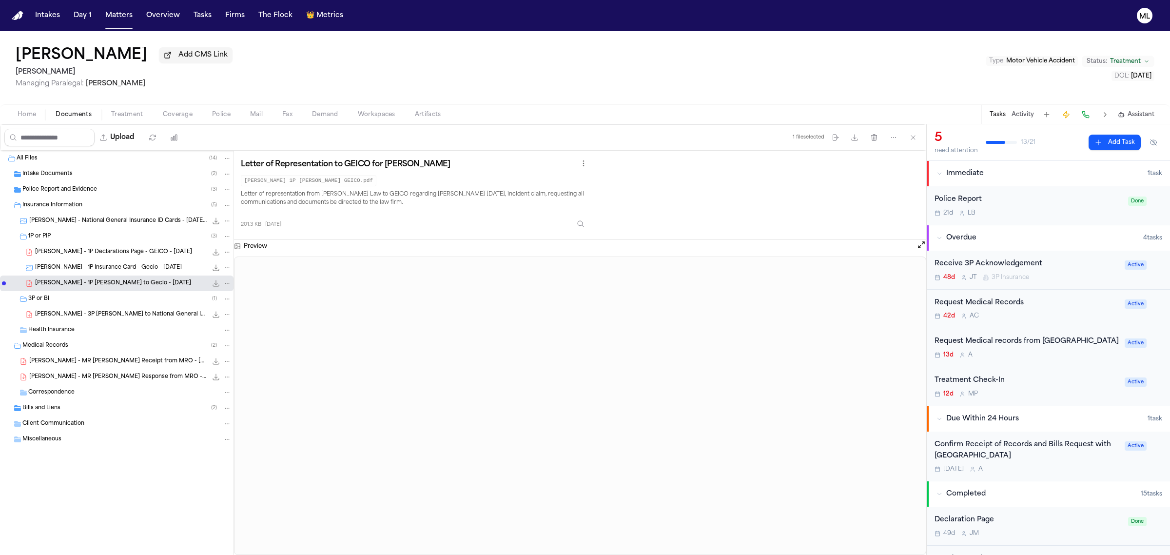
click at [77, 319] on div "A. Hernandez - 3P LOR to National General Insurance - 8.5.25 234.3 KB • PDF" at bounding box center [133, 315] width 196 height 10
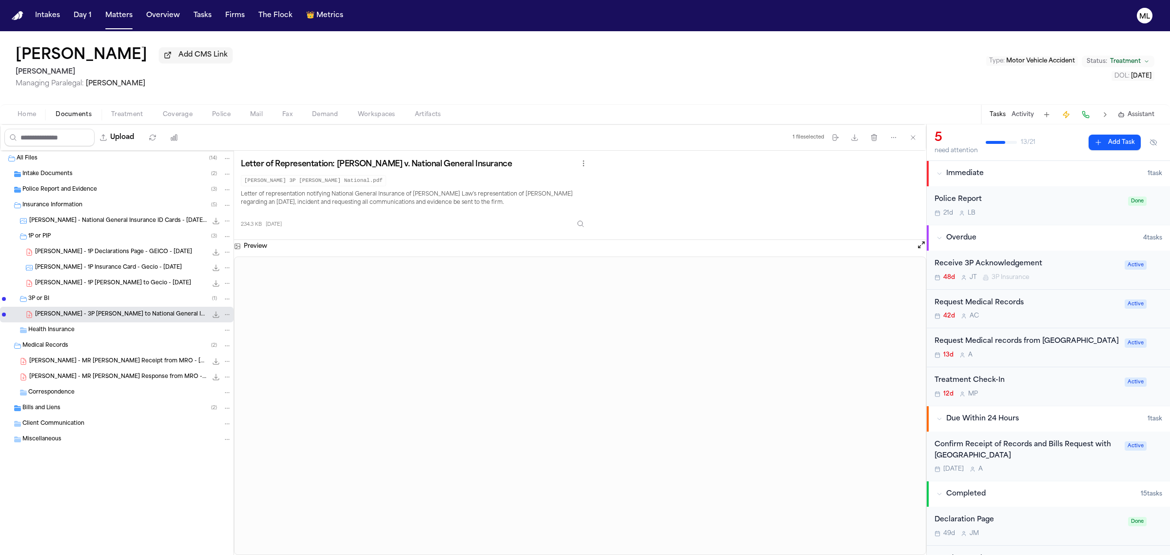
click at [178, 111] on span "Coverage" at bounding box center [178, 115] width 30 height 8
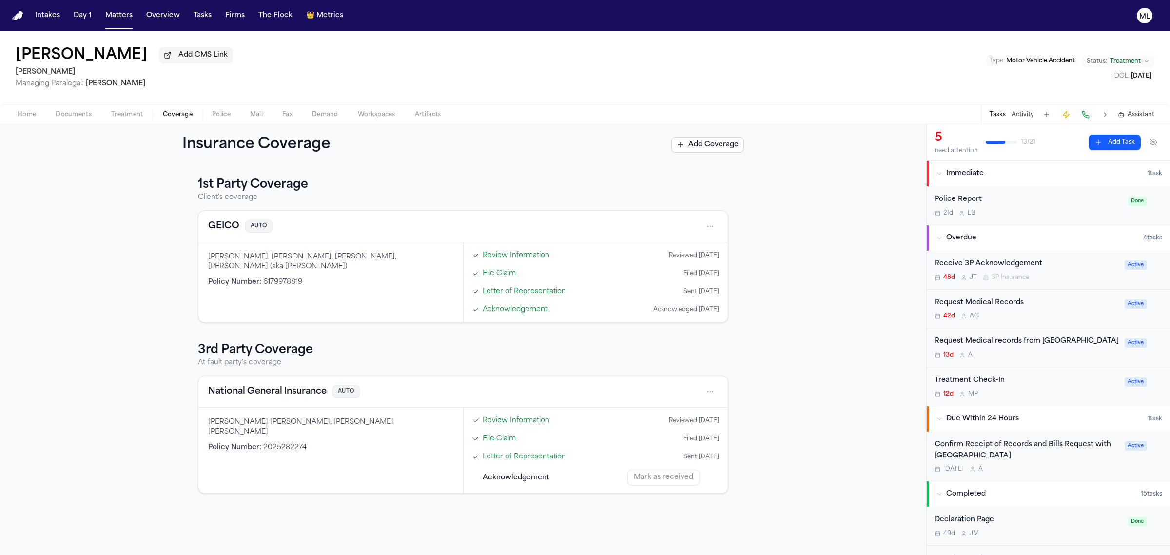
click at [282, 396] on button "National General Insurance" at bounding box center [267, 392] width 118 height 14
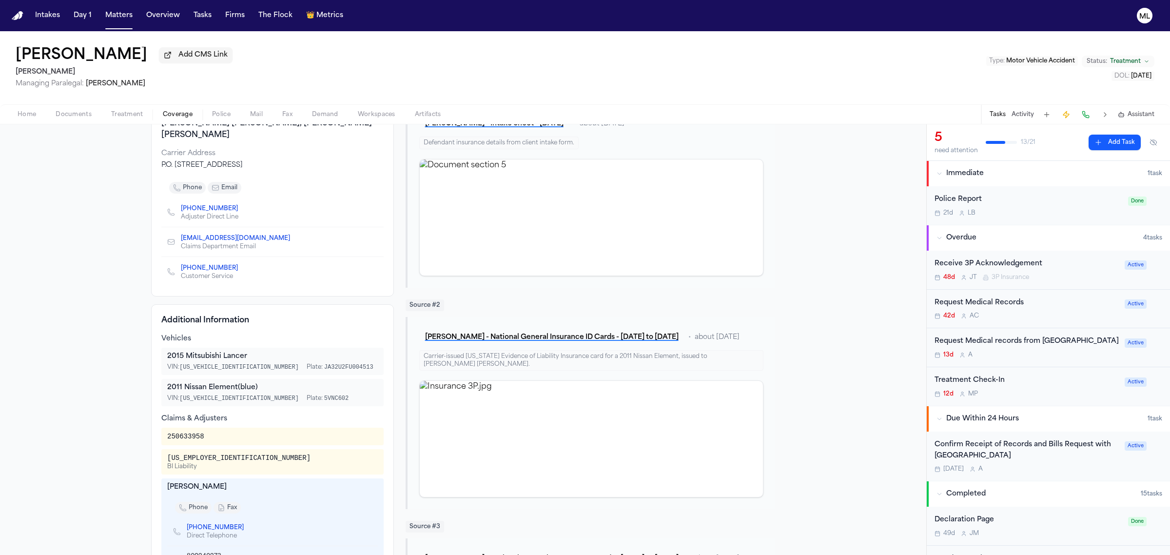
scroll to position [122, 0]
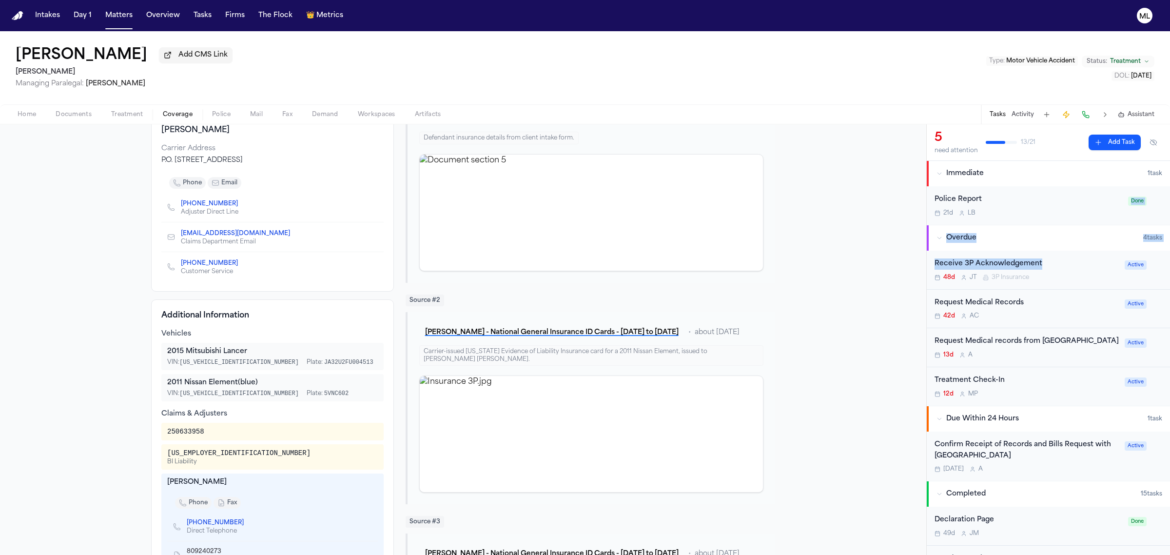
drag, startPoint x: 1059, startPoint y: 264, endPoint x: 1061, endPoint y: 212, distance: 51.7
click at [1016, 108] on div "Tasks Activity Assistant" at bounding box center [1071, 114] width 181 height 19
click at [1023, 113] on button "Activity" at bounding box center [1023, 115] width 22 height 8
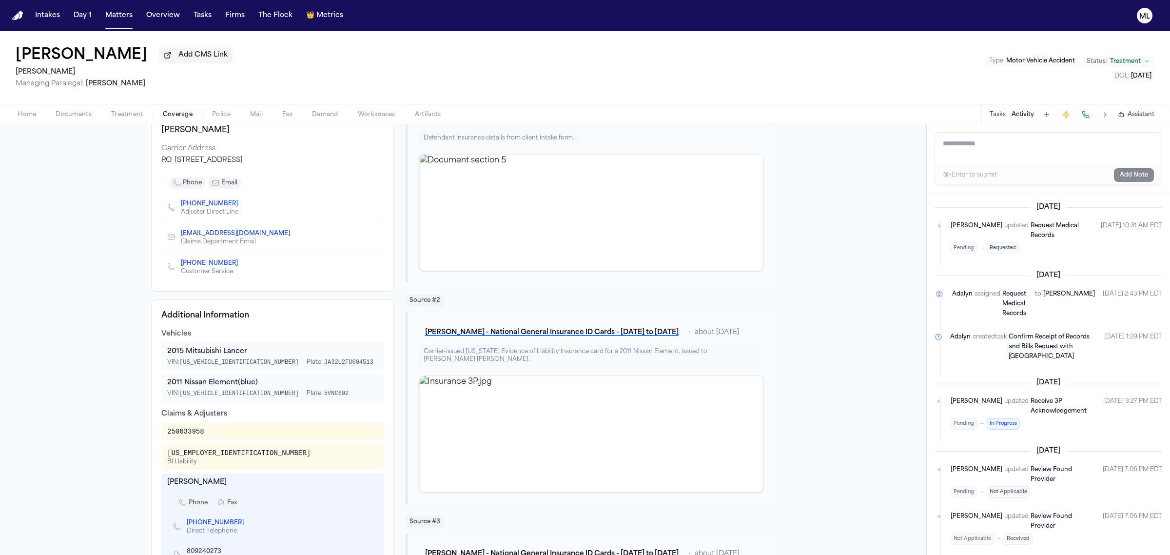
click at [1004, 155] on textarea "Add a note to this matter" at bounding box center [1048, 148] width 227 height 31
paste textarea "**********"
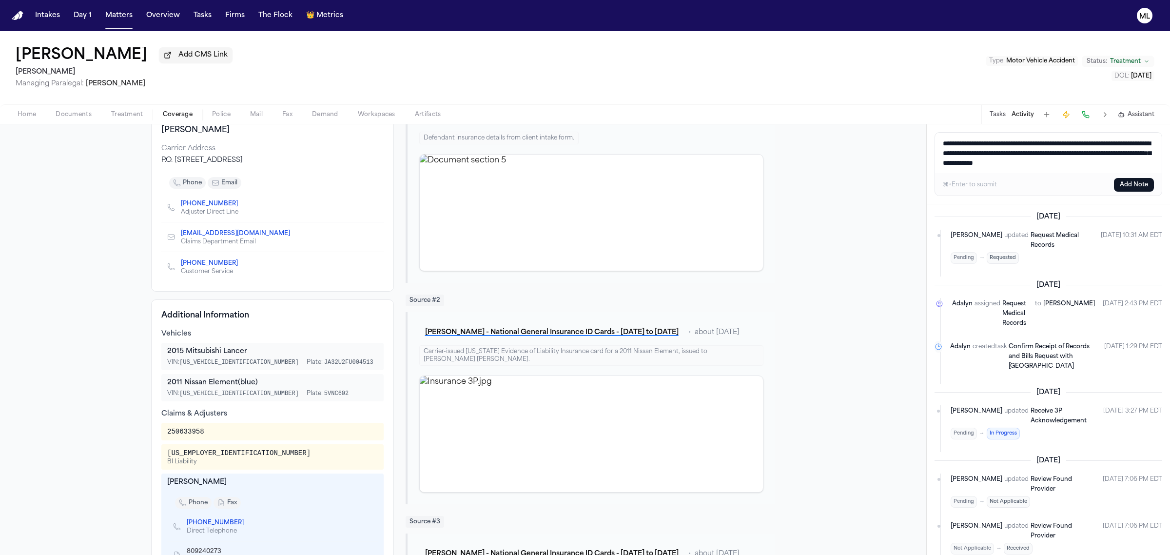
type textarea "**********"
click at [1127, 183] on button "Add Note" at bounding box center [1134, 185] width 40 height 14
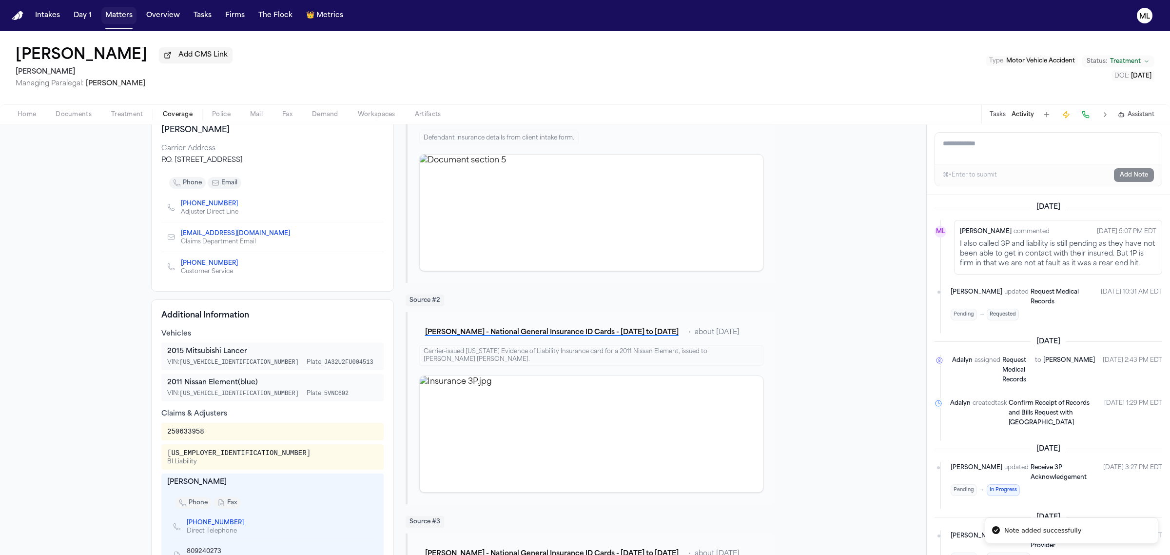
drag, startPoint x: 113, startPoint y: 15, endPoint x: 121, endPoint y: 16, distance: 7.8
click at [113, 15] on button "Matters" at bounding box center [118, 16] width 35 height 18
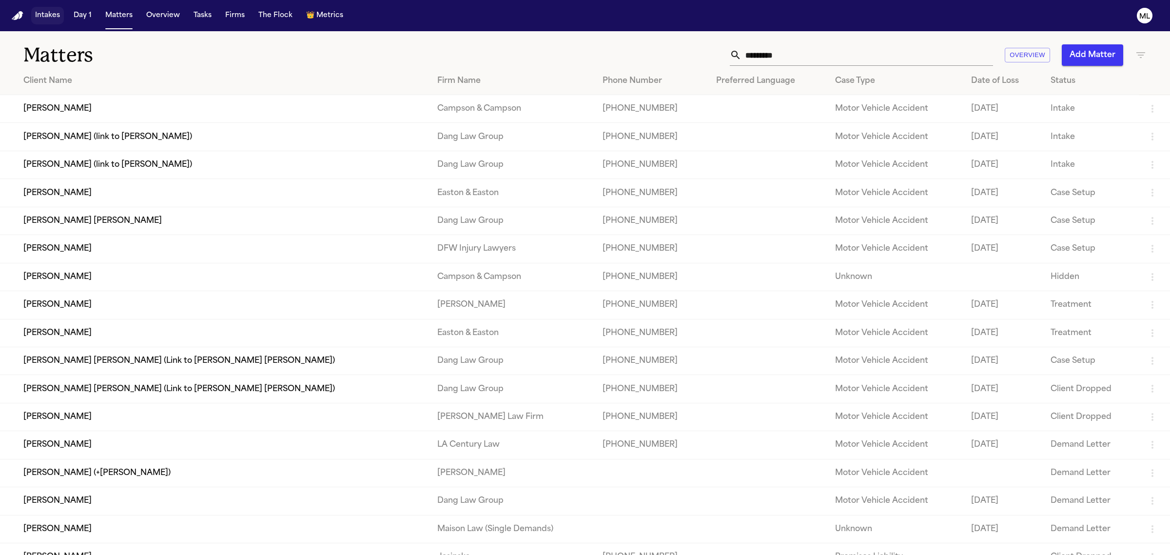
click at [49, 20] on button "Intakes" at bounding box center [47, 16] width 33 height 18
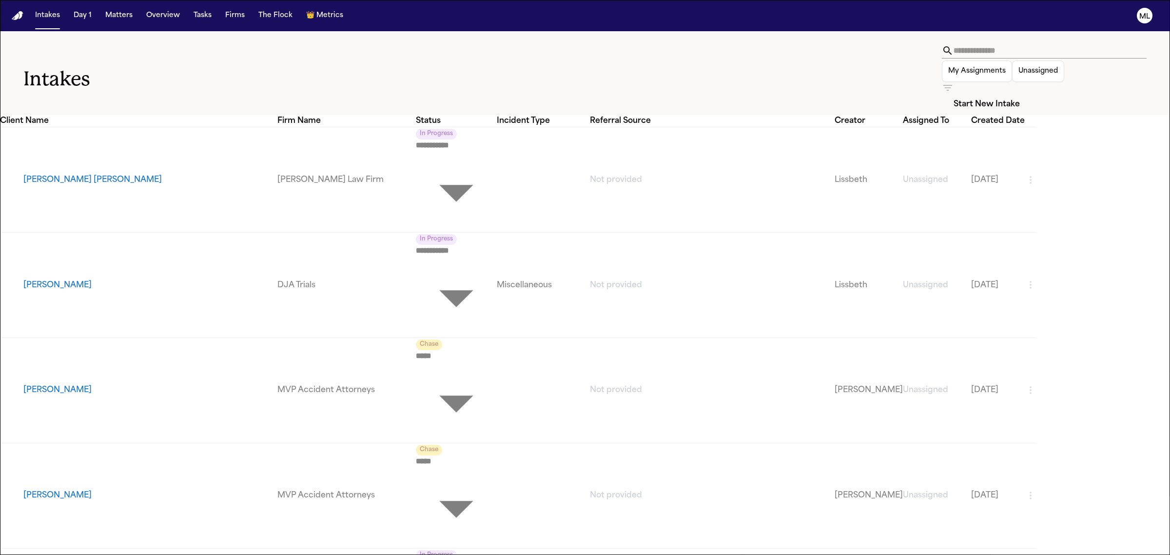
click at [954, 82] on icon "button" at bounding box center [948, 88] width 12 height 12
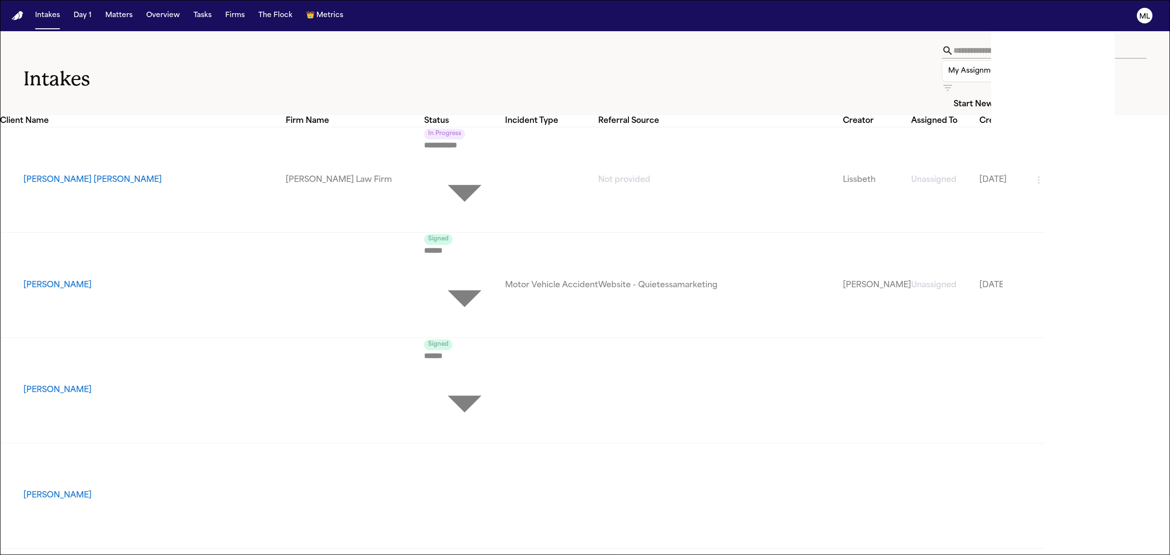
click at [291, 554] on div at bounding box center [585, 555] width 1170 height 0
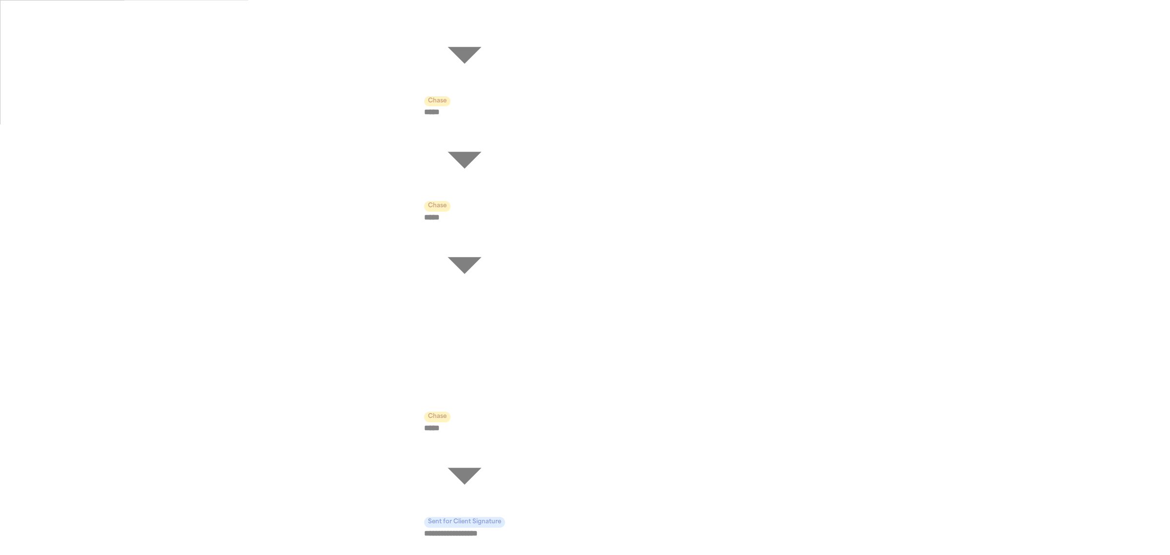
scroll to position [1097, 0]
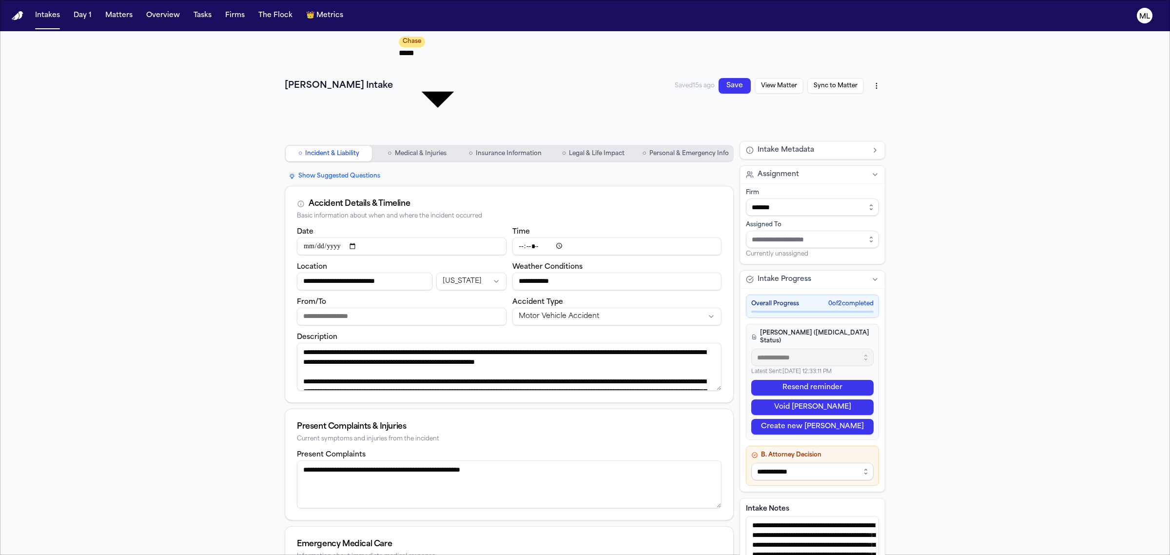
click at [872, 40] on html "**********" at bounding box center [585, 277] width 1170 height 555
click at [854, 63] on div "Export to PDF" at bounding box center [850, 66] width 58 height 16
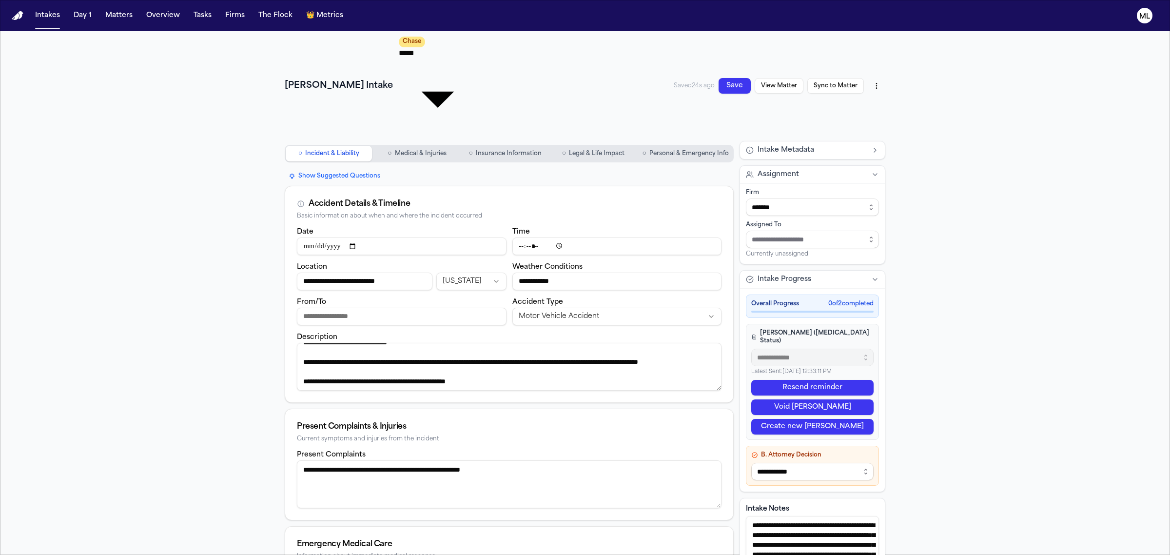
scroll to position [137, 0]
click at [873, 47] on html "**********" at bounding box center [585, 277] width 1170 height 555
click at [941, 69] on html "**********" at bounding box center [585, 277] width 1170 height 555
click at [880, 41] on html "**********" at bounding box center [585, 277] width 1170 height 555
click at [835, 81] on div "Download PDF (9/23/2025, 5:17:37 PM)" at bounding box center [801, 81] width 126 height 16
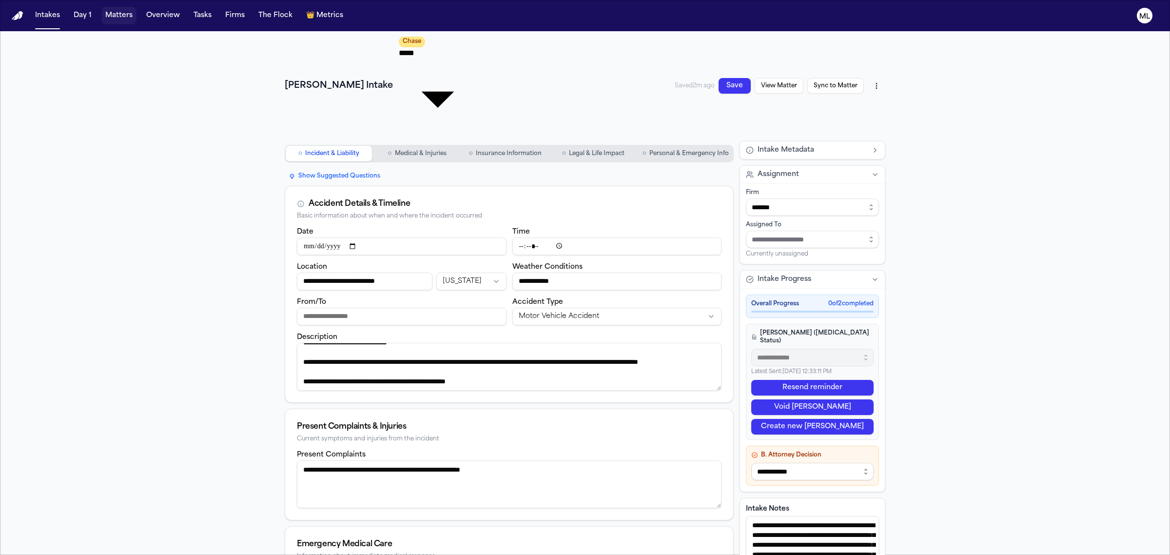
click at [128, 11] on button "Matters" at bounding box center [118, 16] width 35 height 18
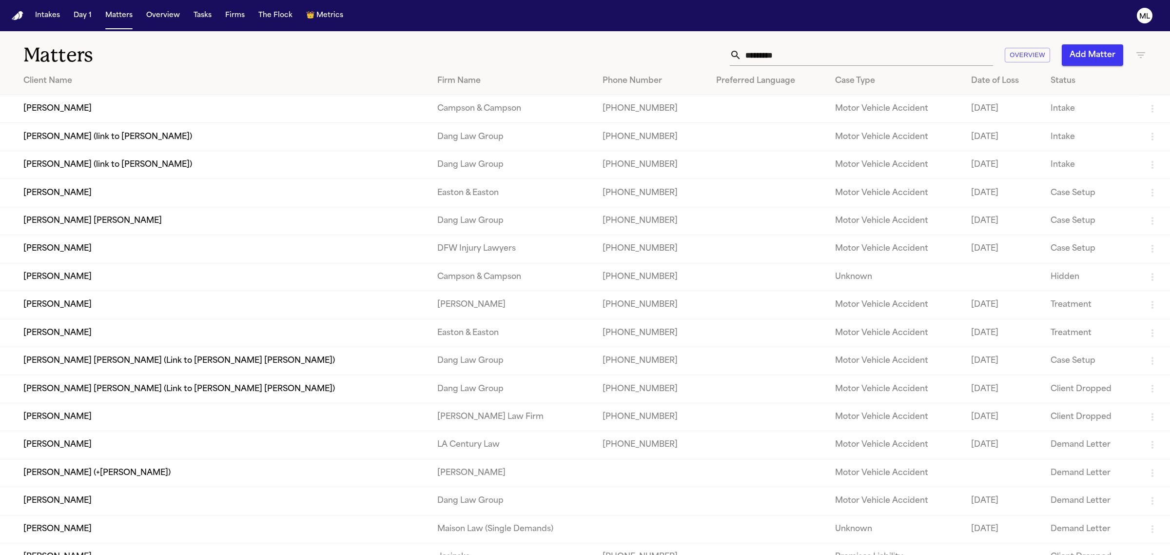
drag, startPoint x: 778, startPoint y: 54, endPoint x: 687, endPoint y: 59, distance: 90.8
click at [687, 59] on div "********* Overview Add Matter" at bounding box center [753, 54] width 786 height 21
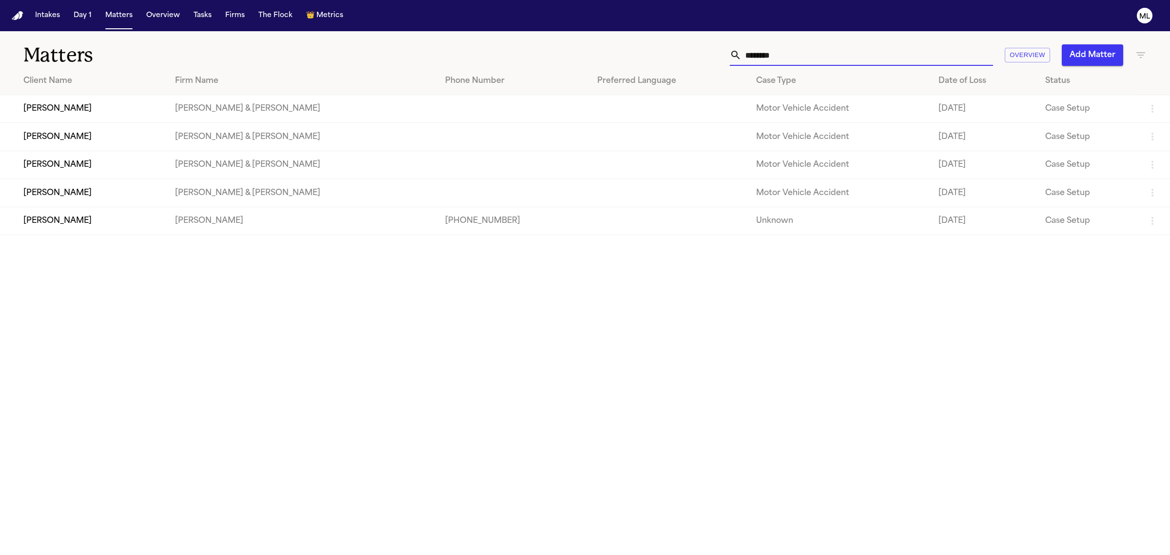
type input "********"
click at [128, 215] on td "Brittany Knowles" at bounding box center [83, 221] width 167 height 28
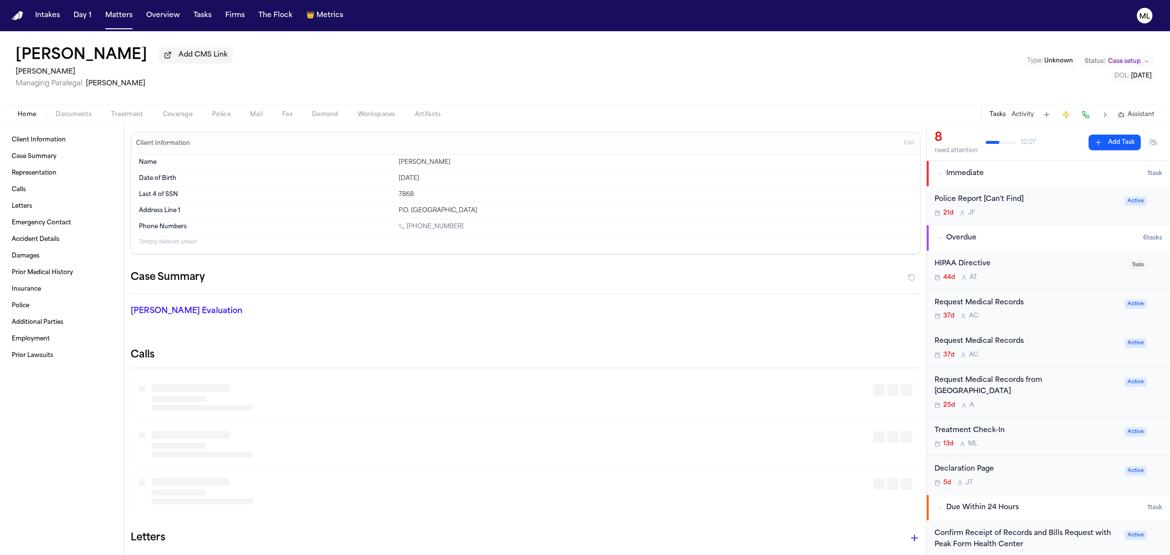
click at [89, 115] on span "Documents" at bounding box center [74, 115] width 36 height 8
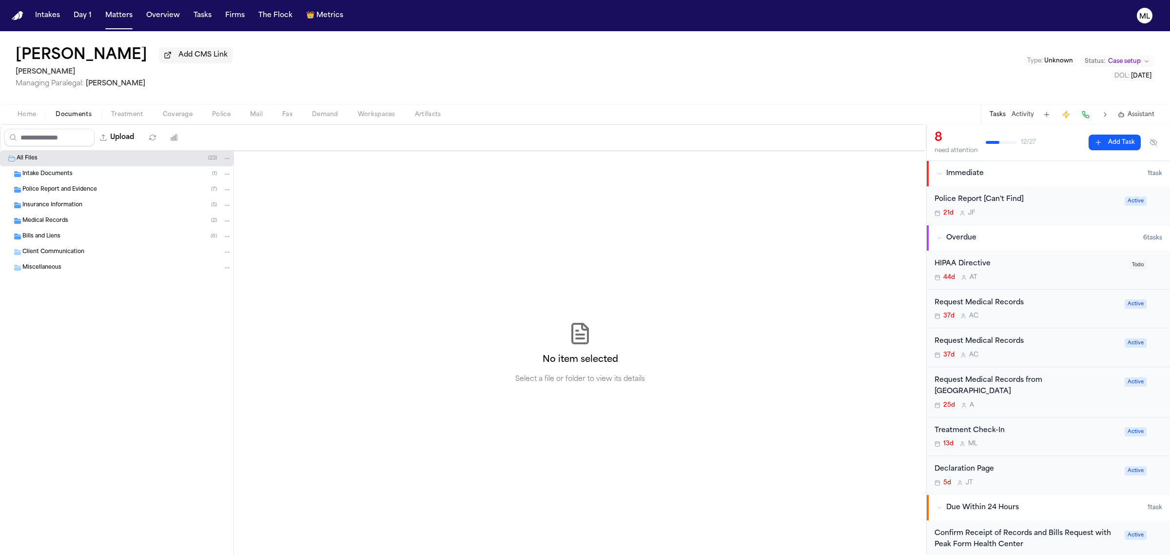
click at [1056, 64] on button "Type : Unknown" at bounding box center [1050, 61] width 52 height 10
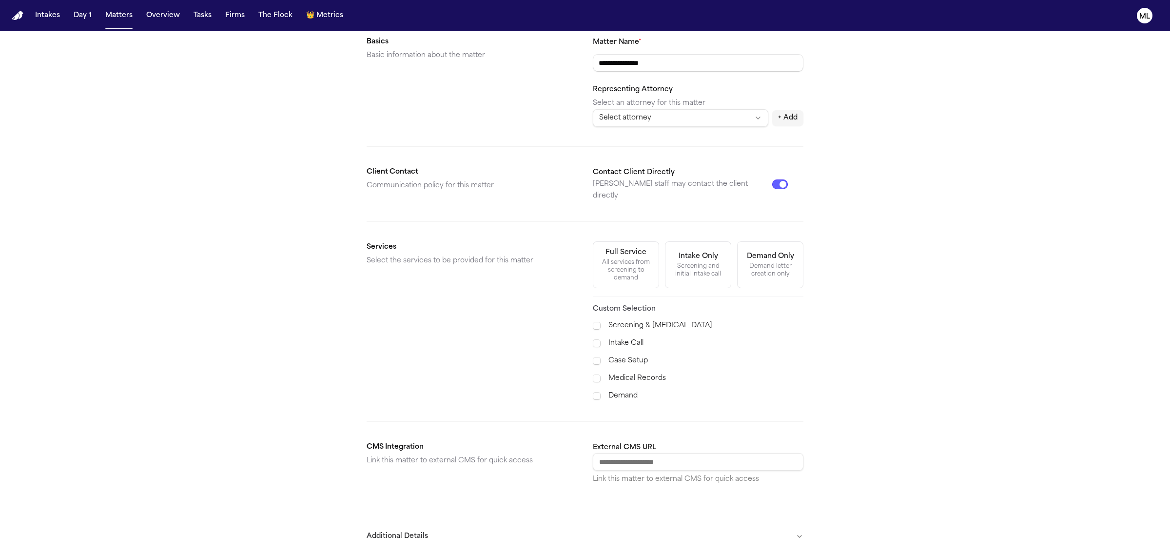
scroll to position [187, 0]
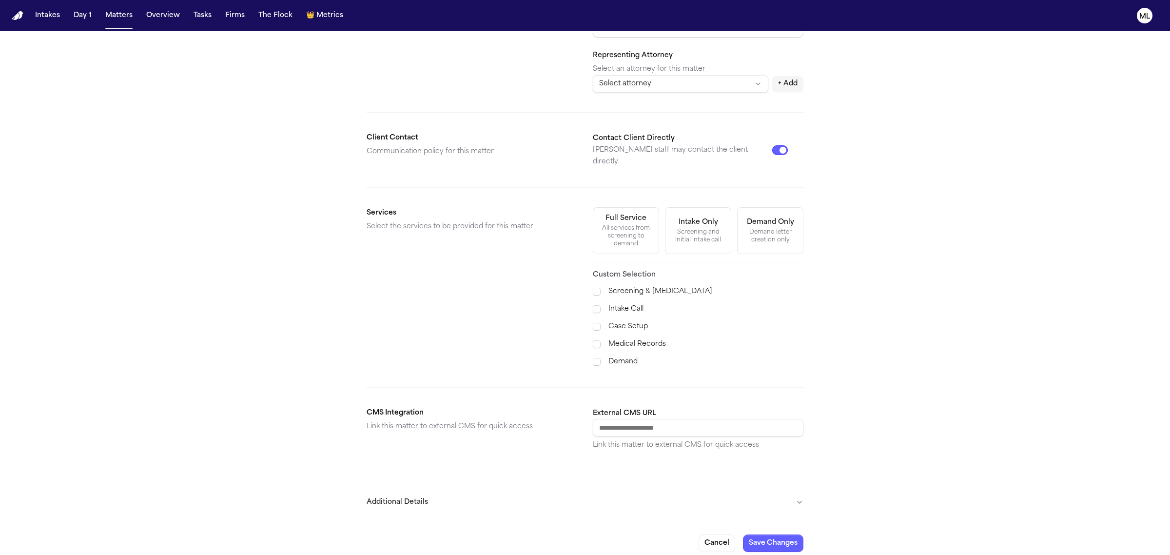
click at [688, 491] on button "Additional Details" at bounding box center [585, 501] width 437 height 25
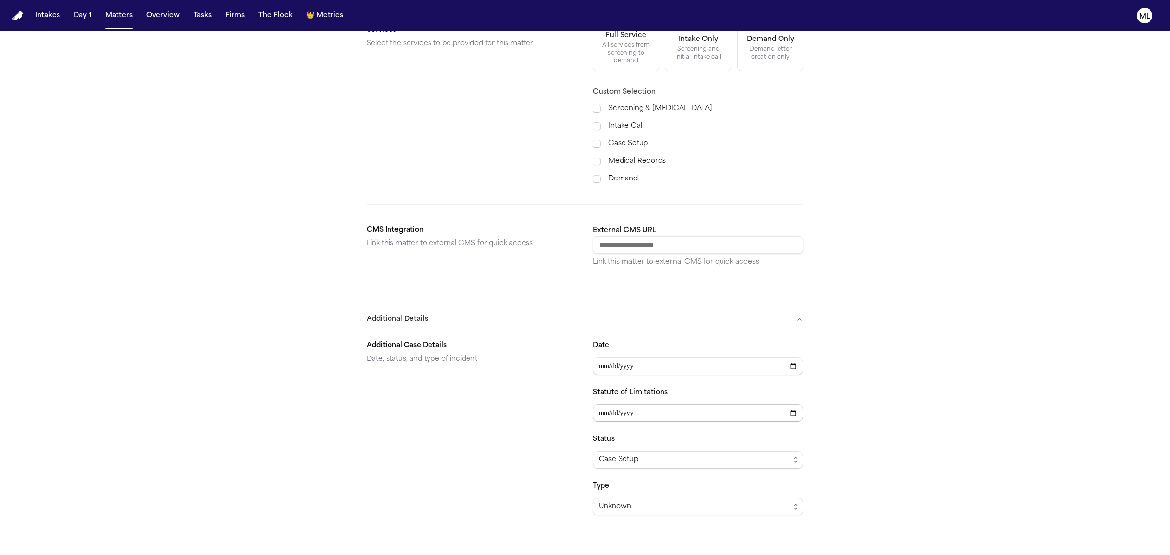
scroll to position [454, 0]
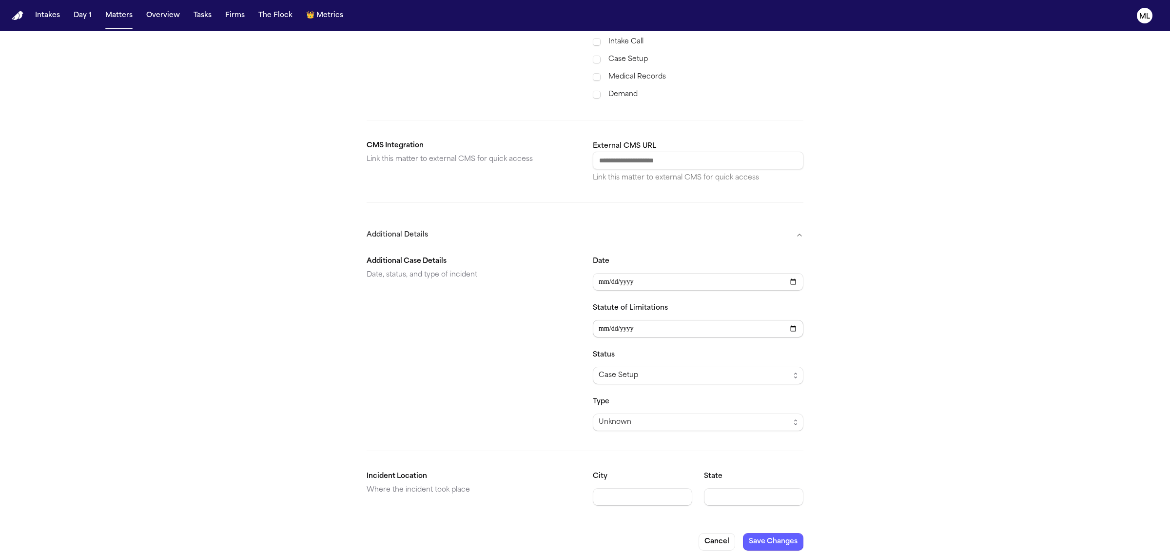
click at [610, 320] on input "Statute of Limitations" at bounding box center [698, 329] width 211 height 18
type input "**********"
click at [648, 422] on span "Unknown" at bounding box center [698, 422] width 211 height 18
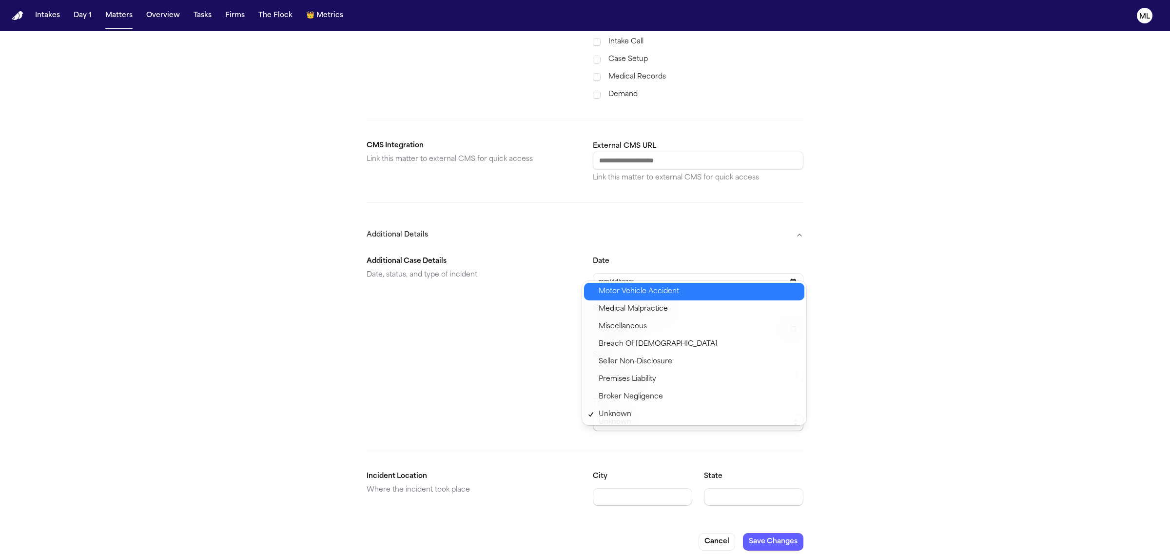
click at [639, 295] on span "Motor Vehicle Accident" at bounding box center [639, 292] width 80 height 12
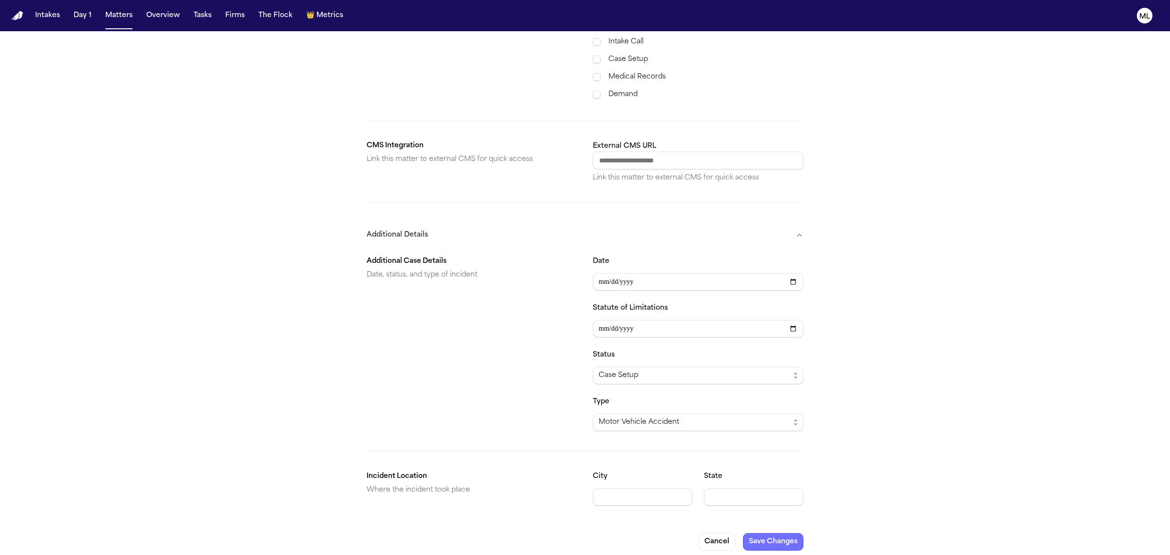
click at [790, 533] on button "Save Changes" at bounding box center [773, 542] width 60 height 18
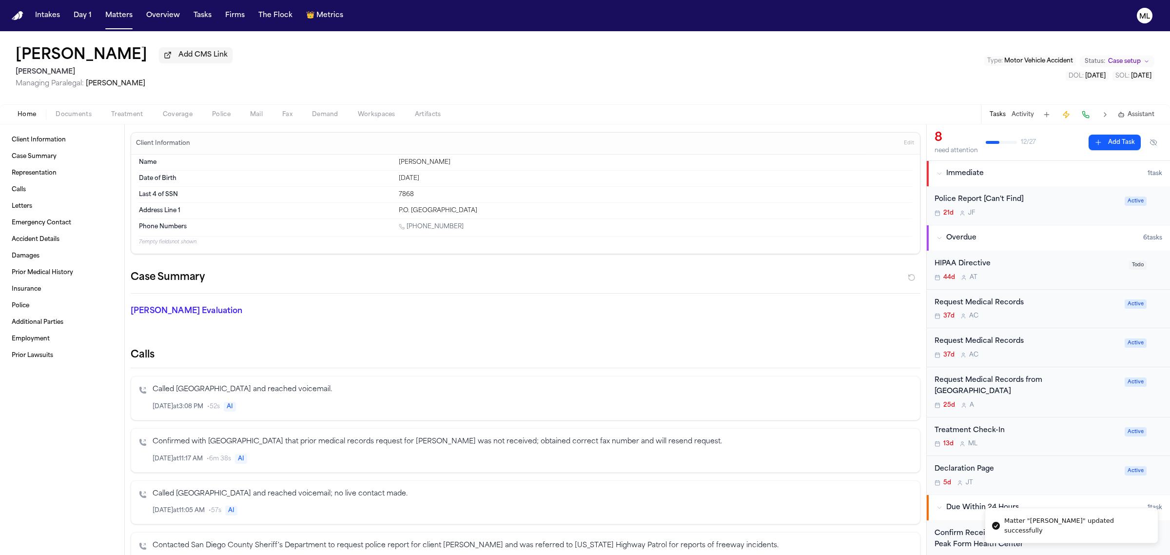
click at [65, 108] on div "Home Documents Treatment Coverage Police Mail Fax Demand Workspaces Artifacts T…" at bounding box center [585, 114] width 1170 height 20
click at [65, 113] on span "Documents" at bounding box center [74, 115] width 36 height 8
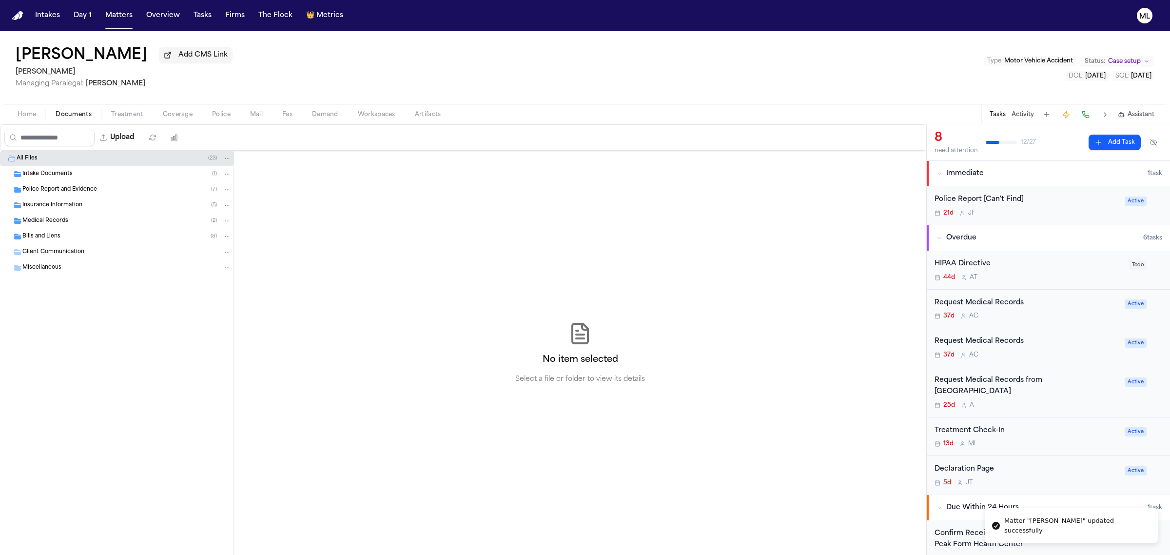
click at [48, 201] on div "Insurance Information ( 5 )" at bounding box center [126, 205] width 209 height 9
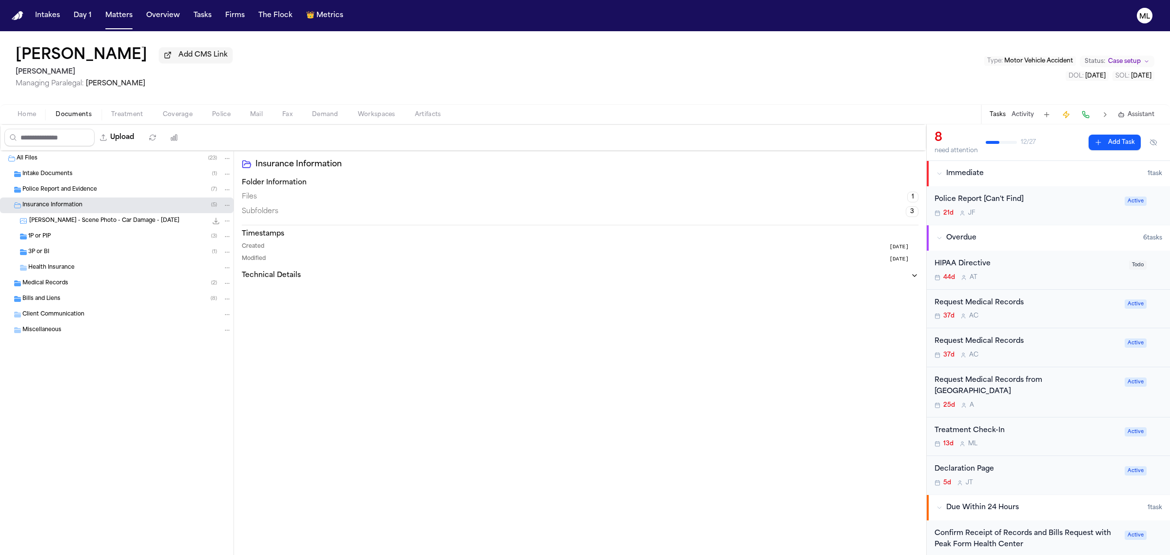
click at [52, 235] on div "1P or PIP ( 3 )" at bounding box center [129, 236] width 203 height 9
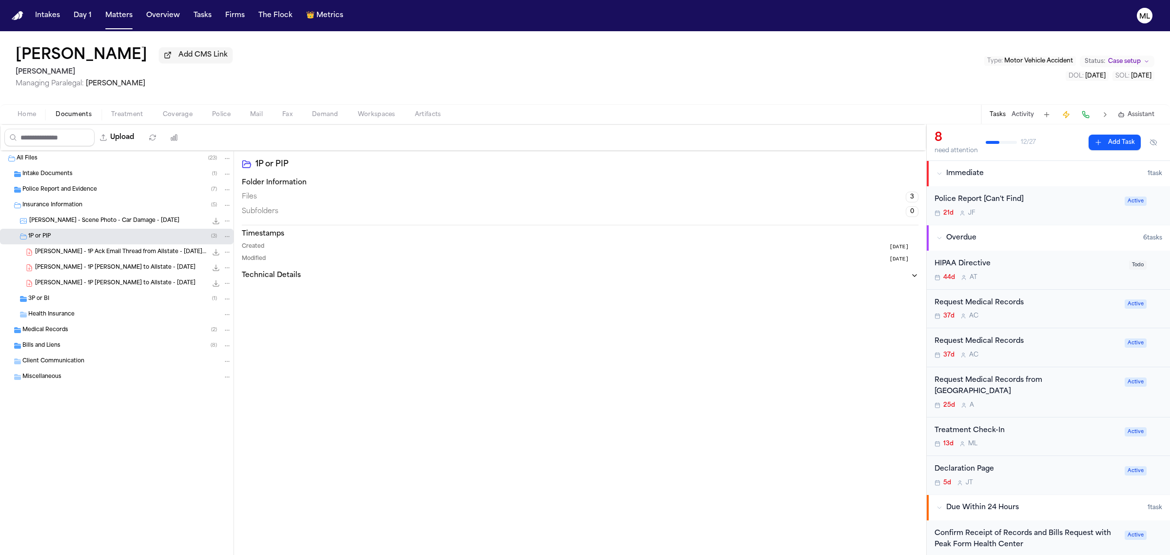
click at [48, 300] on span "3P or BI" at bounding box center [38, 299] width 21 height 8
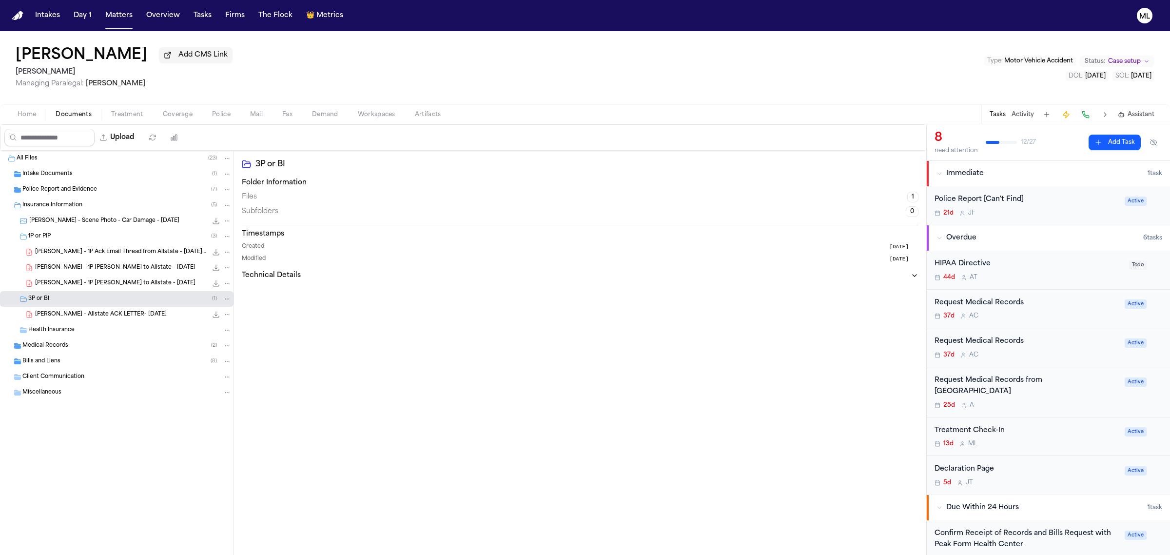
click at [117, 316] on span "B. Knowles - Allstate ACK LETTER- 8.19.25" at bounding box center [101, 315] width 132 height 8
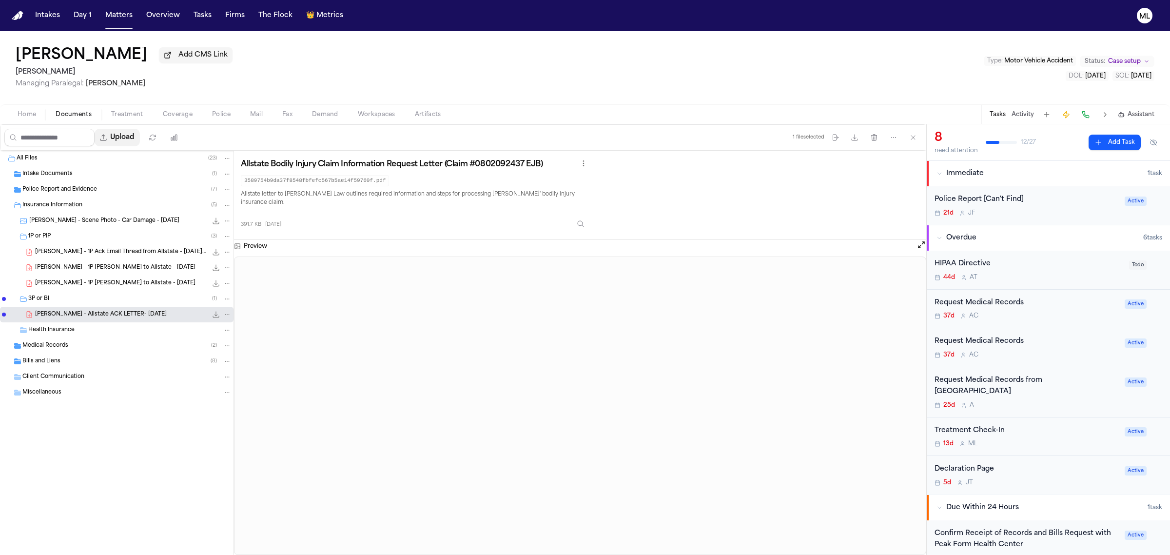
click at [139, 135] on button "Upload" at bounding box center [117, 138] width 45 height 18
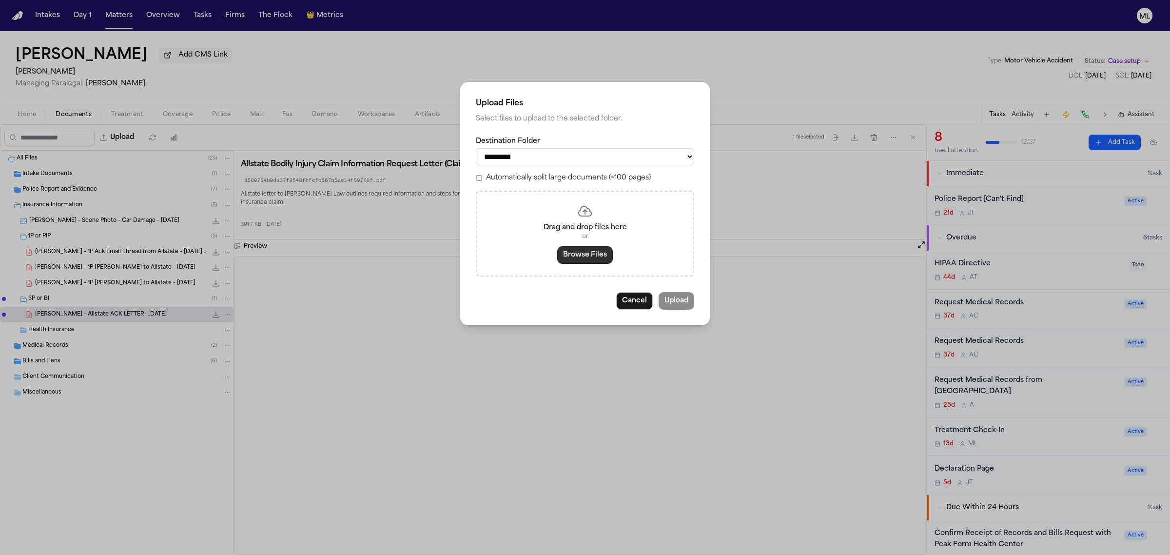
click at [588, 257] on button "Browse Files" at bounding box center [585, 255] width 56 height 18
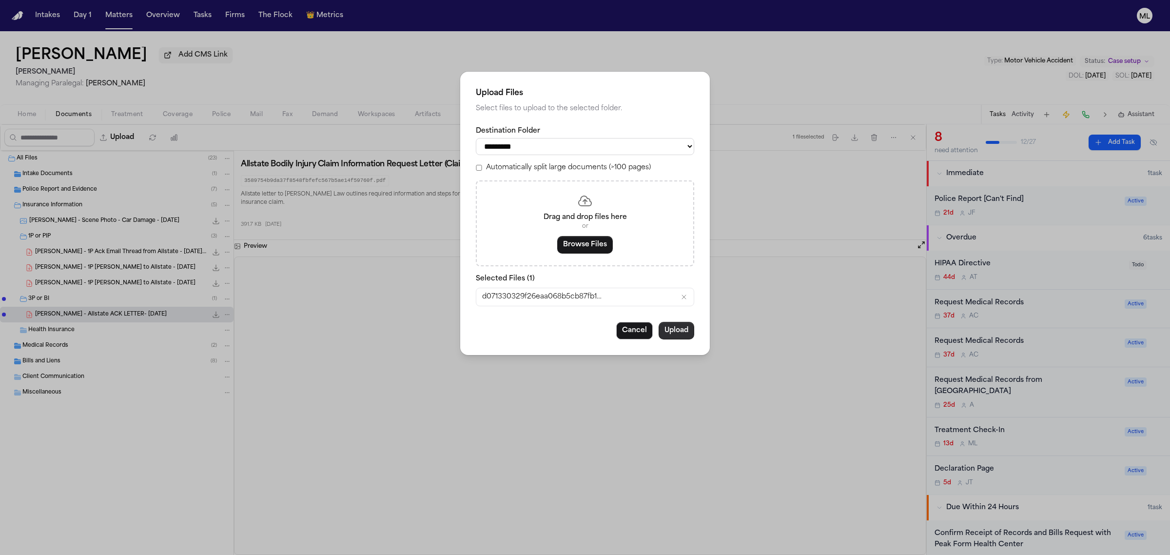
click at [669, 328] on button "Upload" at bounding box center [677, 331] width 36 height 18
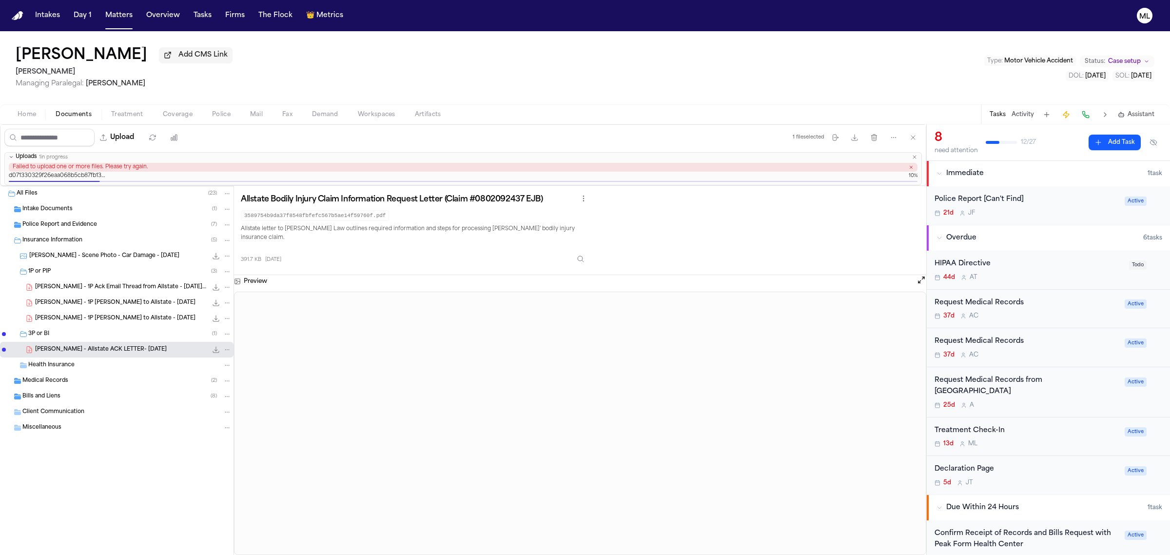
click at [217, 16] on div "Intakes Day 1 Matters Overview Tasks Firms The Flock 👑 Metrics" at bounding box center [189, 16] width 316 height 18
click at [212, 16] on button "Tasks" at bounding box center [203, 16] width 26 height 18
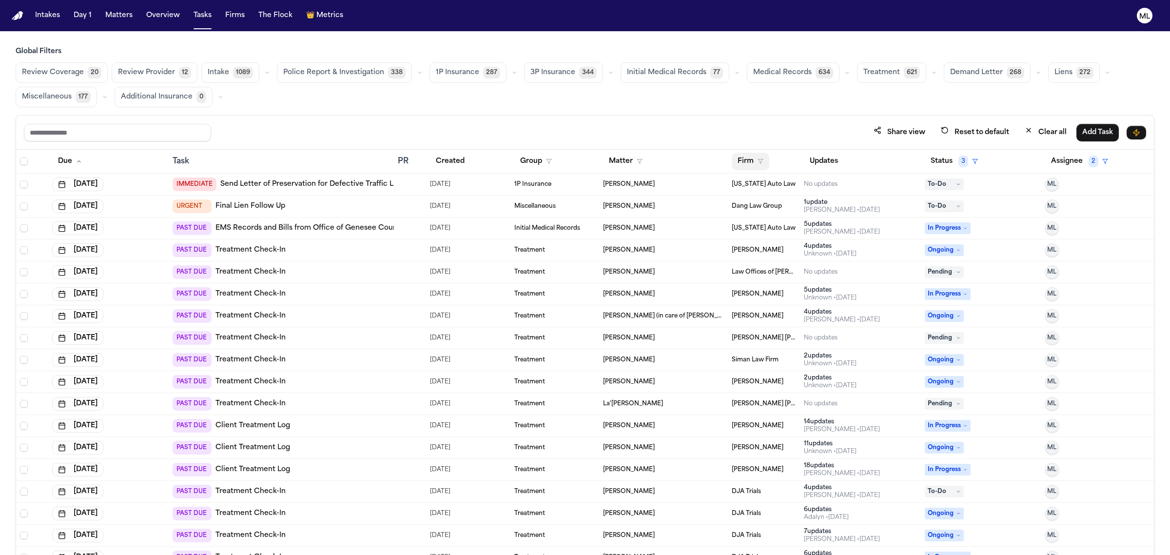
click at [742, 164] on button "Firm" at bounding box center [751, 162] width 38 height 18
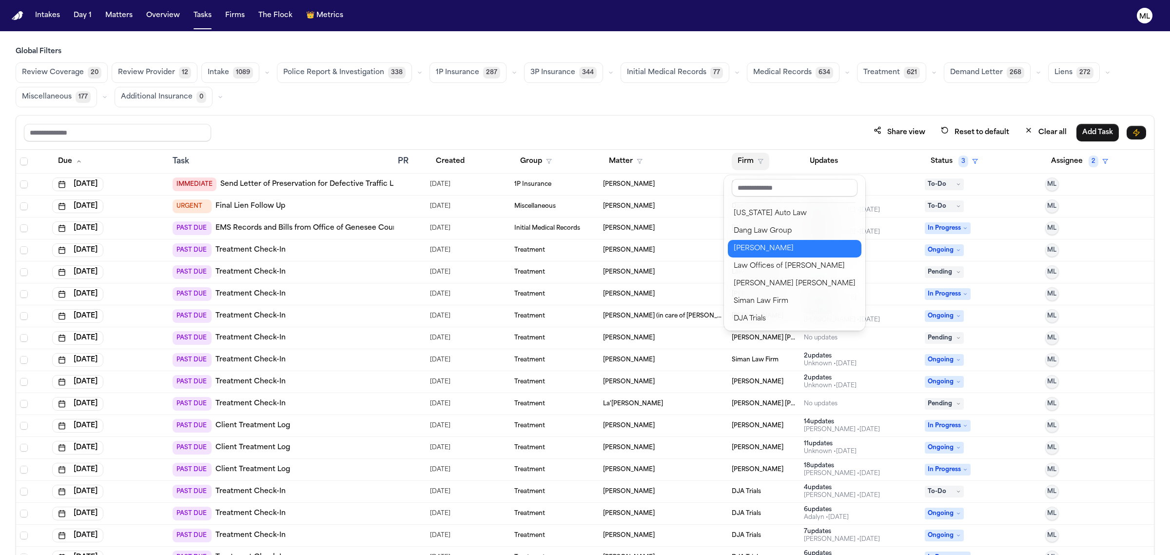
scroll to position [122, 0]
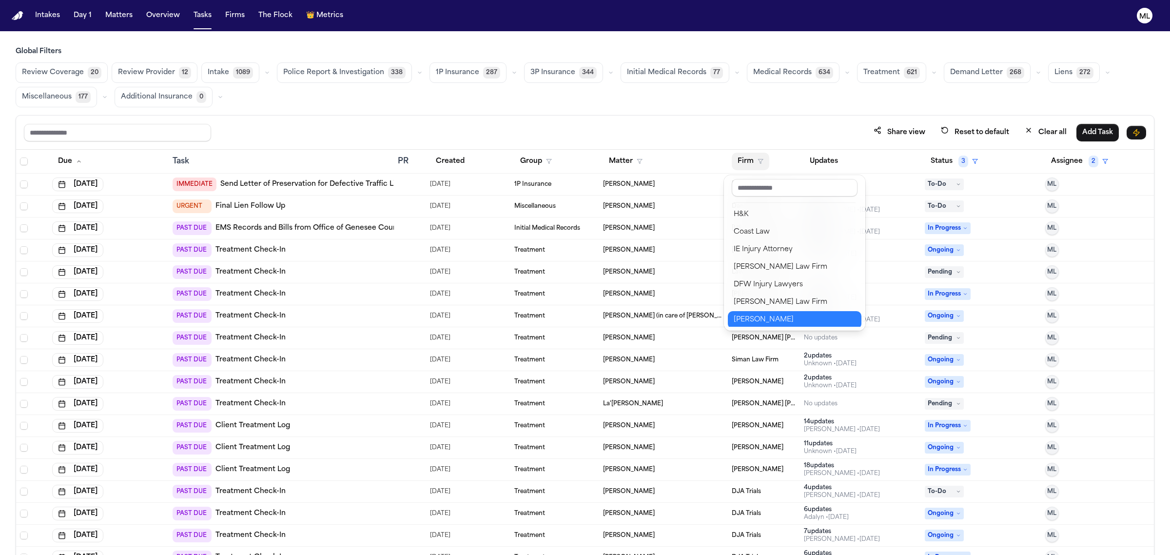
click at [768, 317] on div "Gammill" at bounding box center [795, 320] width 122 height 12
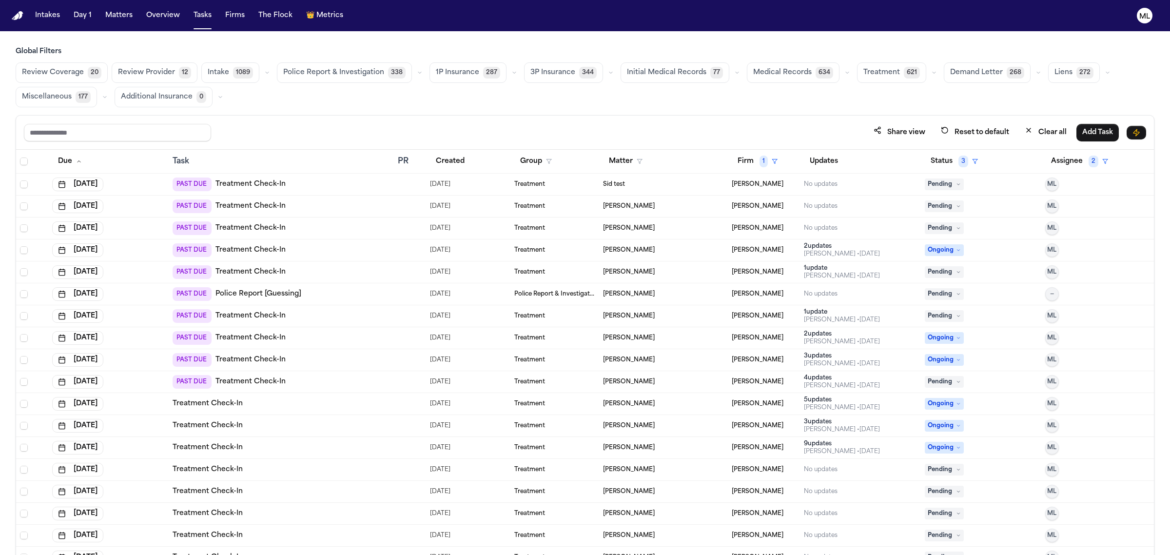
click at [871, 70] on span "Treatment" at bounding box center [881, 73] width 37 height 10
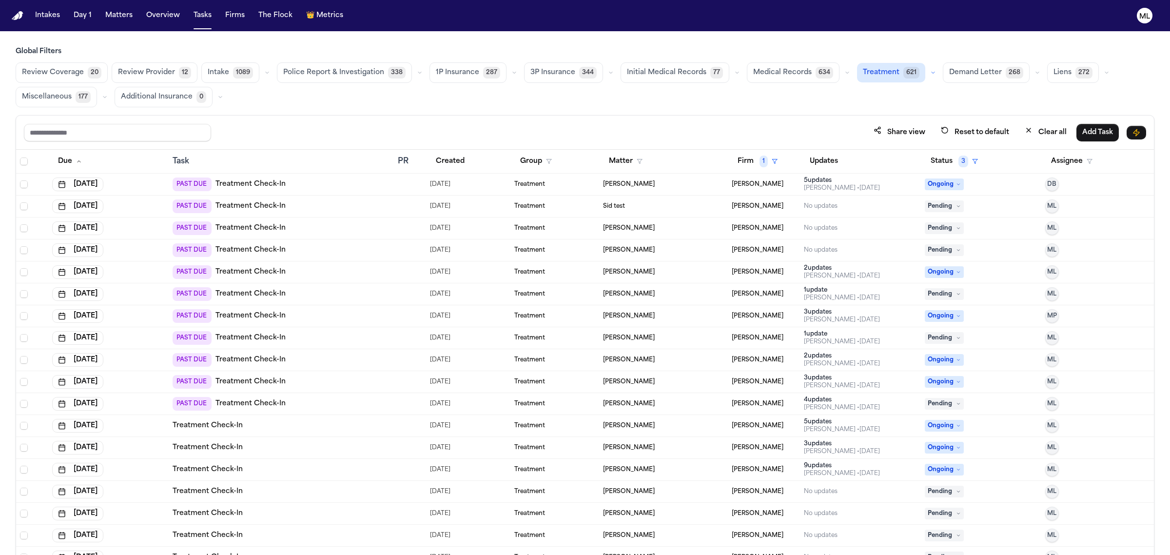
click at [929, 211] on span "Pending" at bounding box center [944, 206] width 39 height 12
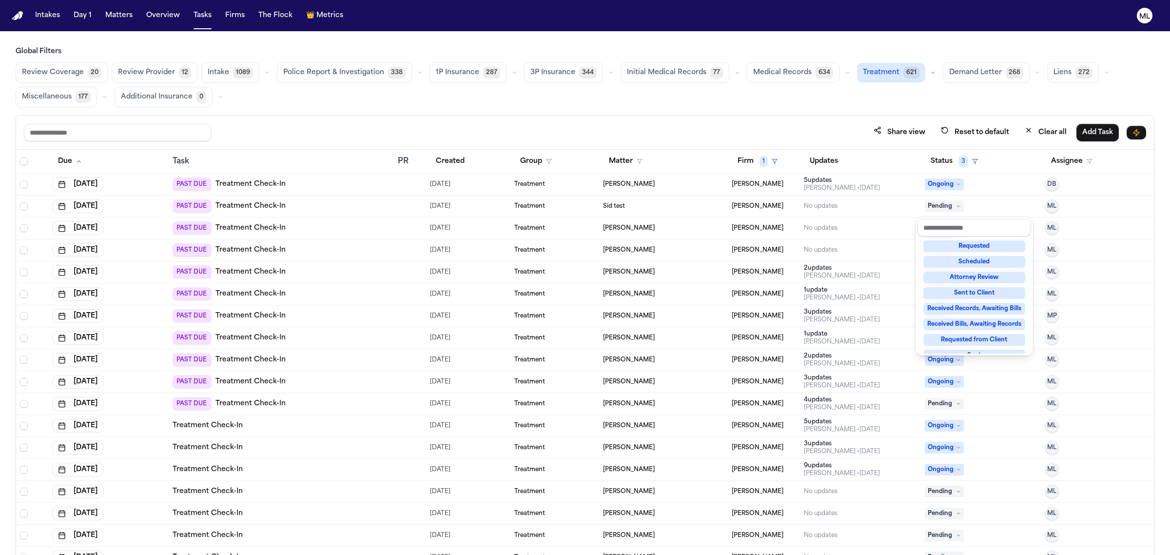
scroll to position [152, 0]
click at [996, 312] on div "Complete" at bounding box center [974, 313] width 102 height 12
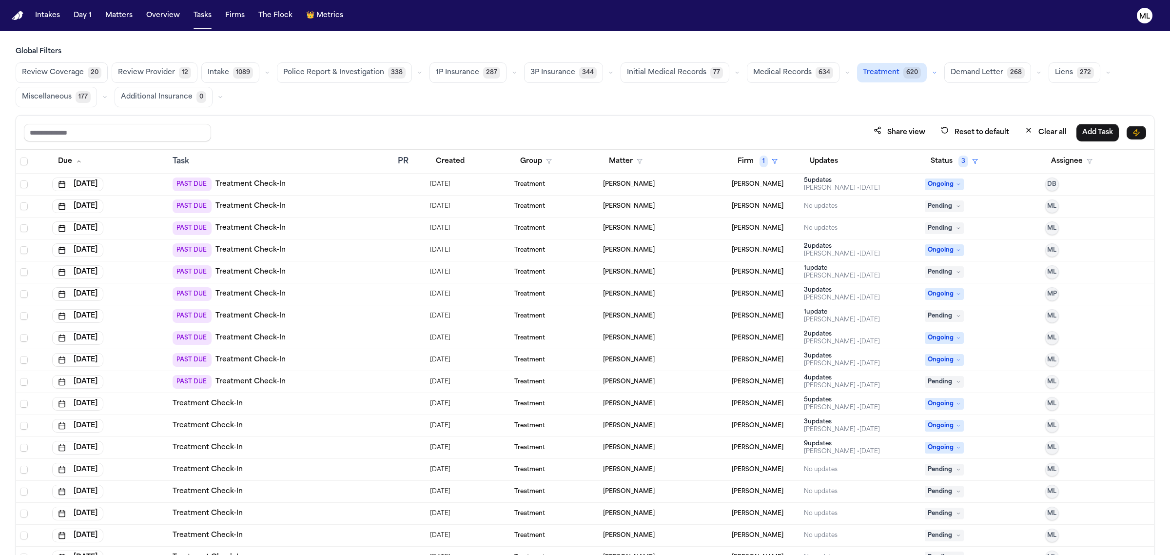
click at [937, 204] on span "Pending" at bounding box center [944, 206] width 39 height 12
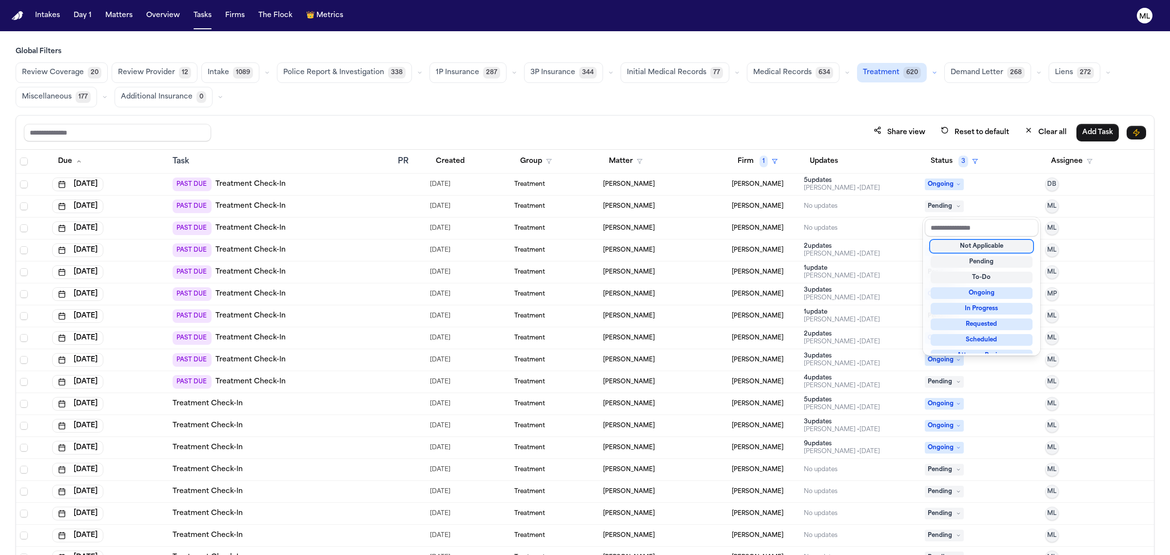
click at [951, 245] on div "Not Applicable" at bounding box center [982, 246] width 102 height 12
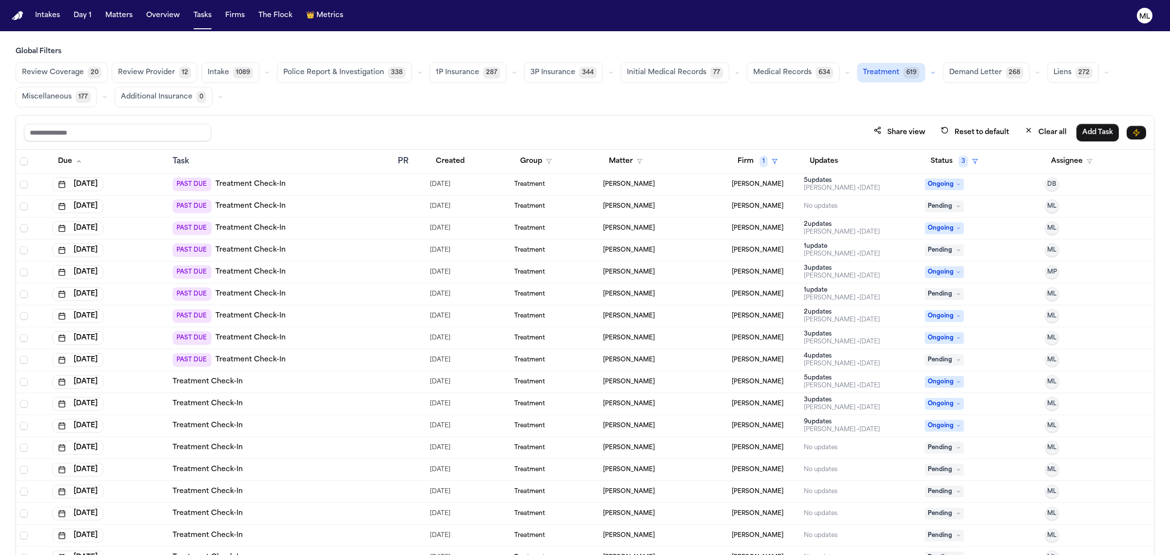
click at [849, 207] on div "No updates" at bounding box center [860, 206] width 113 height 8
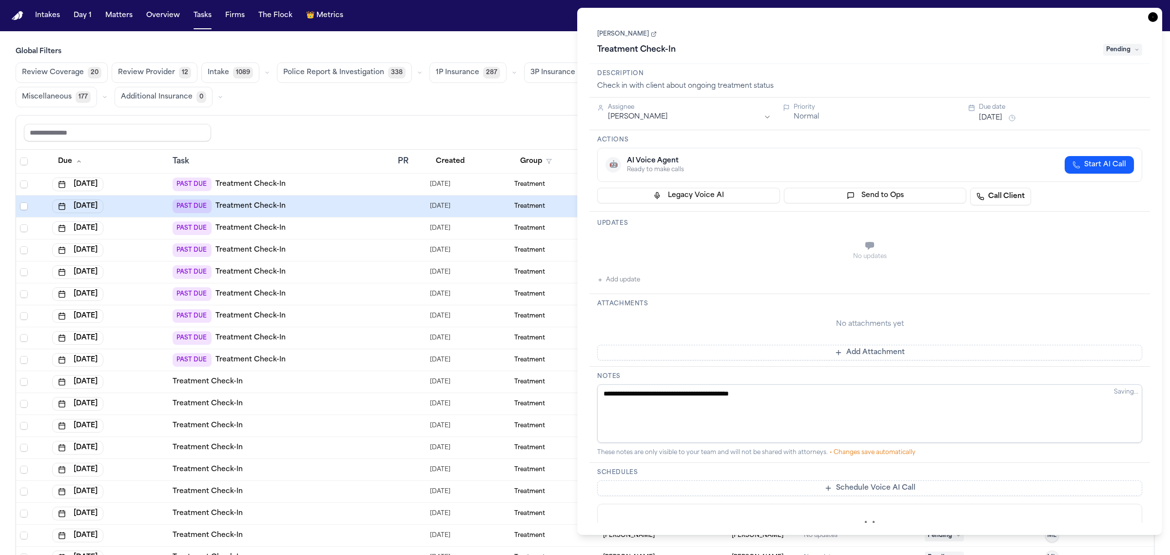
click at [654, 37] on icon at bounding box center [654, 35] width 4 height 4
click at [1155, 16] on icon "button" at bounding box center [1153, 17] width 10 height 10
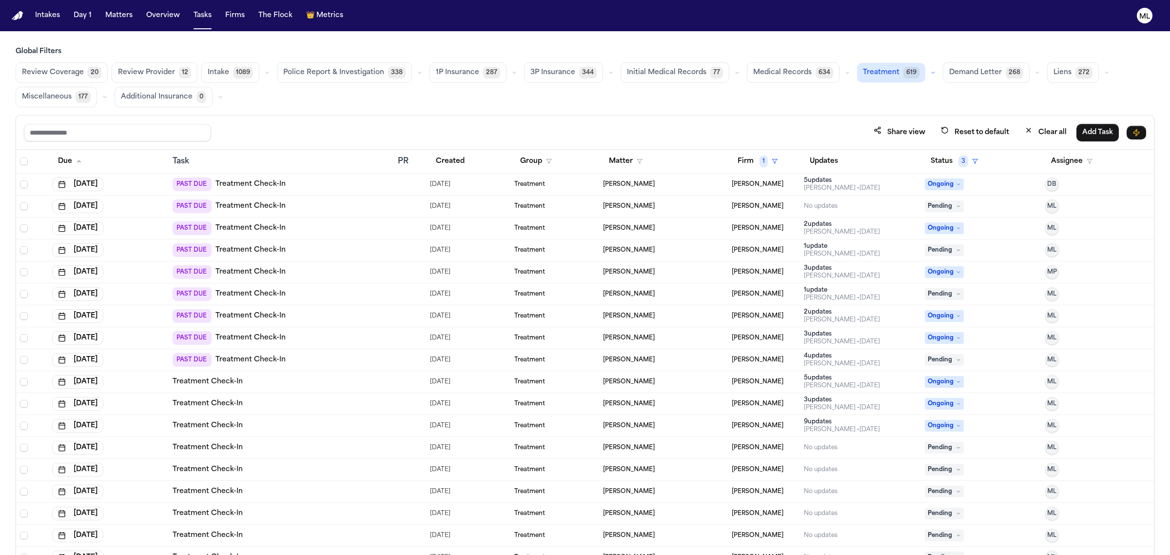
click at [673, 228] on div "Brittany Knowles" at bounding box center [663, 228] width 121 height 8
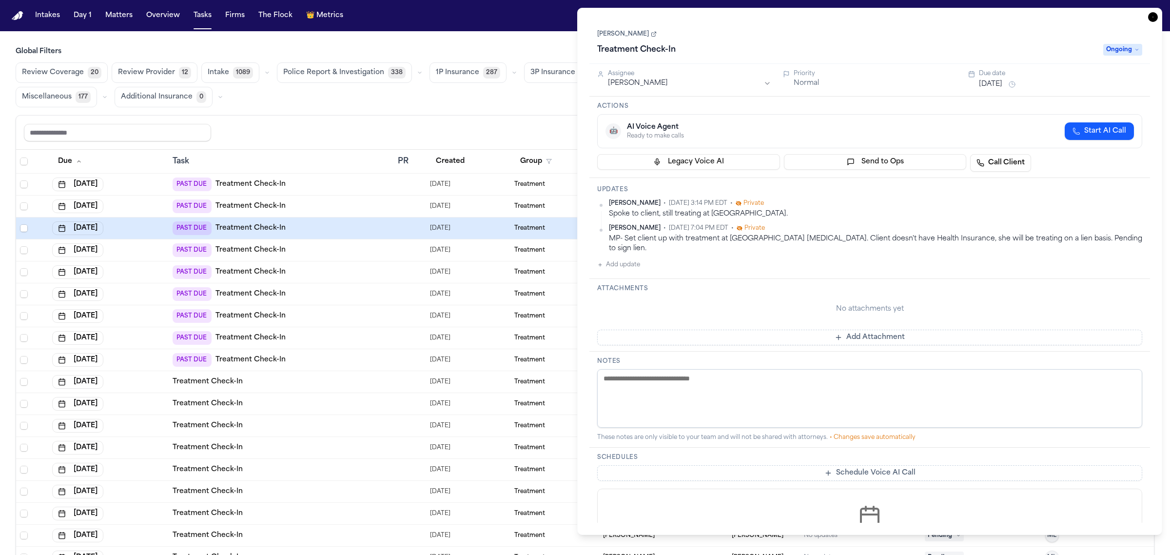
click at [1000, 86] on button "Sep 10, 2025" at bounding box center [990, 84] width 23 height 10
click at [1037, 201] on button "24" at bounding box center [1041, 202] width 16 height 16
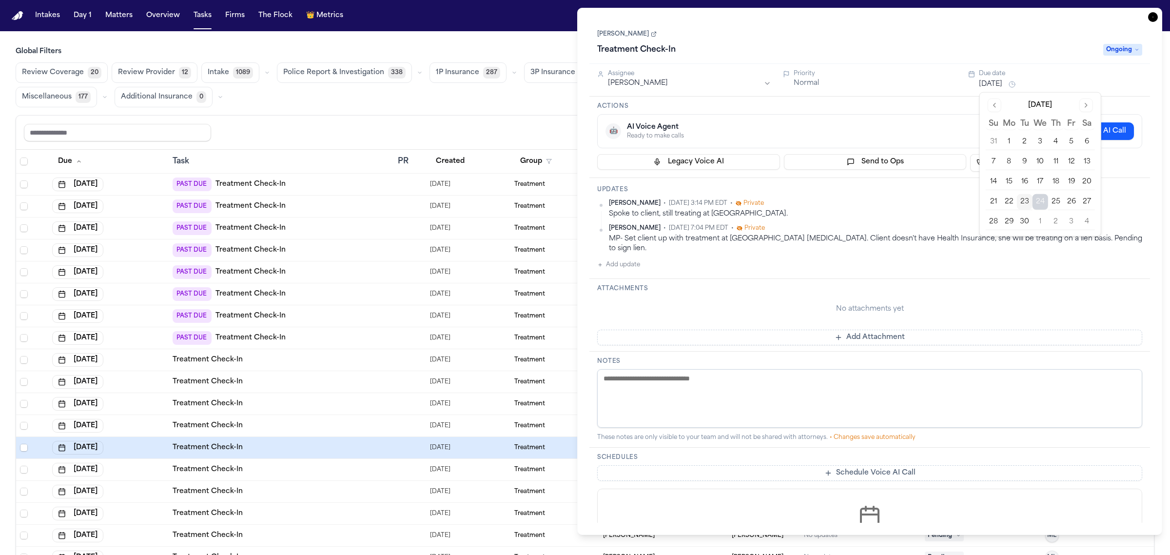
click at [1151, 19] on icon "button" at bounding box center [1153, 17] width 10 height 10
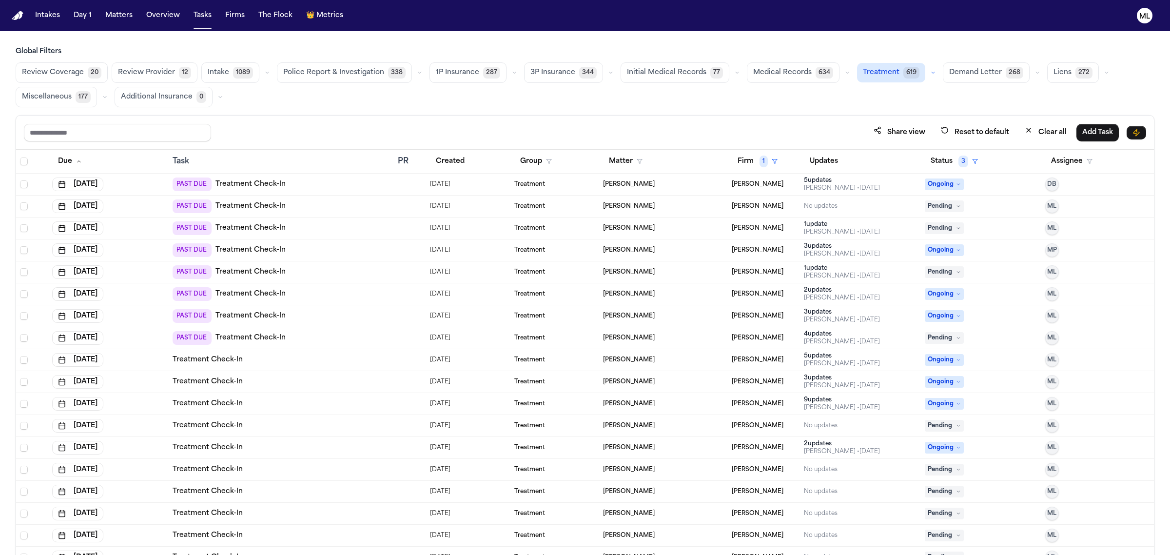
click at [669, 230] on div "JADE DAMINO" at bounding box center [663, 228] width 121 height 8
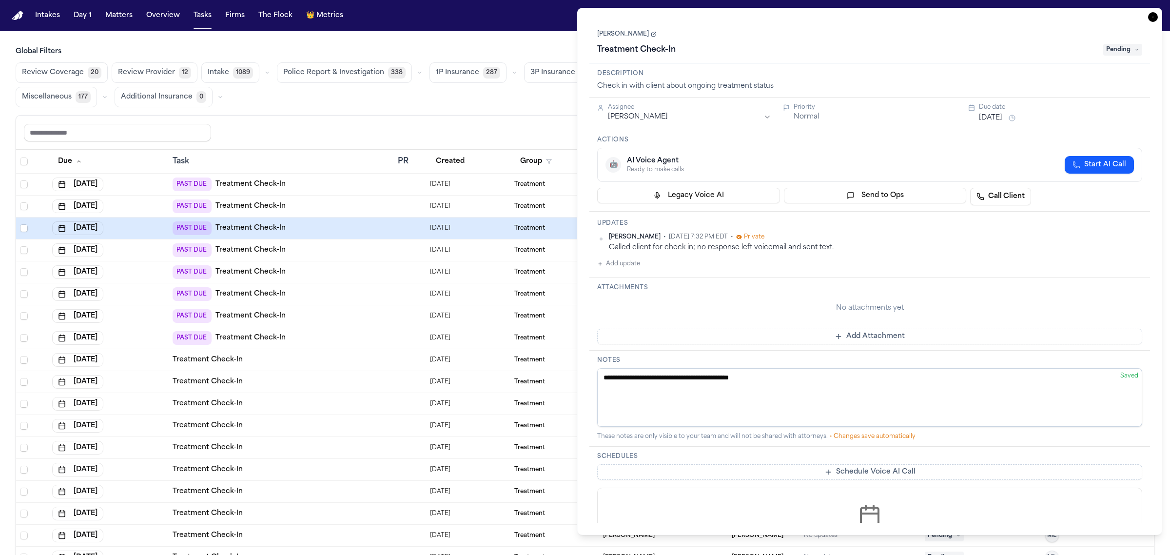
click at [995, 118] on button "Sep 10, 2025" at bounding box center [990, 118] width 23 height 10
click at [1038, 237] on button "24" at bounding box center [1041, 236] width 16 height 16
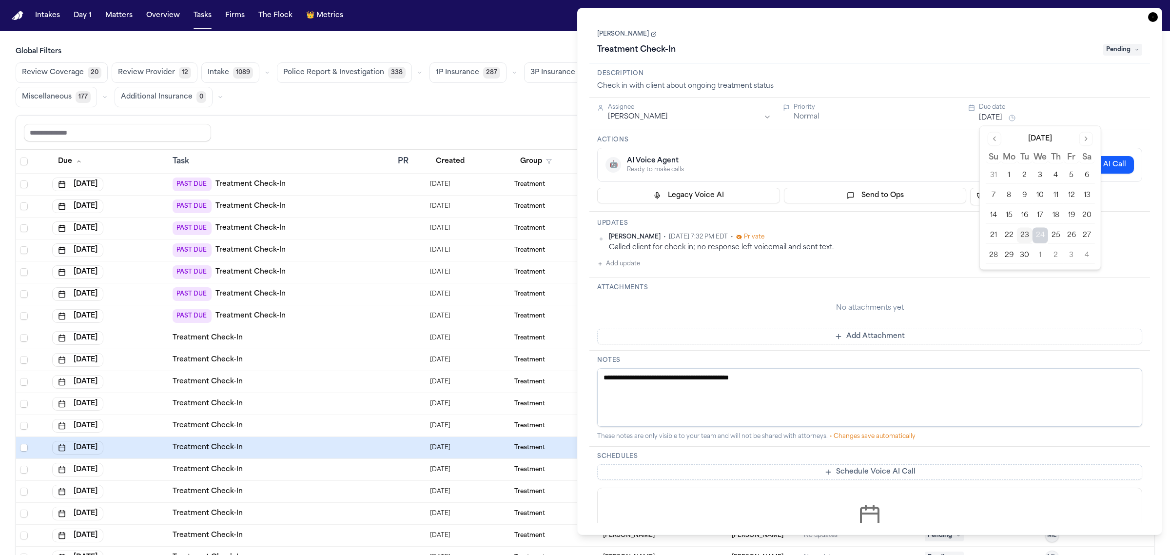
click at [1156, 18] on icon "button" at bounding box center [1153, 17] width 10 height 10
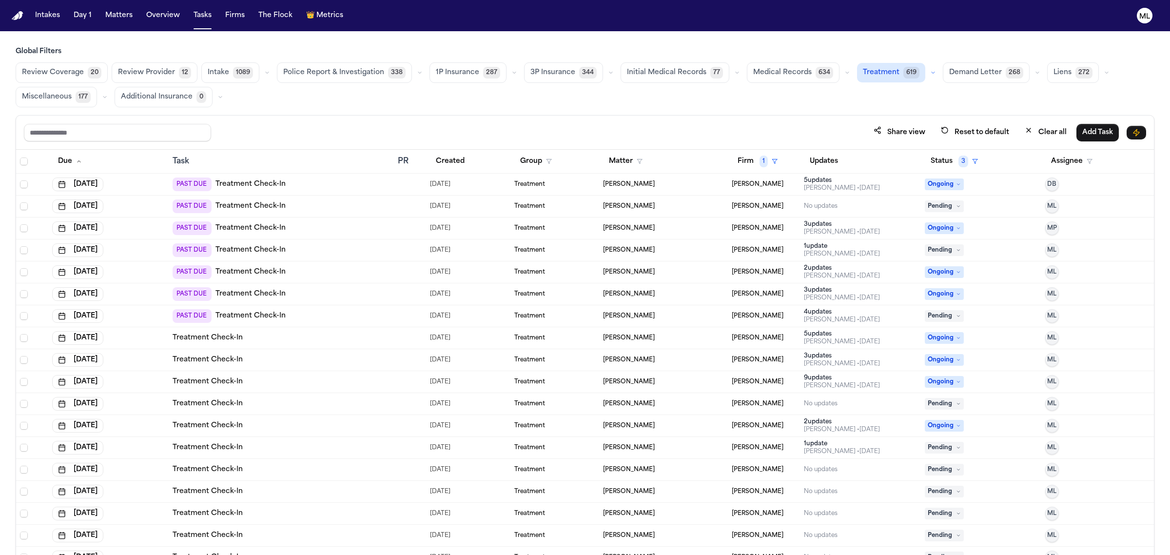
click at [661, 227] on div "Adriana Hernandez" at bounding box center [663, 228] width 121 height 8
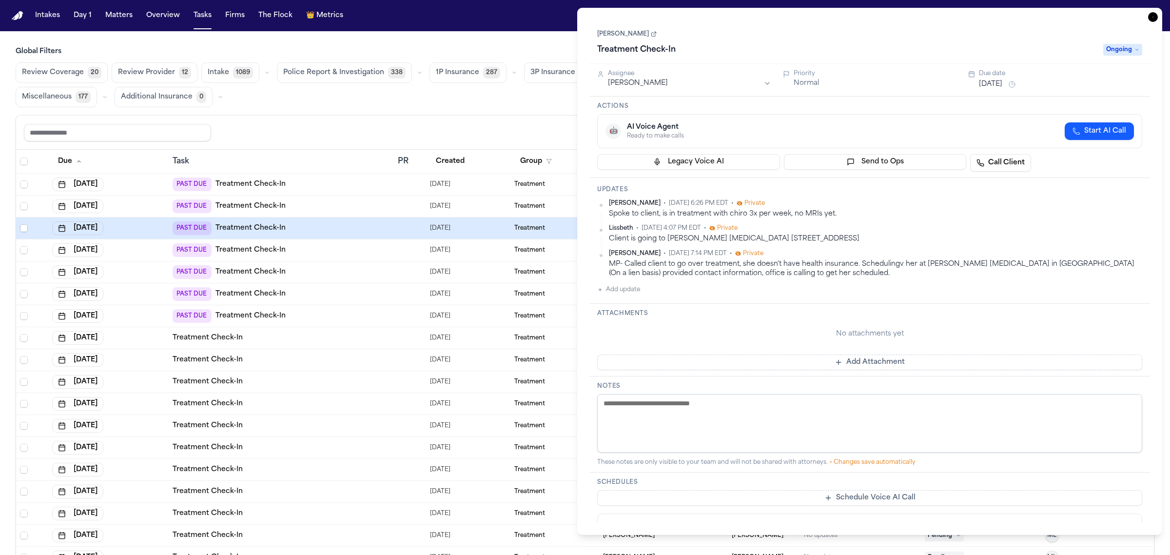
click at [1002, 87] on button "Sep 11, 2025" at bounding box center [990, 84] width 23 height 10
click at [1051, 201] on button "25" at bounding box center [1056, 202] width 16 height 16
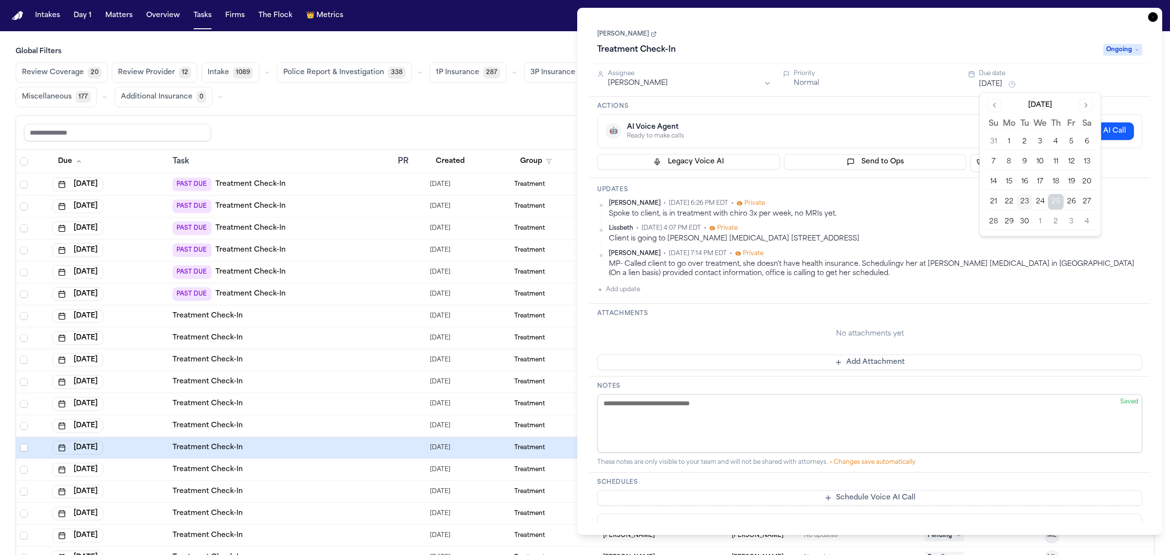
click at [1156, 16] on icon "button" at bounding box center [1153, 17] width 10 height 10
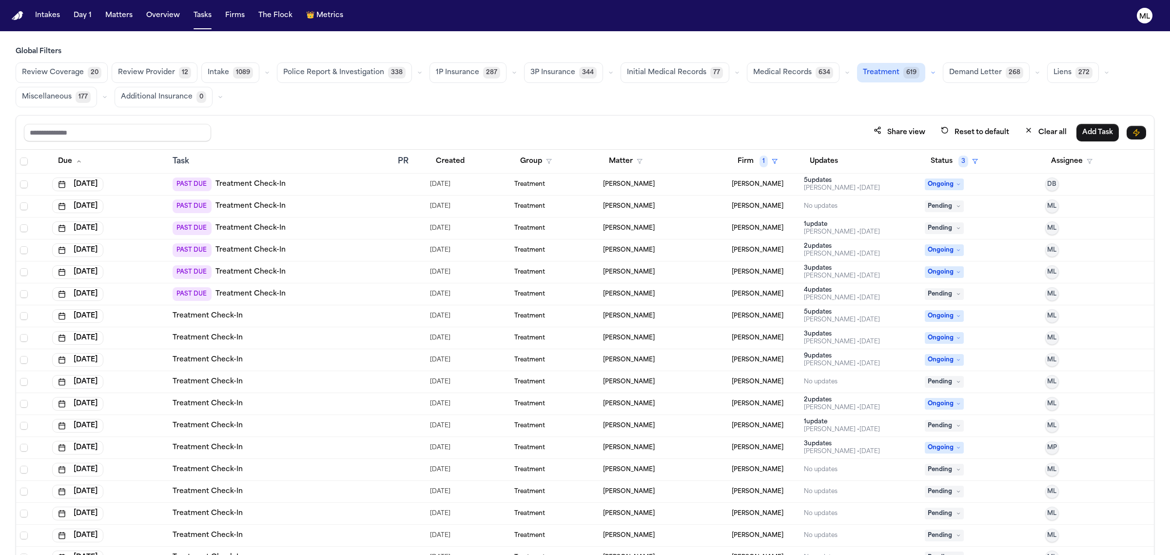
click at [668, 232] on div "Broderich Durley" at bounding box center [663, 228] width 121 height 8
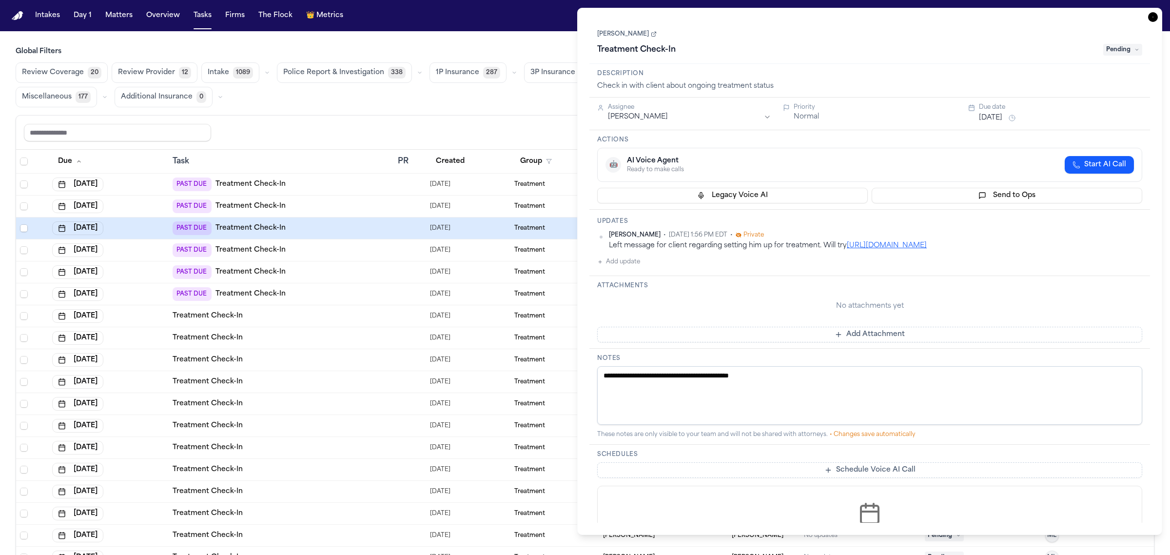
click at [999, 120] on button "Sep 11, 2025" at bounding box center [990, 118] width 23 height 10
click at [1042, 234] on button "24" at bounding box center [1041, 236] width 16 height 16
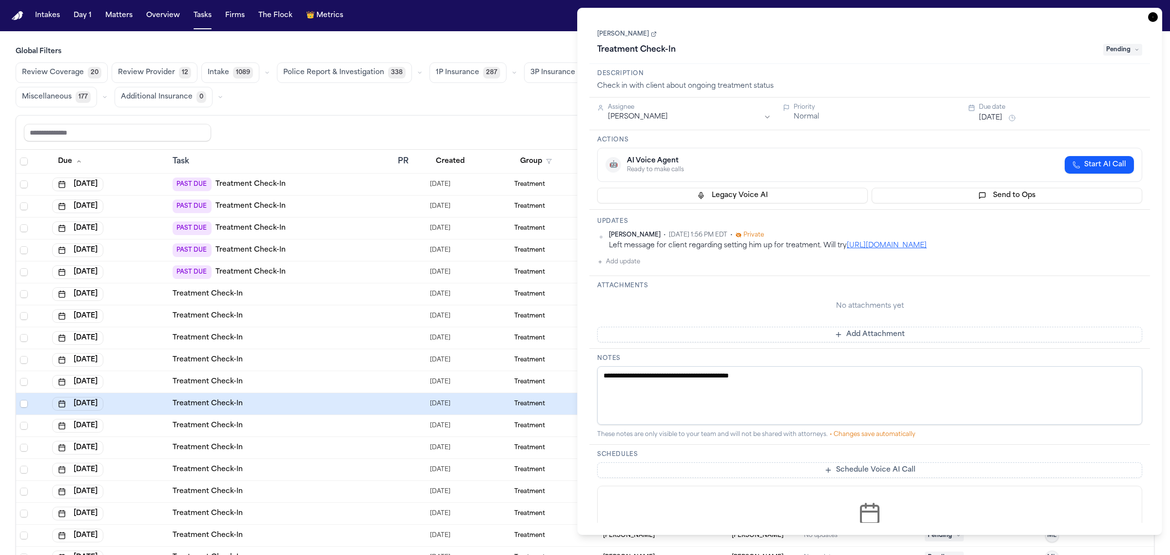
click at [1154, 13] on icon "button" at bounding box center [1153, 17] width 10 height 10
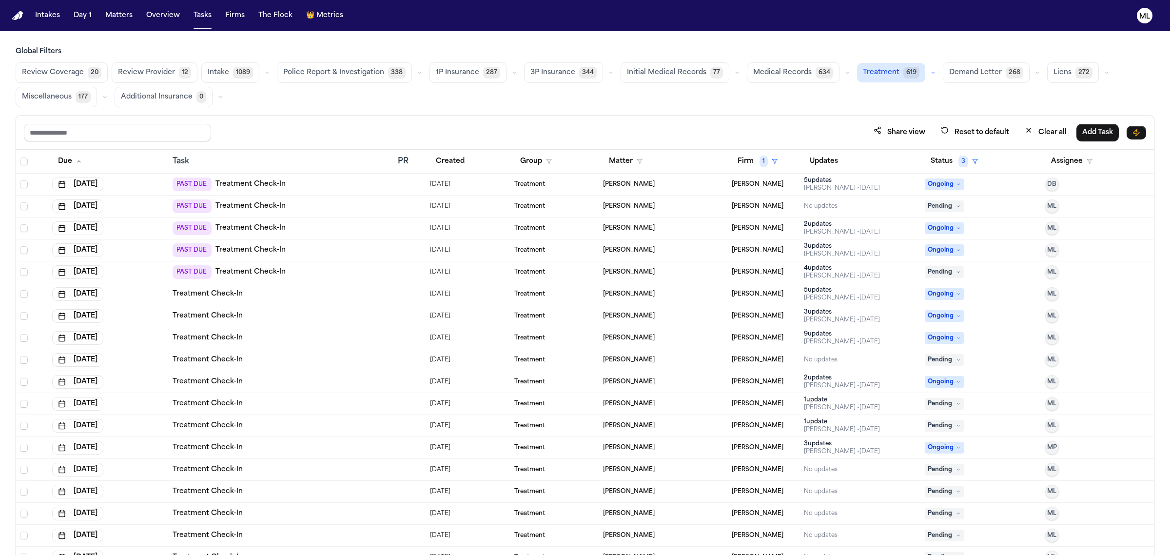
click at [651, 230] on span "Denver Martinez" at bounding box center [629, 228] width 52 height 8
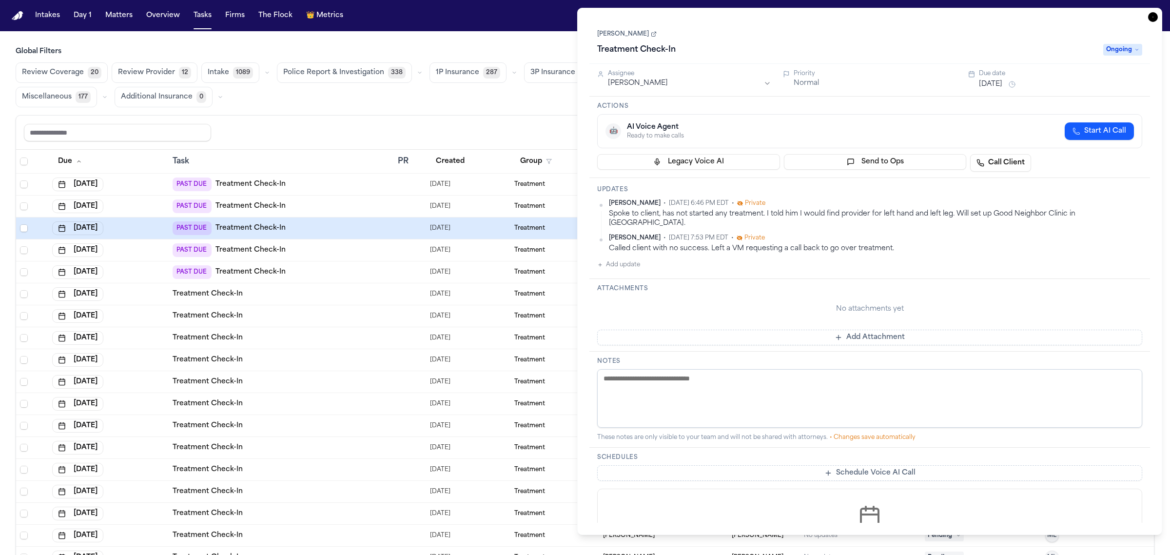
click at [999, 82] on button "Sep 11, 2025" at bounding box center [990, 84] width 23 height 10
click at [1041, 203] on button "24" at bounding box center [1041, 202] width 16 height 16
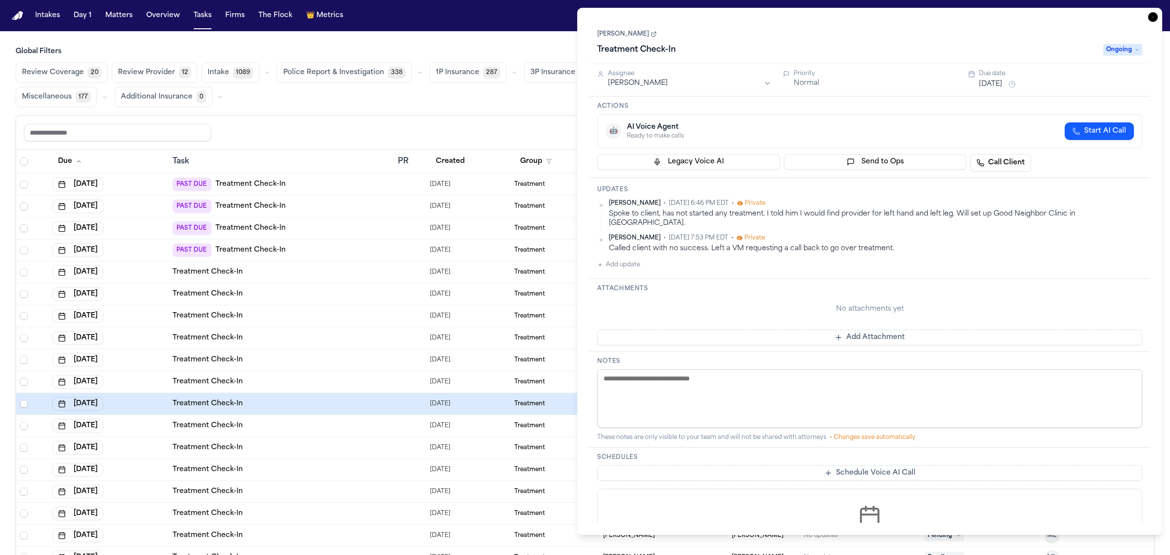
click at [1156, 19] on icon "button" at bounding box center [1153, 17] width 10 height 10
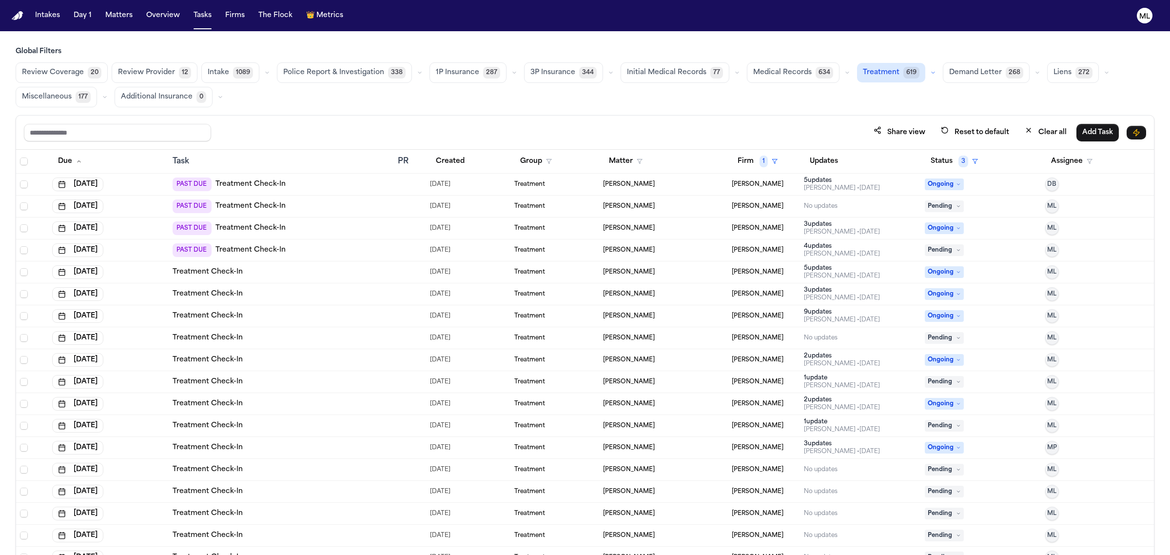
click at [663, 231] on div "Tequana Colvin" at bounding box center [663, 228] width 121 height 8
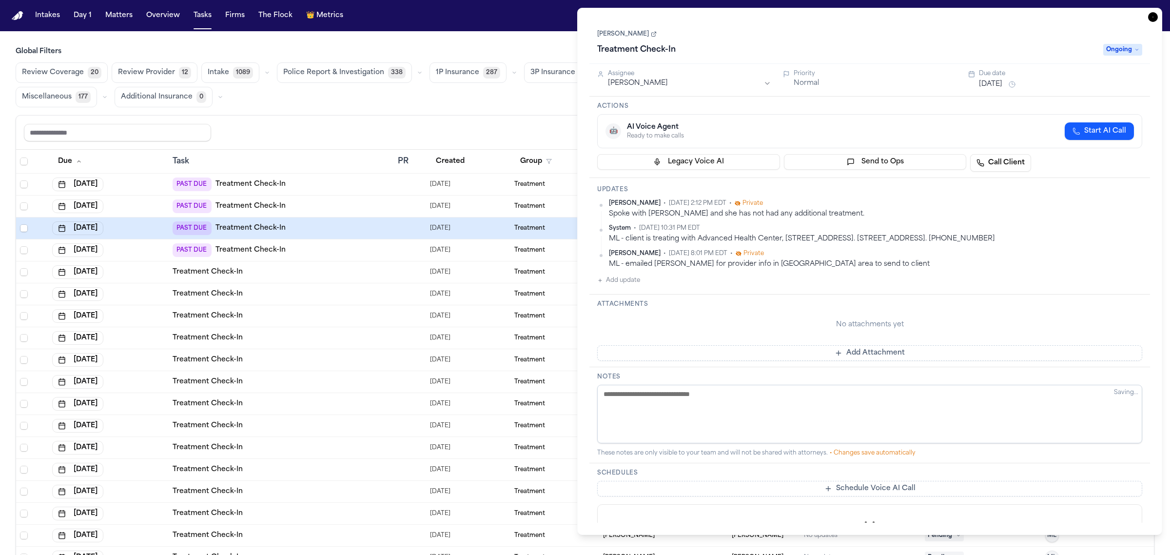
click at [1002, 83] on button "Sep 11, 2025" at bounding box center [990, 84] width 23 height 10
click at [1045, 203] on button "24" at bounding box center [1041, 202] width 16 height 16
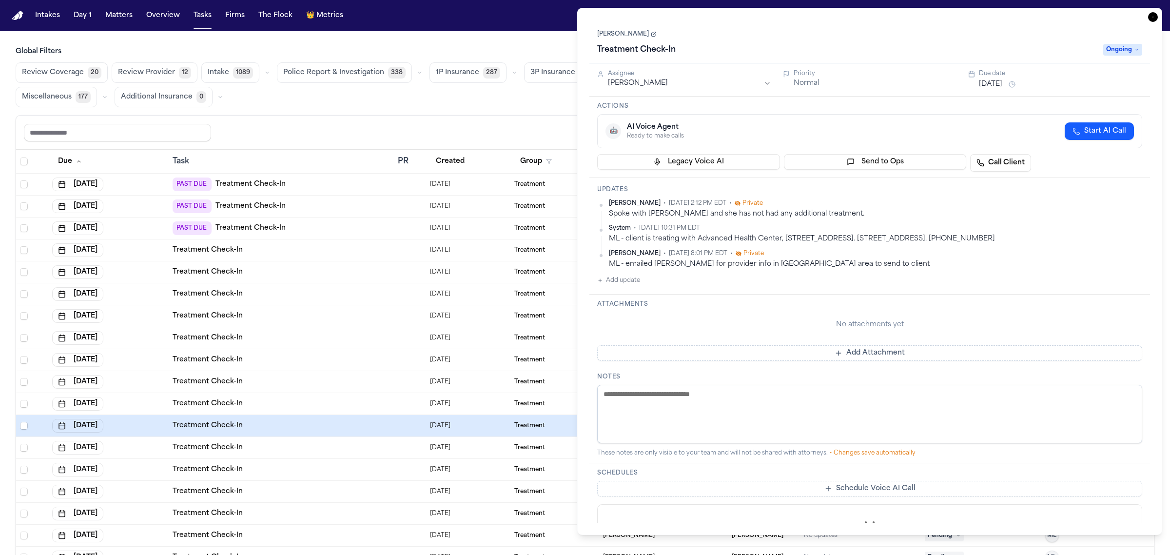
click at [1153, 16] on icon "button" at bounding box center [1153, 17] width 10 height 10
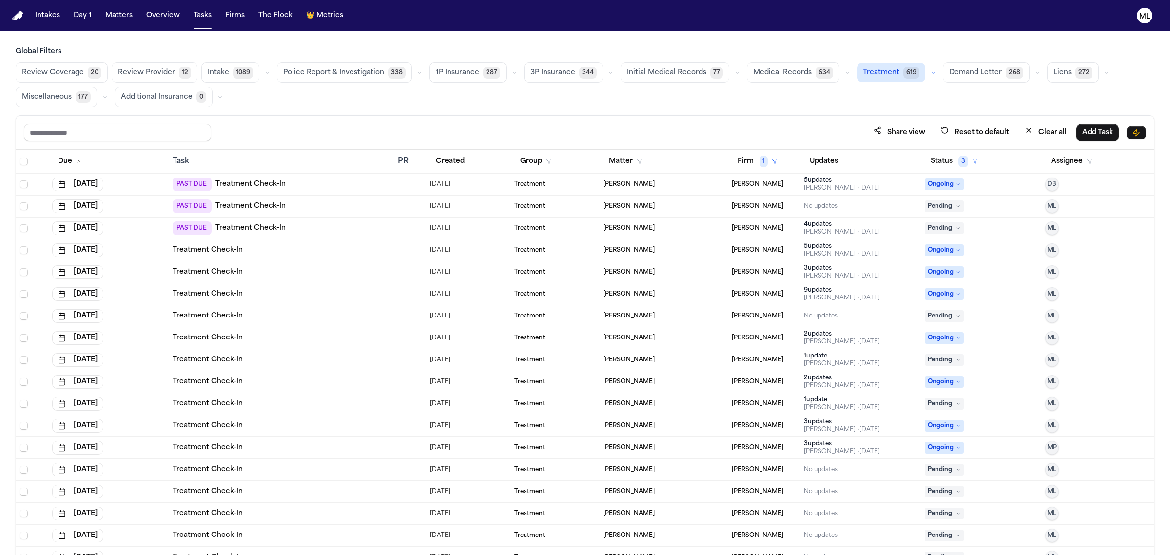
click at [661, 229] on div "LUCERO HUERTA" at bounding box center [663, 228] width 121 height 8
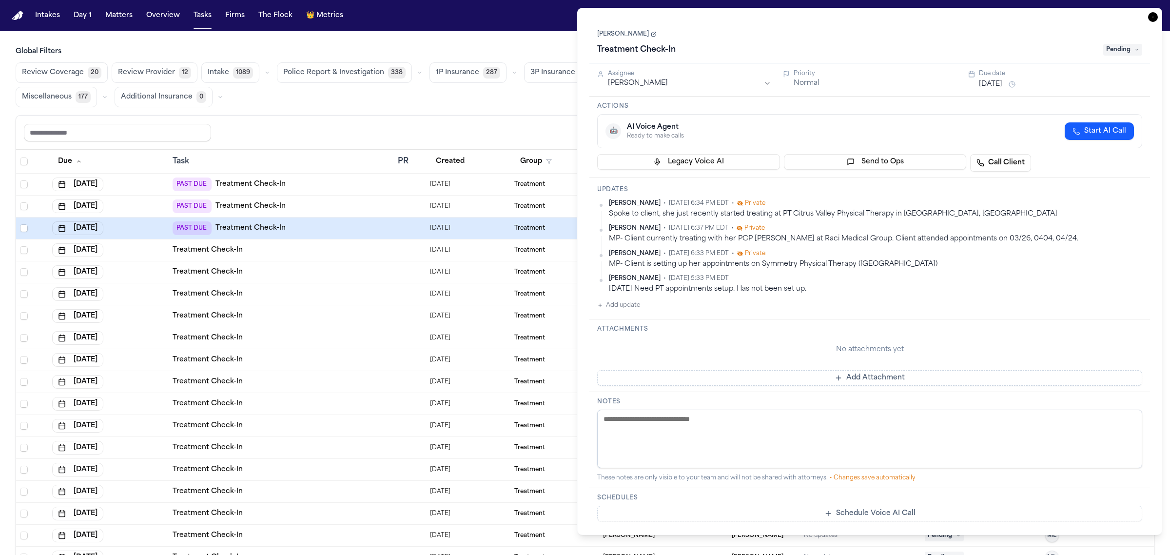
click at [989, 81] on button "Sep 16, 2025" at bounding box center [990, 84] width 23 height 10
click at [1042, 196] on button "24" at bounding box center [1041, 202] width 16 height 16
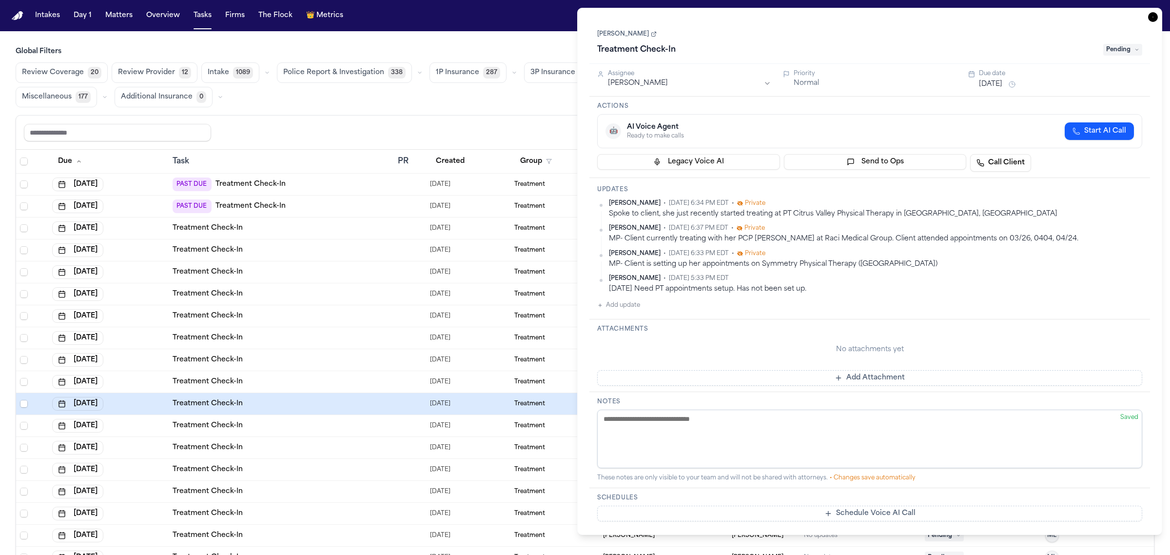
click at [1148, 15] on icon "button" at bounding box center [1153, 17] width 10 height 10
